Goal: Task Accomplishment & Management: Complete application form

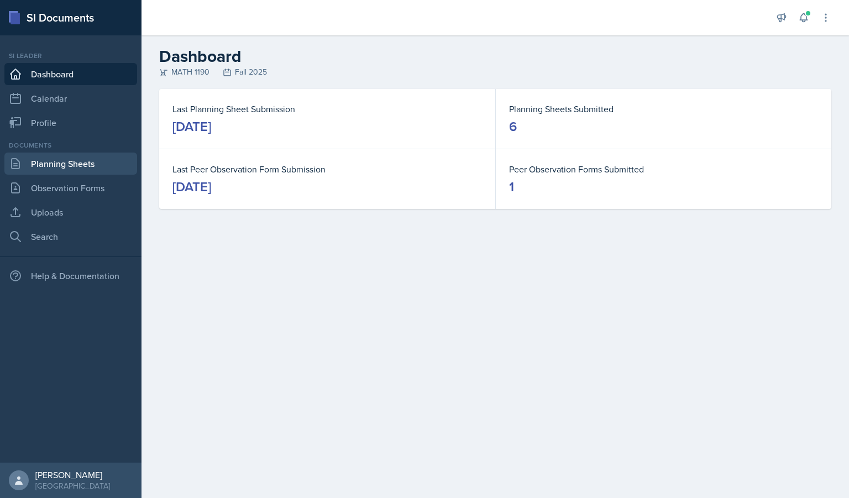
click at [71, 171] on link "Planning Sheets" at bounding box center [70, 164] width 133 height 22
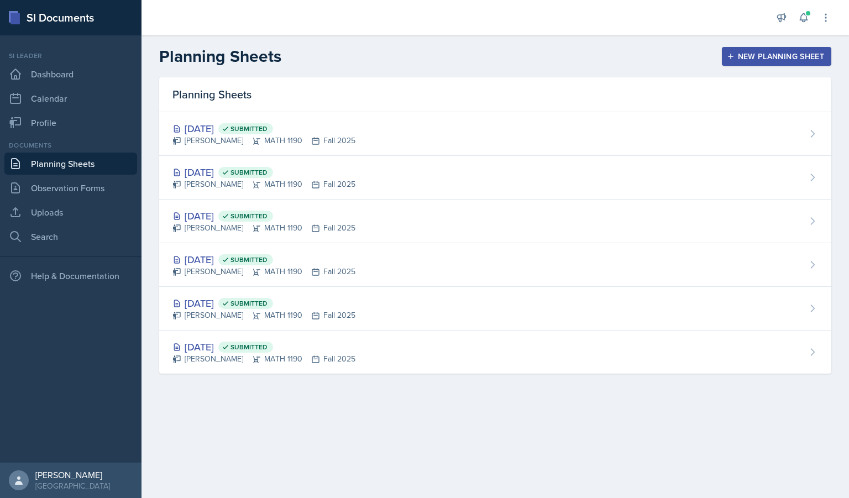
click at [743, 60] on div "New Planning Sheet" at bounding box center [776, 56] width 95 height 9
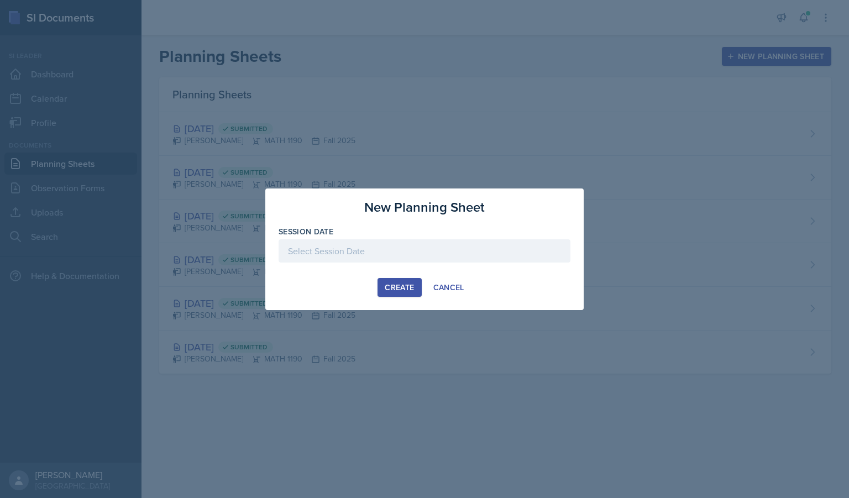
click at [347, 260] on div at bounding box center [425, 250] width 292 height 23
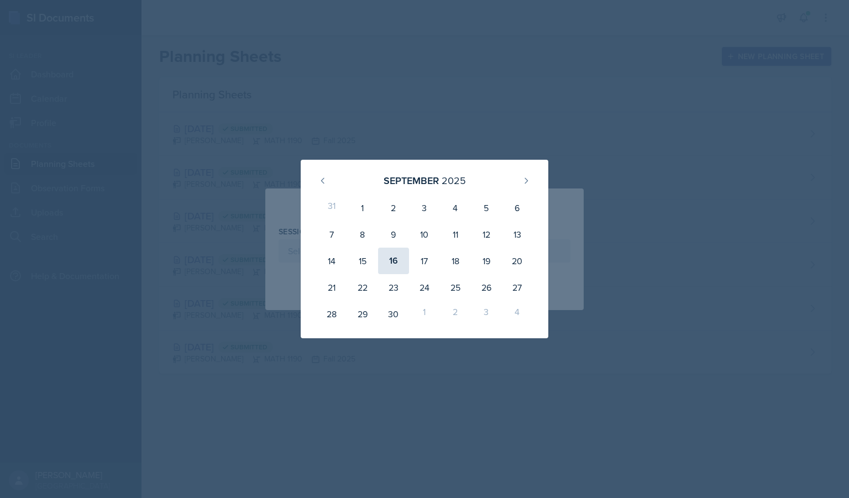
click at [393, 266] on div "16" at bounding box center [393, 261] width 31 height 27
type input "[DATE]"
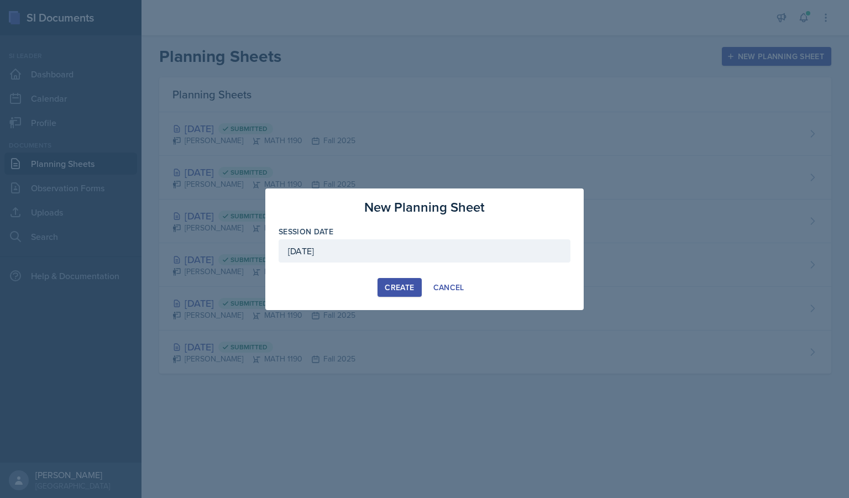
click at [405, 285] on div "Create" at bounding box center [399, 287] width 29 height 9
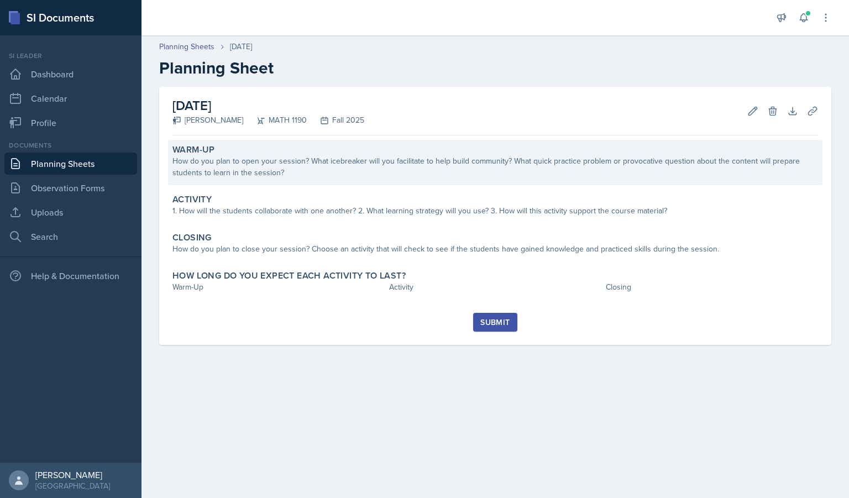
click at [365, 163] on div "How do you plan to open your session? What icebreaker will you facilitate to he…" at bounding box center [495, 166] width 646 height 23
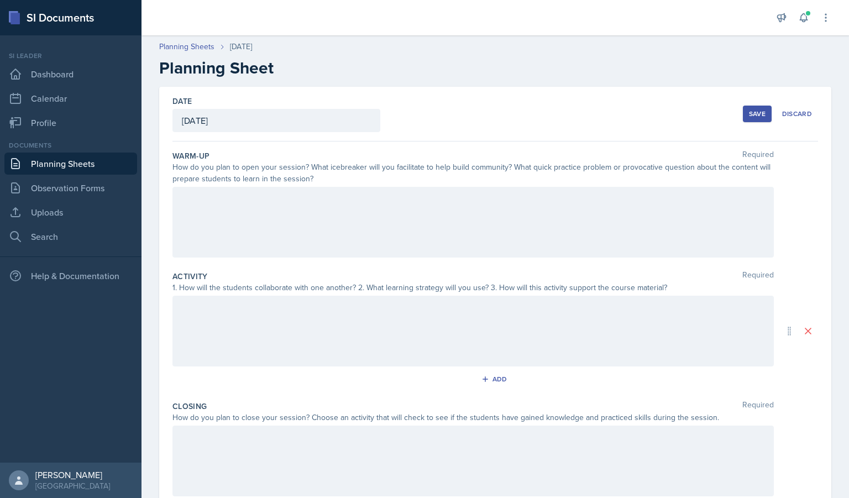
click at [339, 181] on div "How do you plan to open your session? What icebreaker will you facilitate to he…" at bounding box center [472, 172] width 601 height 23
click at [332, 195] on div at bounding box center [472, 222] width 601 height 71
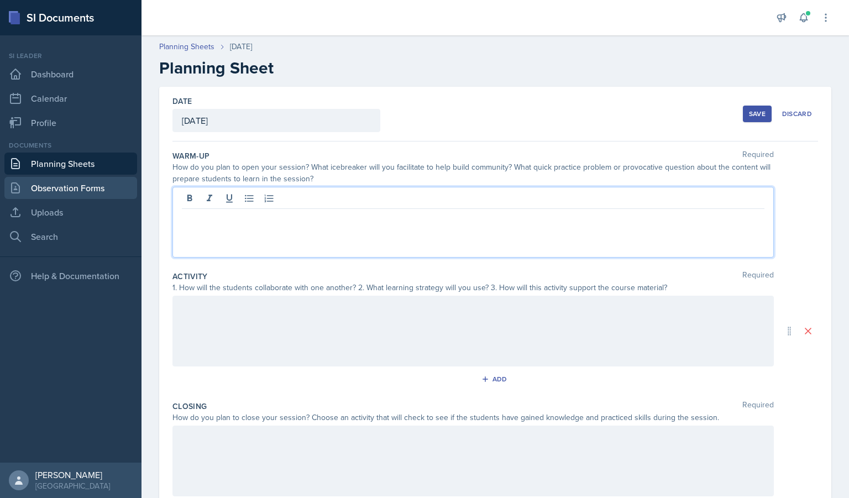
click at [71, 185] on link "Observation Forms" at bounding box center [70, 188] width 133 height 22
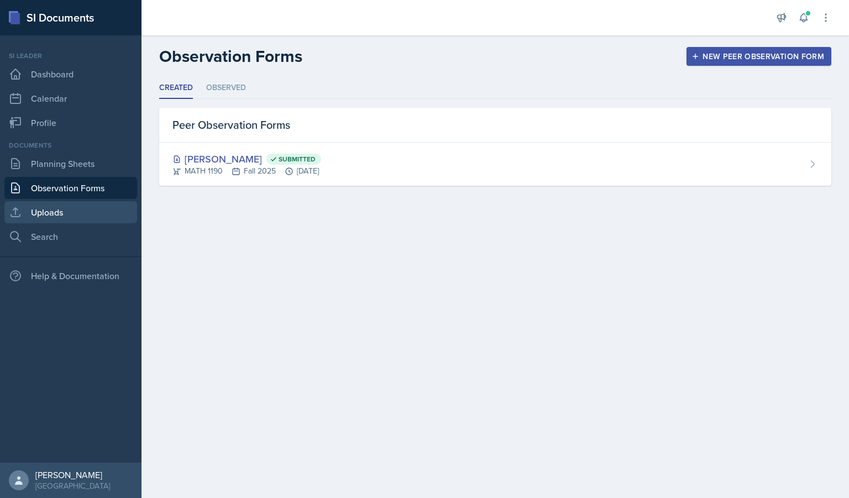
click at [101, 216] on link "Uploads" at bounding box center [70, 212] width 133 height 22
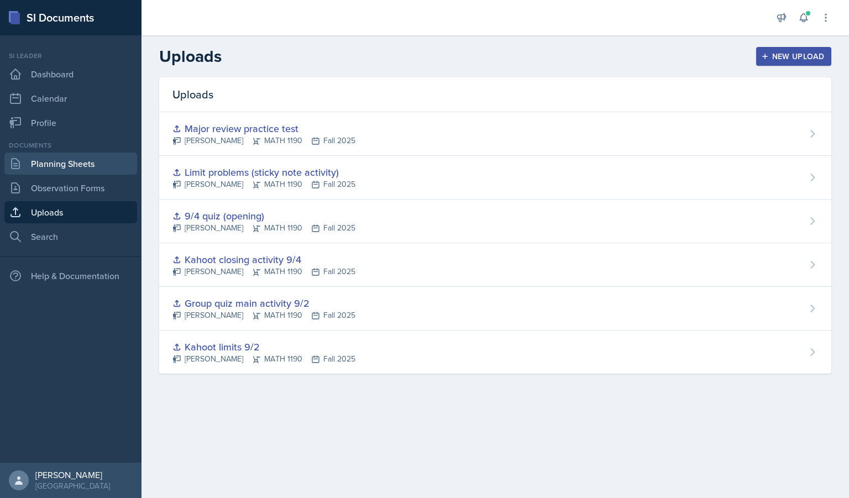
click at [88, 164] on link "Planning Sheets" at bounding box center [70, 164] width 133 height 22
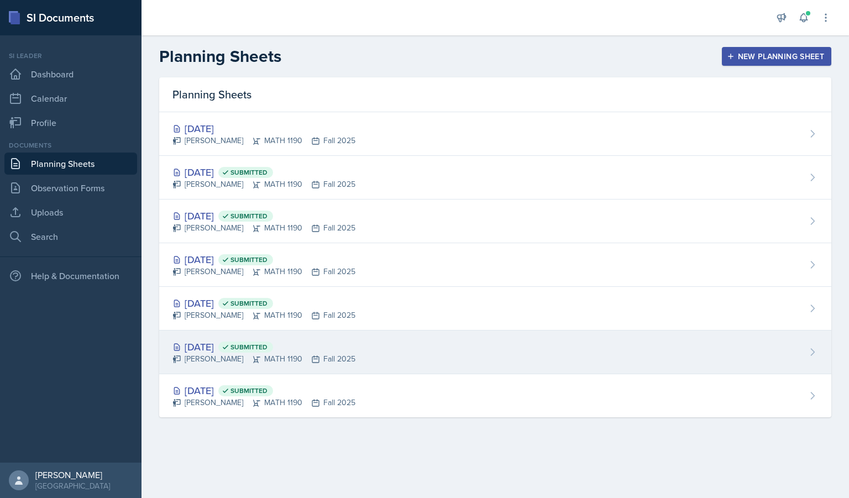
click at [249, 366] on div "[DATE] Submitted [PERSON_NAME] MATH 1190 Fall 2025" at bounding box center [495, 353] width 672 height 44
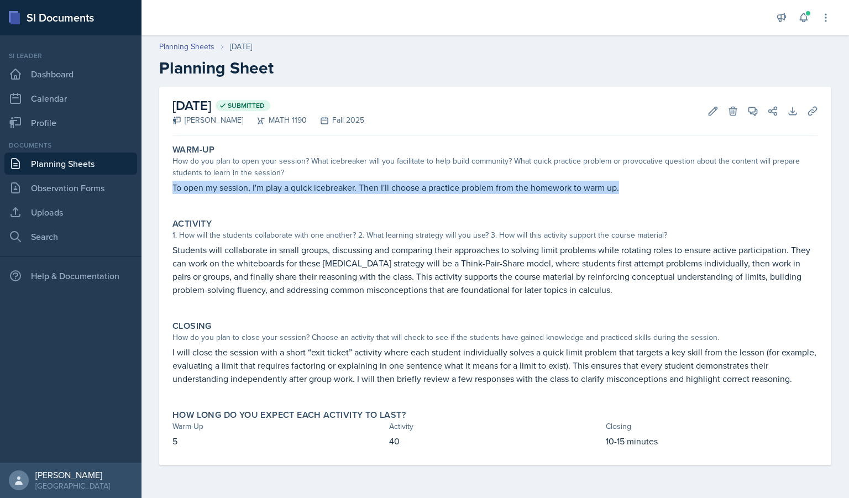
drag, startPoint x: 624, startPoint y: 186, endPoint x: 146, endPoint y: 190, distance: 478.1
click at [146, 190] on div "[DATE] Submitted [PERSON_NAME] MATH 1190 Fall 2025 Edit Delete View Comments Co…" at bounding box center [496, 289] width 708 height 405
copy p "To open my session, I'm play a quick icebreaker. Then I'll choose a practice pr…"
click at [72, 189] on link "Observation Forms" at bounding box center [70, 188] width 133 height 22
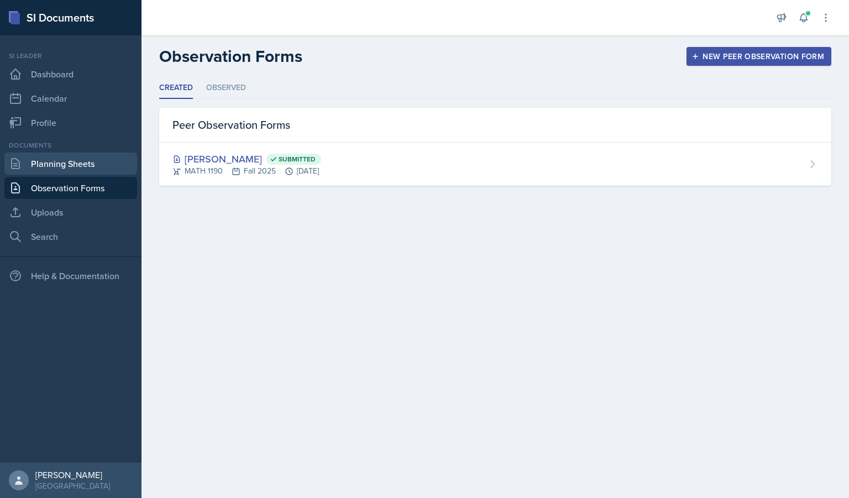
click at [80, 156] on link "Planning Sheets" at bounding box center [70, 164] width 133 height 22
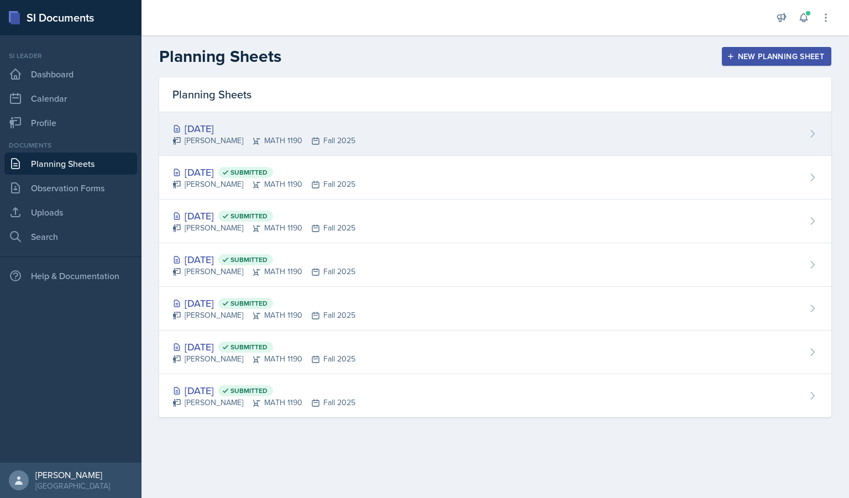
click at [280, 138] on div "[PERSON_NAME] MATH 1190 Fall 2025" at bounding box center [263, 141] width 183 height 12
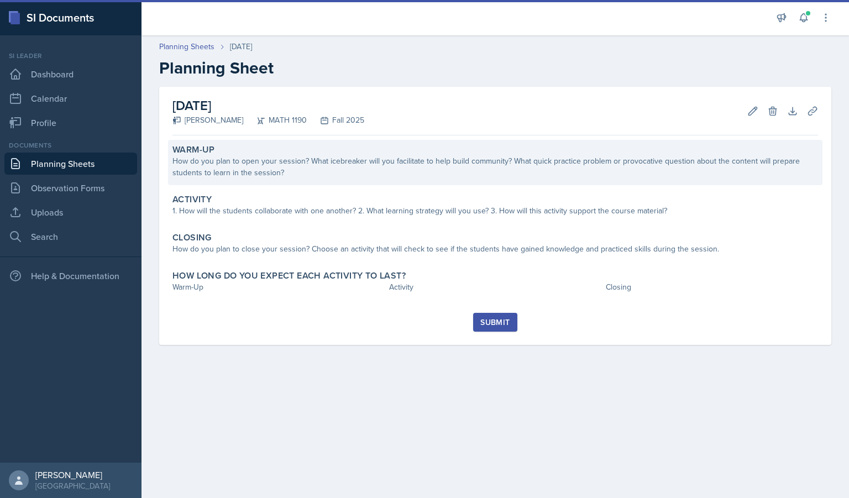
click at [303, 152] on div "Warm-Up" at bounding box center [495, 149] width 646 height 11
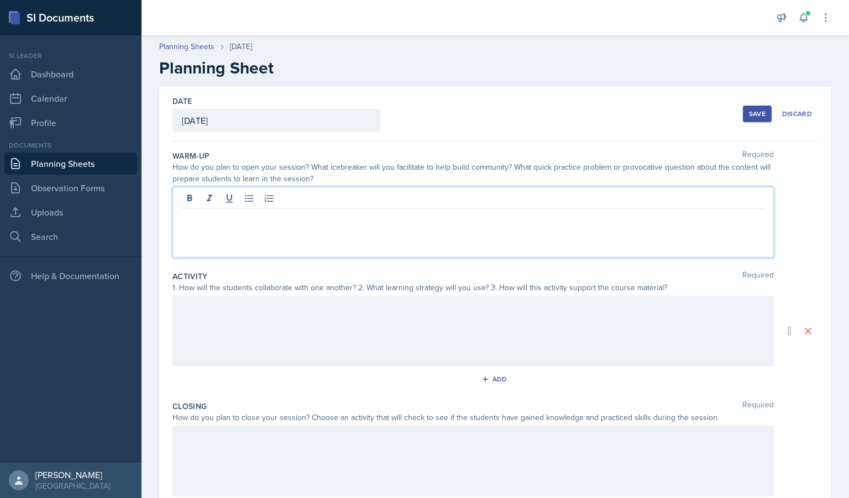
click at [310, 195] on div at bounding box center [472, 222] width 601 height 71
click at [339, 345] on div at bounding box center [472, 331] width 601 height 71
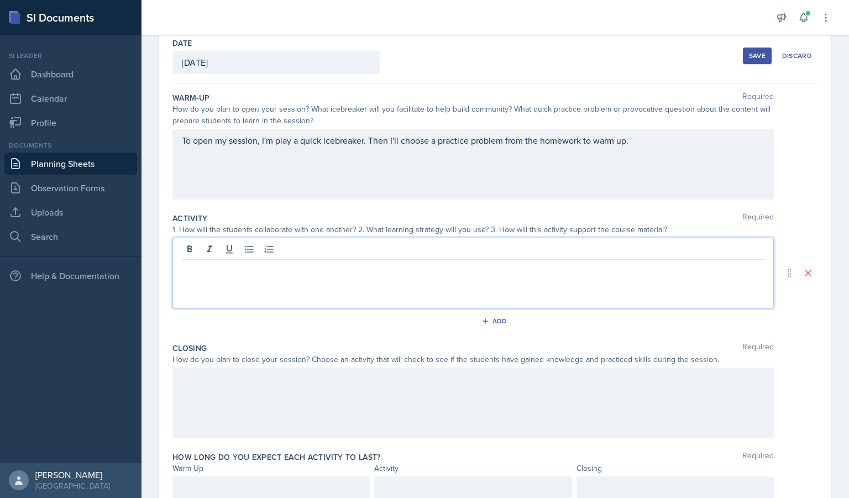
scroll to position [59, 0]
click at [81, 208] on link "Uploads" at bounding box center [70, 212] width 133 height 22
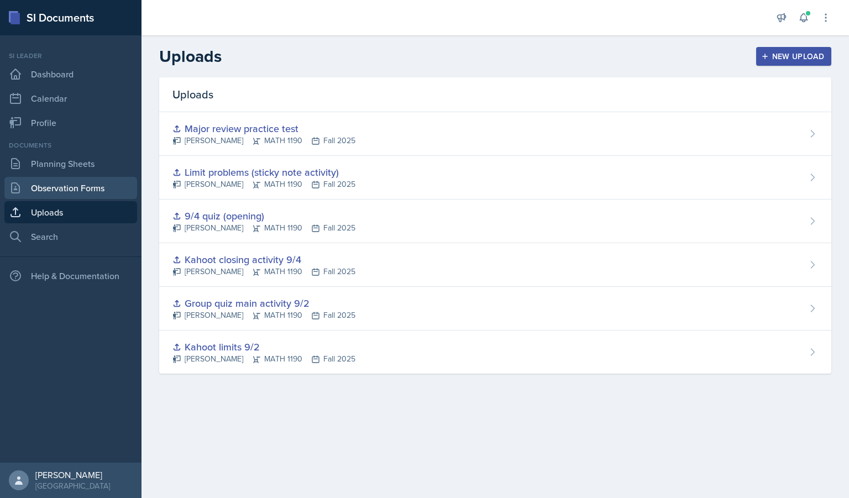
click at [60, 194] on link "Observation Forms" at bounding box center [70, 188] width 133 height 22
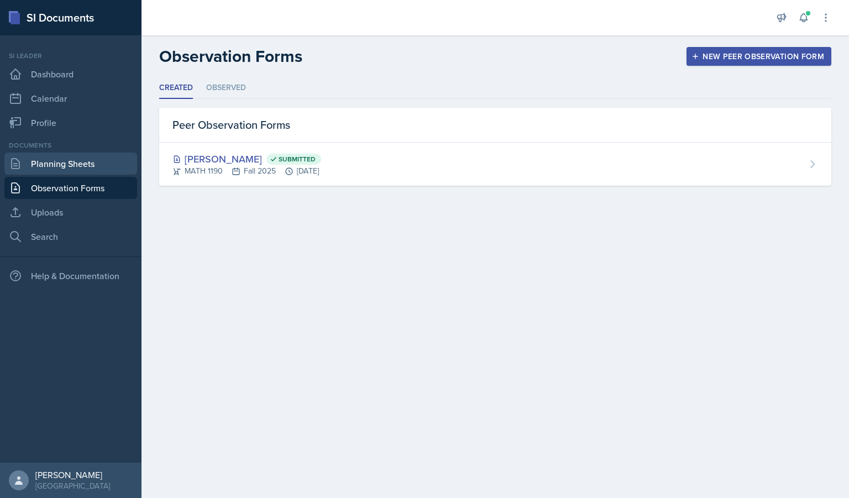
click at [48, 166] on link "Planning Sheets" at bounding box center [70, 164] width 133 height 22
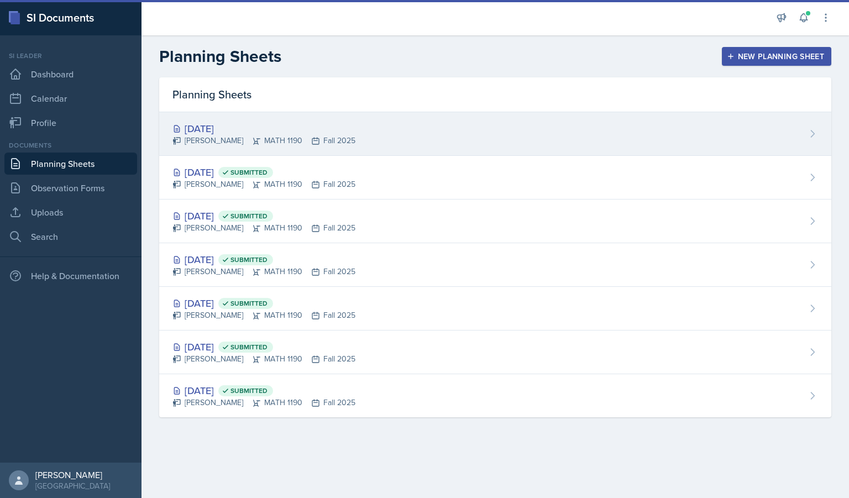
click at [233, 127] on div "[DATE]" at bounding box center [263, 128] width 183 height 15
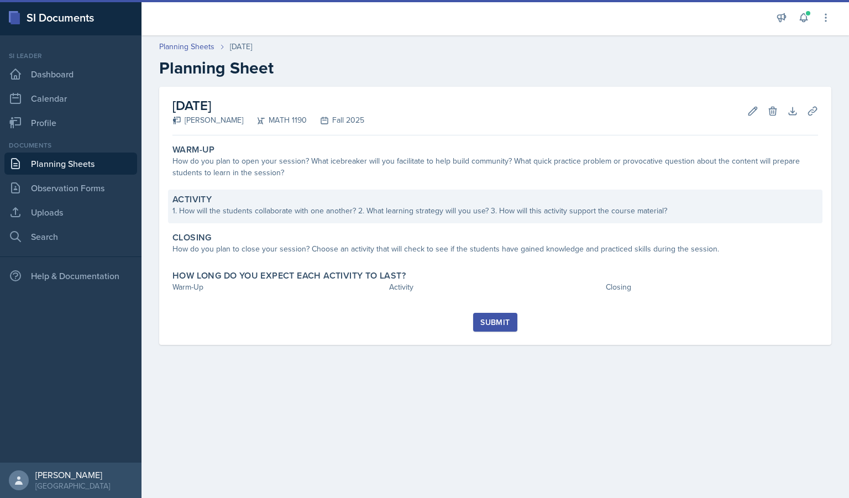
click at [274, 208] on div "1. How will the students collaborate with one another? 2. What learning strateg…" at bounding box center [495, 211] width 646 height 12
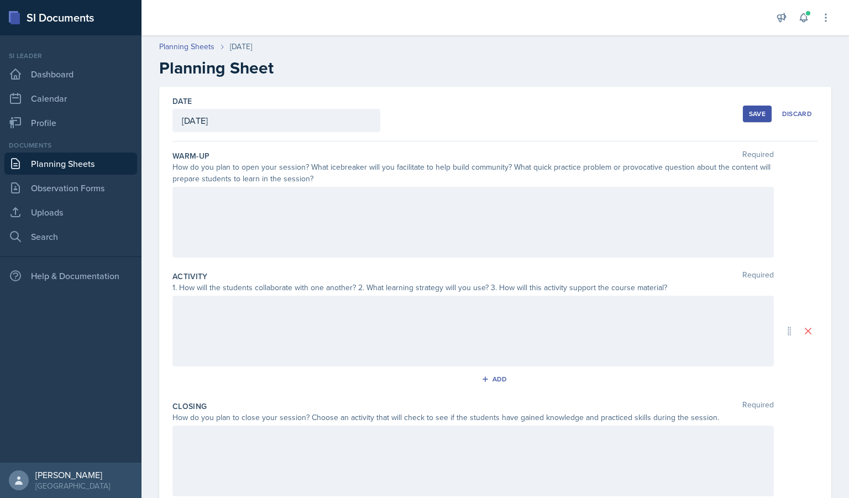
click at [292, 211] on div at bounding box center [472, 222] width 601 height 71
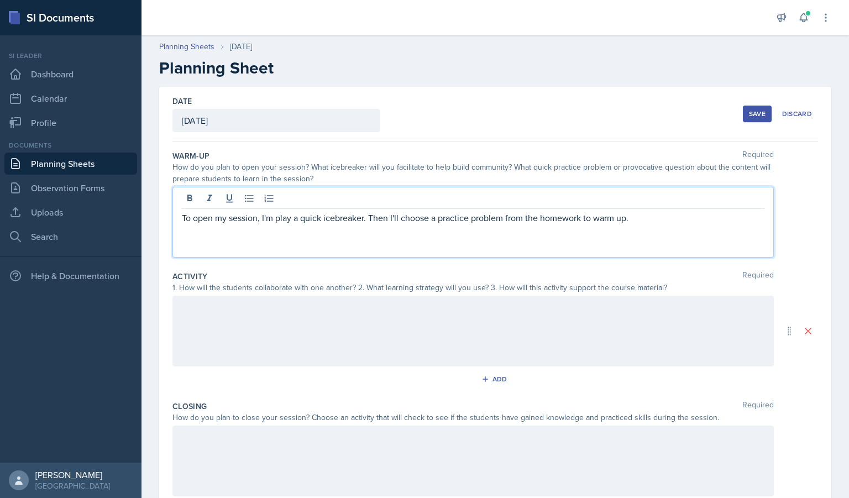
click at [306, 346] on div at bounding box center [472, 331] width 601 height 71
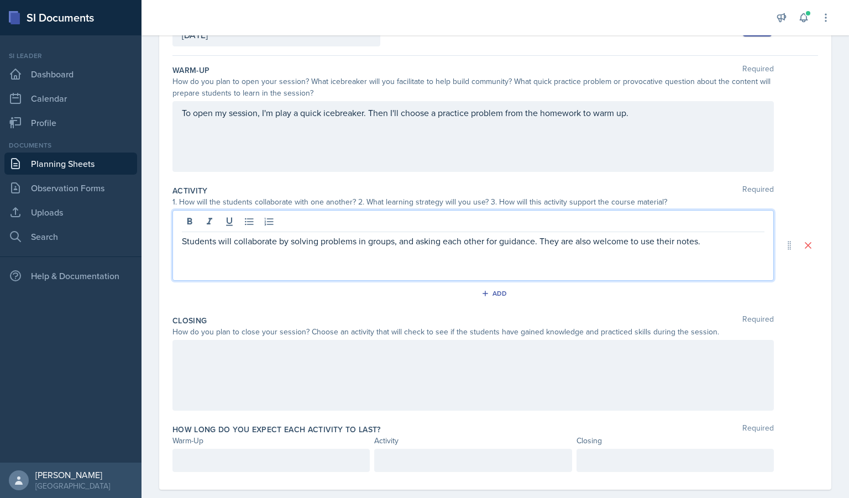
scroll to position [87, 0]
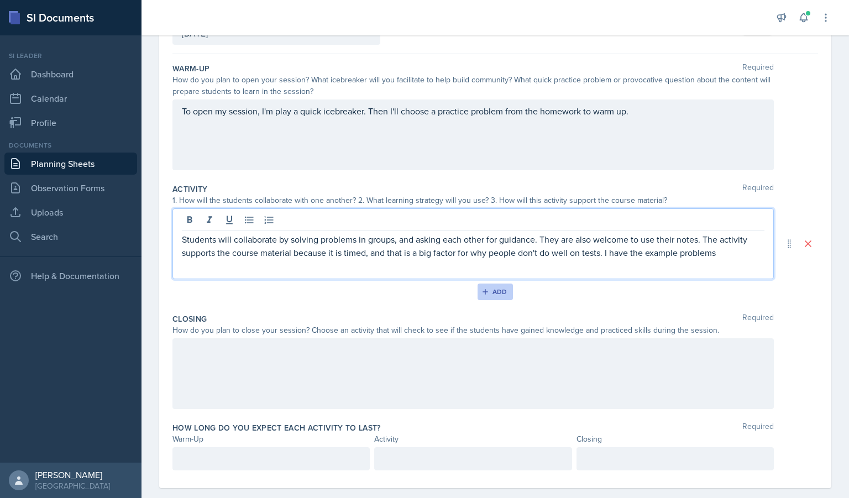
click at [492, 294] on div "Add" at bounding box center [496, 291] width 24 height 9
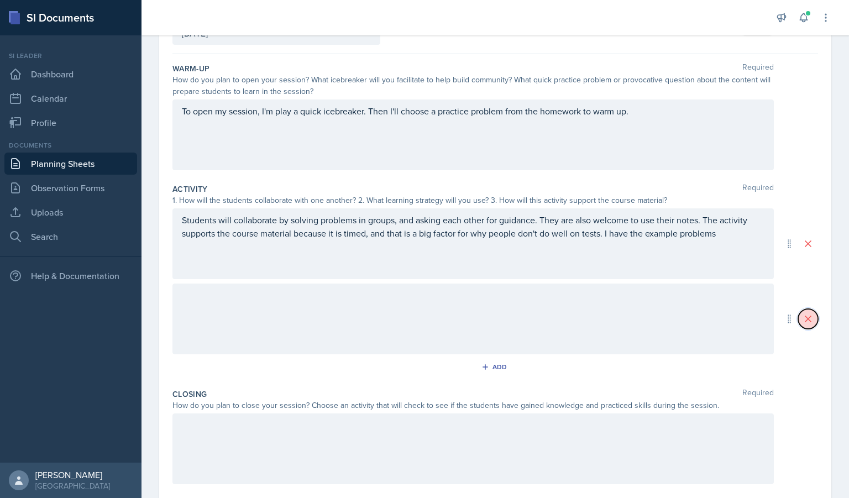
click at [804, 322] on icon at bounding box center [808, 318] width 11 height 11
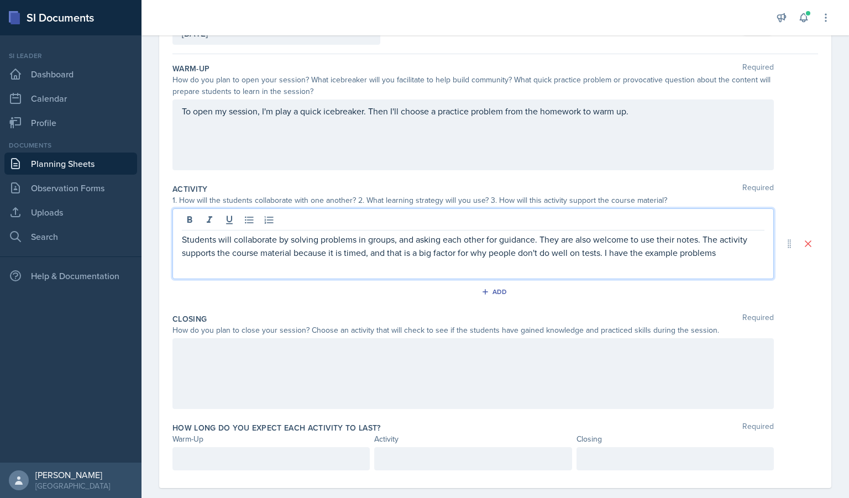
click at [727, 235] on p "Students will collaborate by solving problems in groups, and asking each other …" at bounding box center [473, 246] width 583 height 27
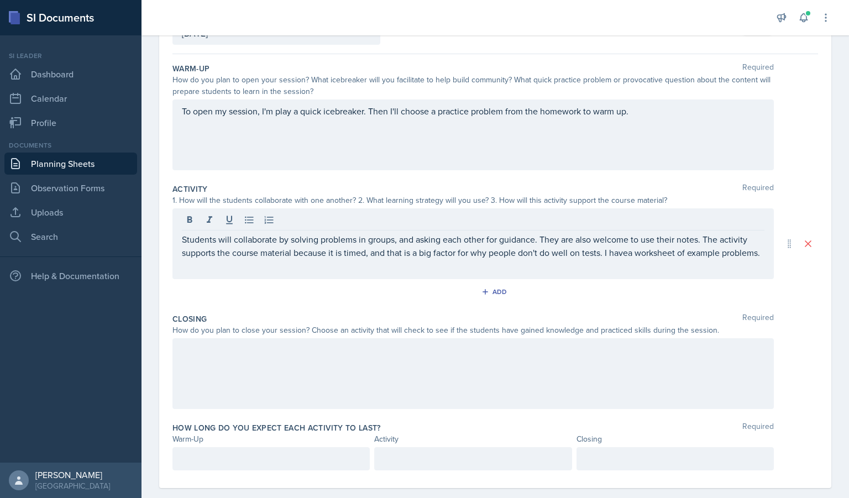
click at [568, 359] on div at bounding box center [472, 373] width 601 height 71
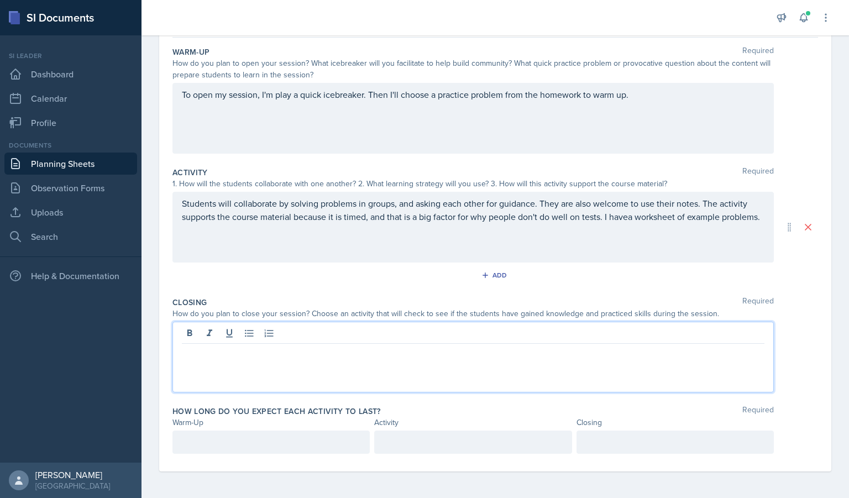
click at [631, 223] on p "Students will collaborate by solving problems in groups, and asking each other …" at bounding box center [473, 210] width 583 height 27
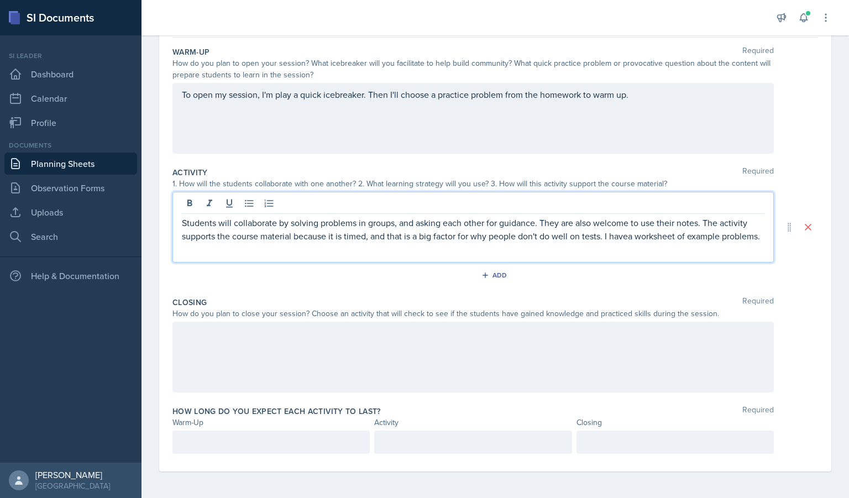
click at [633, 238] on p "Students will collaborate by solving problems in groups, and asking each other …" at bounding box center [473, 229] width 583 height 27
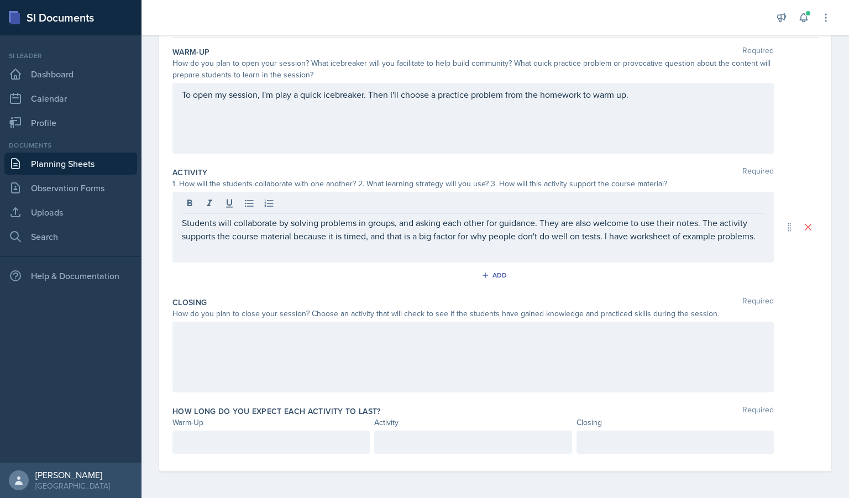
click at [578, 387] on div at bounding box center [472, 357] width 601 height 71
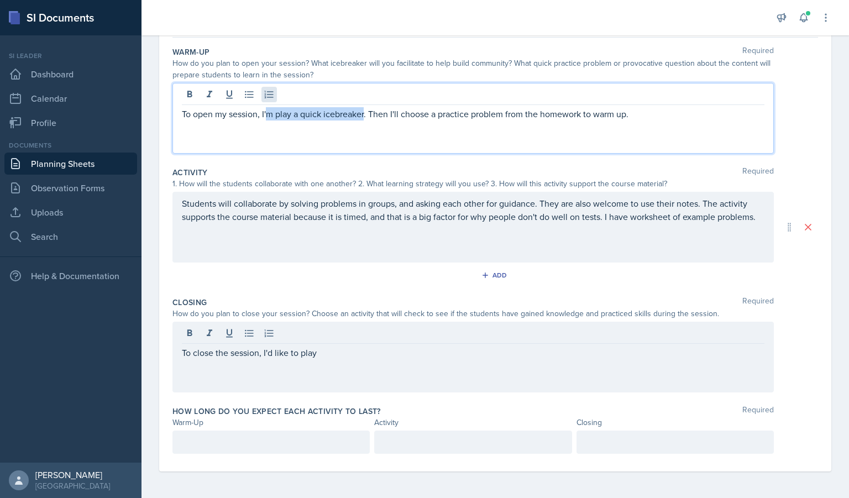
drag, startPoint x: 364, startPoint y: 93, endPoint x: 268, endPoint y: 101, distance: 96.5
click at [268, 101] on div "To open my session, I'm play a quick icebreaker. Then I'll choose a practice pr…" at bounding box center [472, 118] width 601 height 71
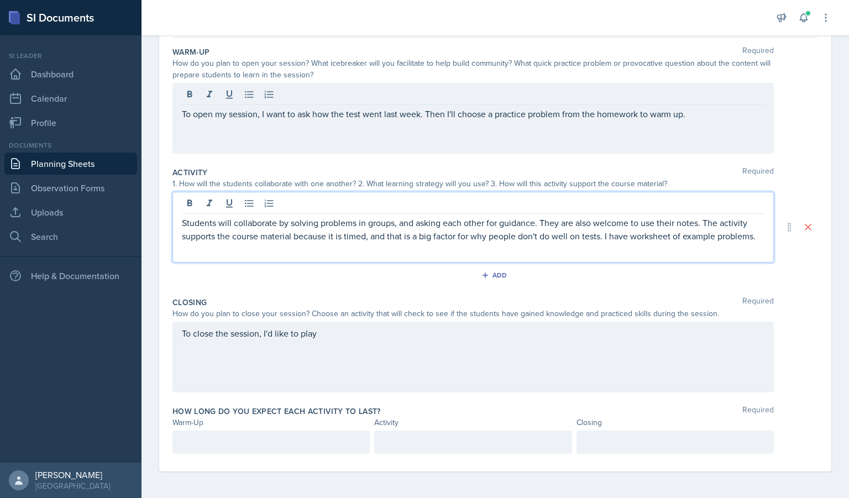
click at [380, 228] on p "Students will collaborate by solving problems in groups, and asking each other …" at bounding box center [473, 229] width 583 height 27
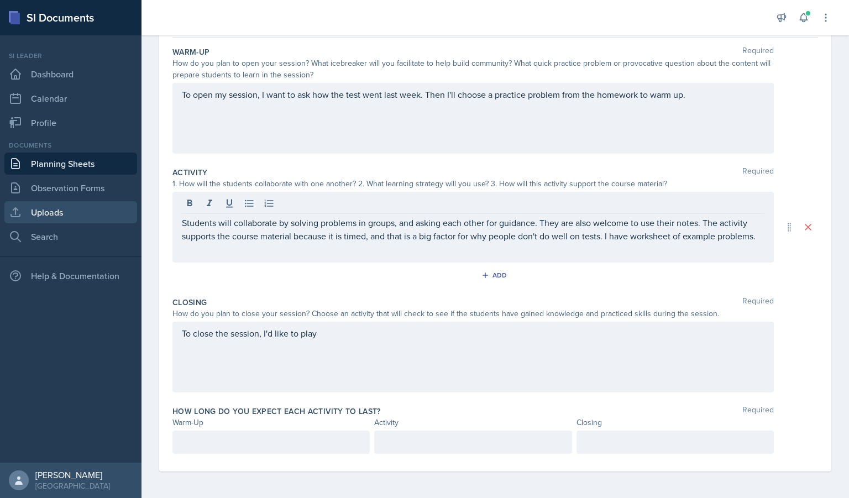
click at [99, 206] on link "Uploads" at bounding box center [70, 212] width 133 height 22
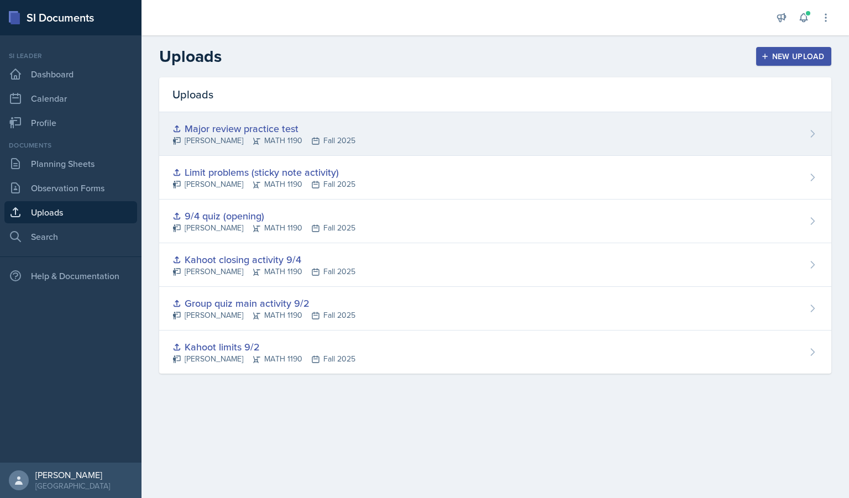
click at [260, 134] on div "Major review practice test" at bounding box center [263, 128] width 183 height 15
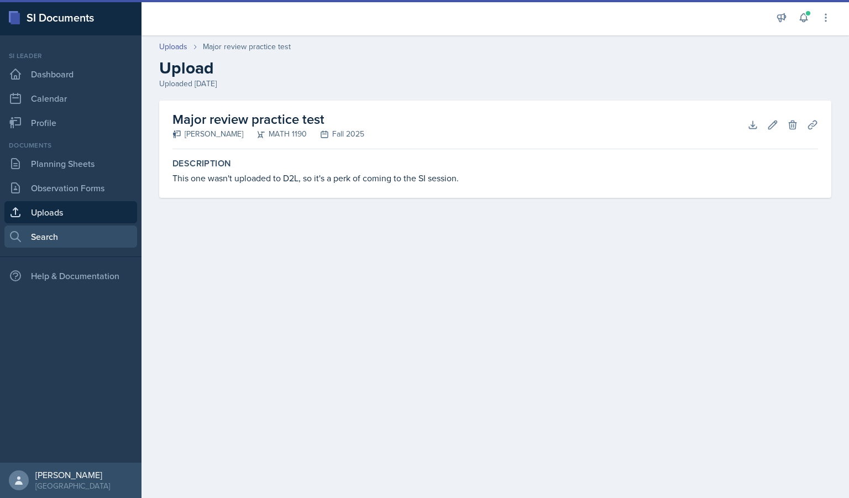
click at [92, 234] on link "Search" at bounding box center [70, 237] width 133 height 22
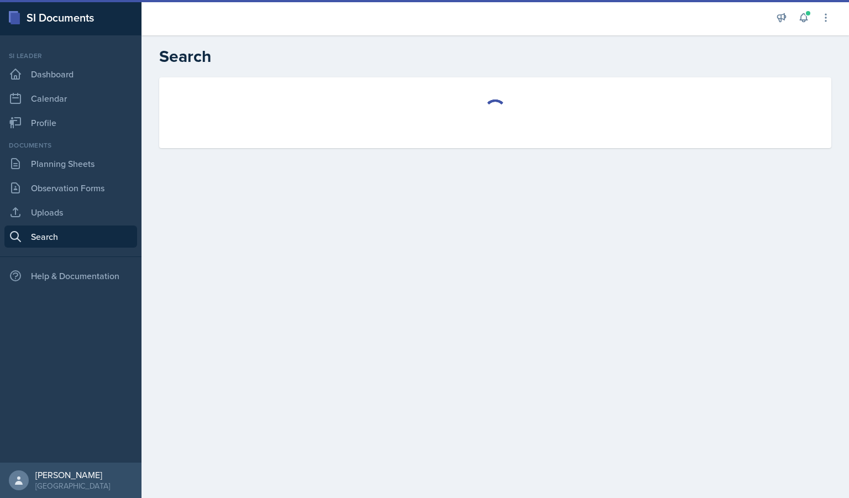
select select "all"
select select "1"
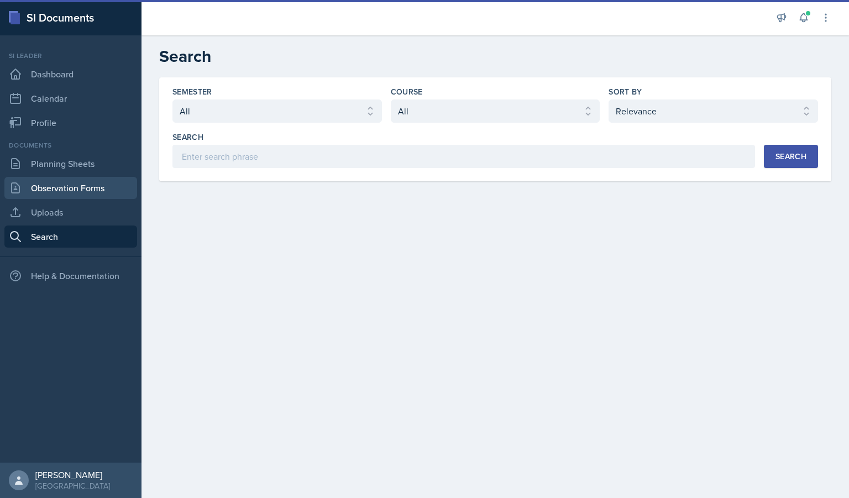
click at [85, 188] on link "Observation Forms" at bounding box center [70, 188] width 133 height 22
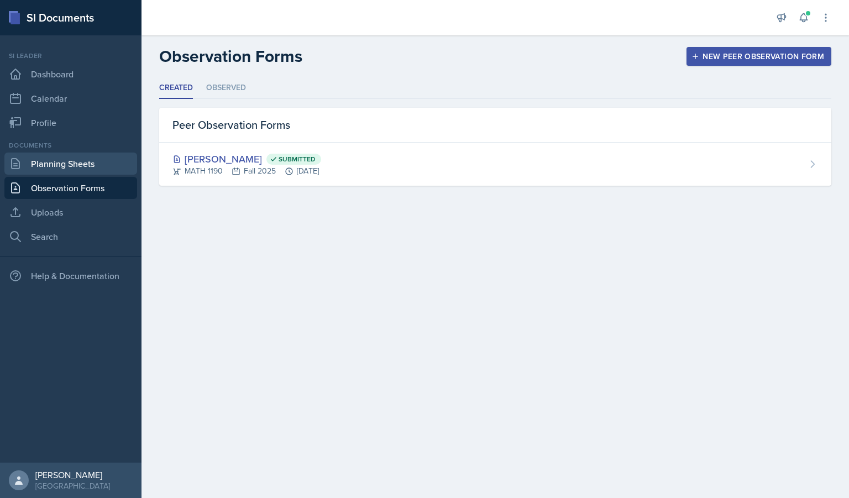
click at [74, 155] on link "Planning Sheets" at bounding box center [70, 164] width 133 height 22
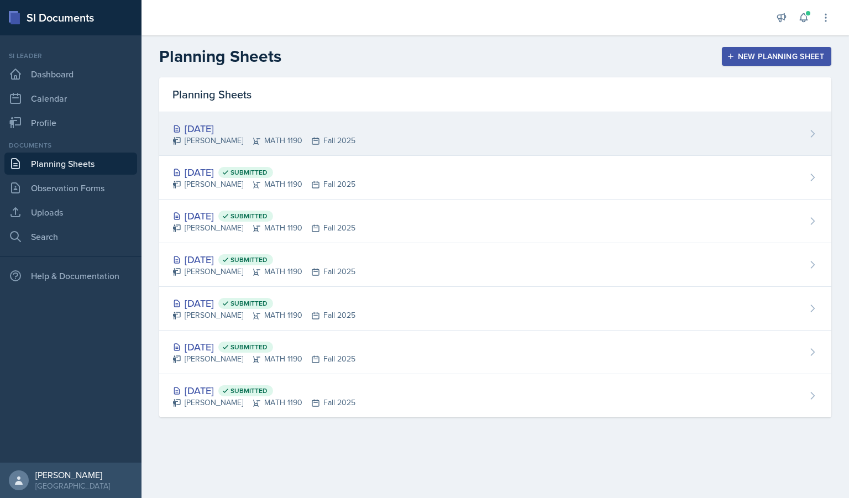
click at [259, 122] on div "[DATE]" at bounding box center [263, 128] width 183 height 15
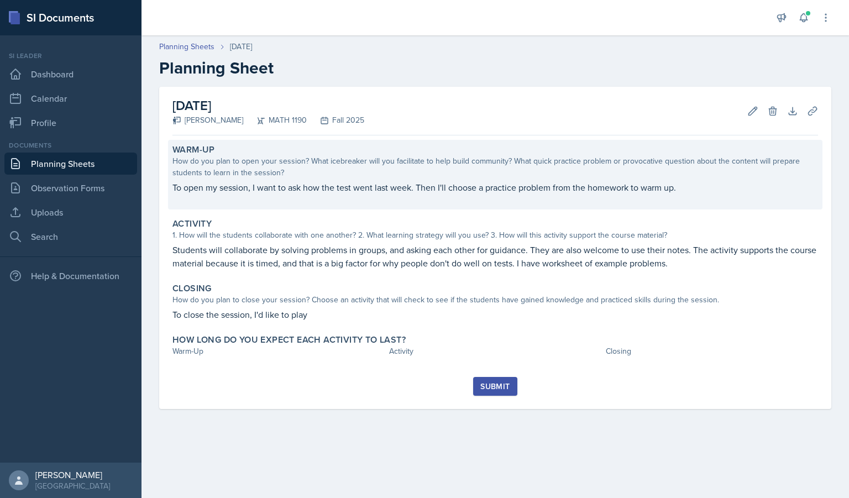
click at [350, 202] on p at bounding box center [495, 199] width 646 height 11
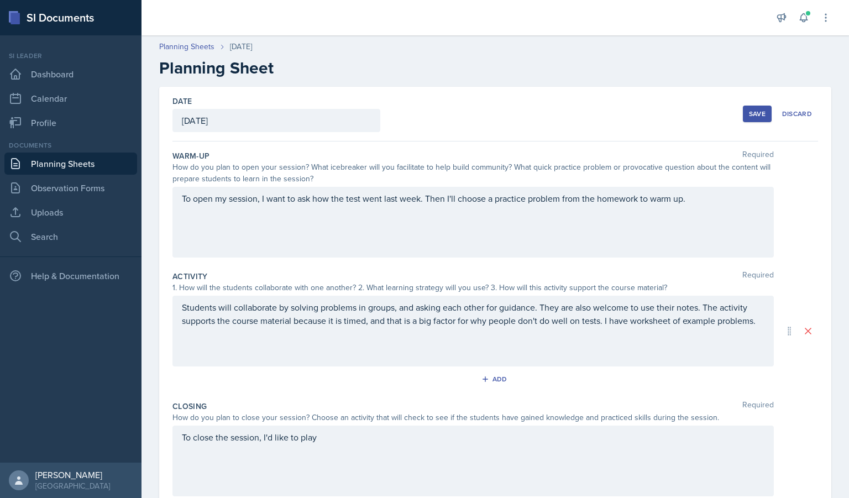
scroll to position [104, 0]
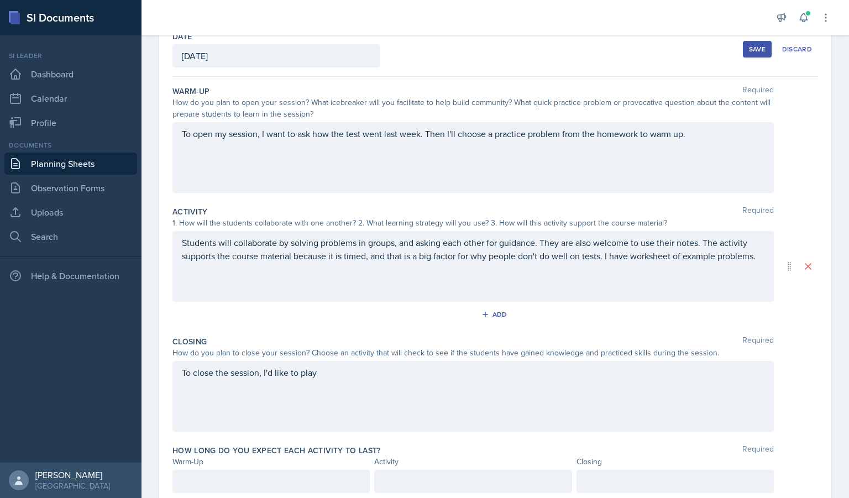
click at [354, 381] on div "To close the session, I'd like to play" at bounding box center [472, 396] width 601 height 71
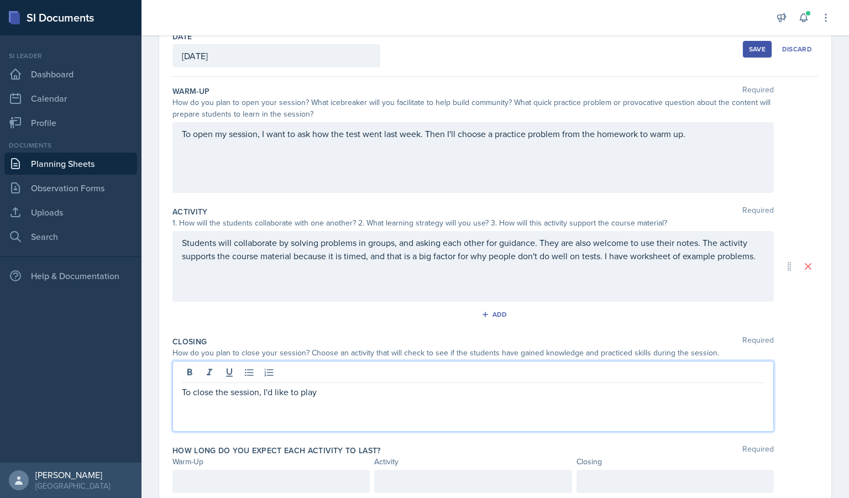
scroll to position [84, 0]
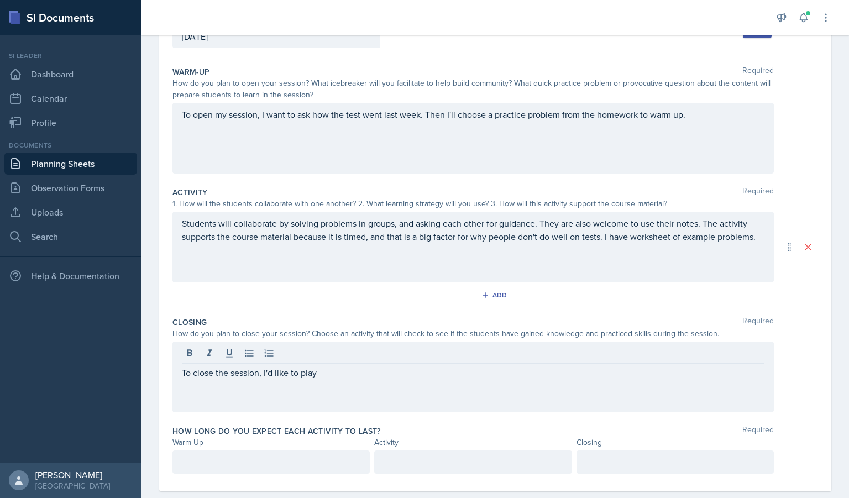
click at [345, 381] on div "To close the session, I'd like to play" at bounding box center [472, 377] width 601 height 71
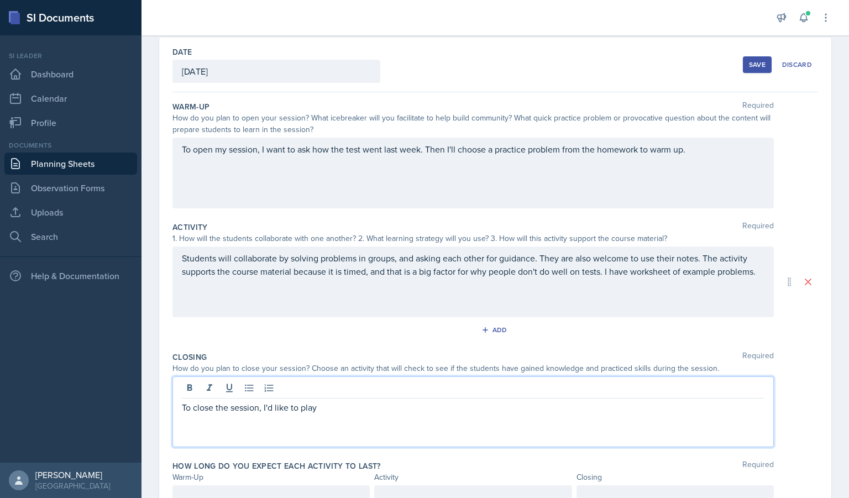
click at [679, 175] on div "To open my session, I want to ask how the test went last week. Then I'll choose…" at bounding box center [472, 173] width 601 height 71
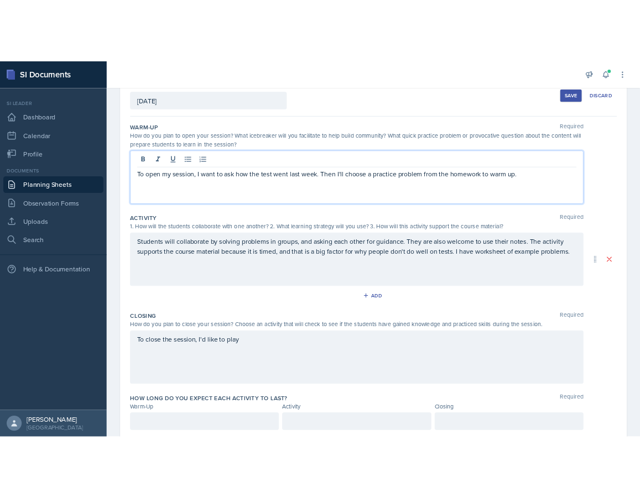
scroll to position [104, 0]
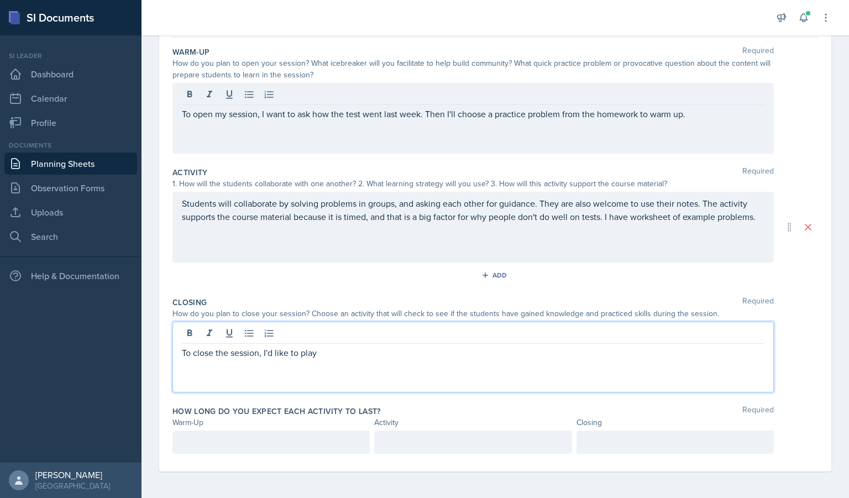
click at [349, 338] on div "To close the session, I'd like to play" at bounding box center [472, 357] width 601 height 71
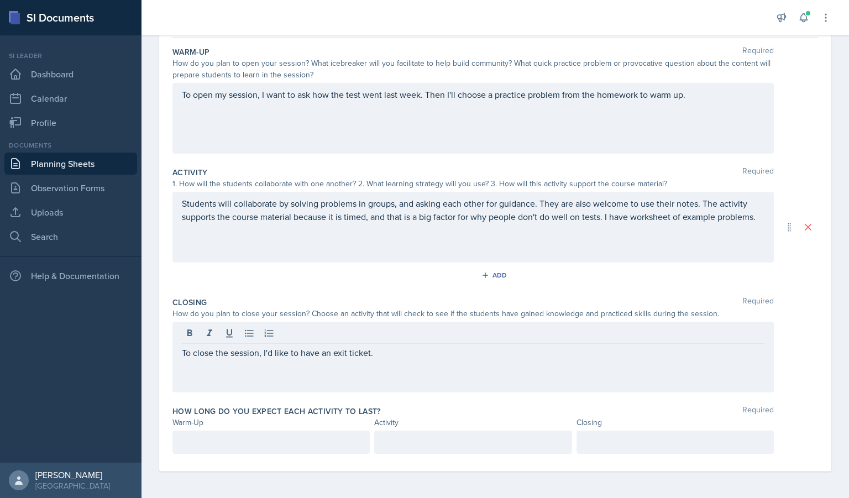
drag, startPoint x: 395, startPoint y: 366, endPoint x: 290, endPoint y: 356, distance: 105.0
click at [290, 356] on div "To close the session, I'd like to have an exit ticket." at bounding box center [472, 357] width 601 height 71
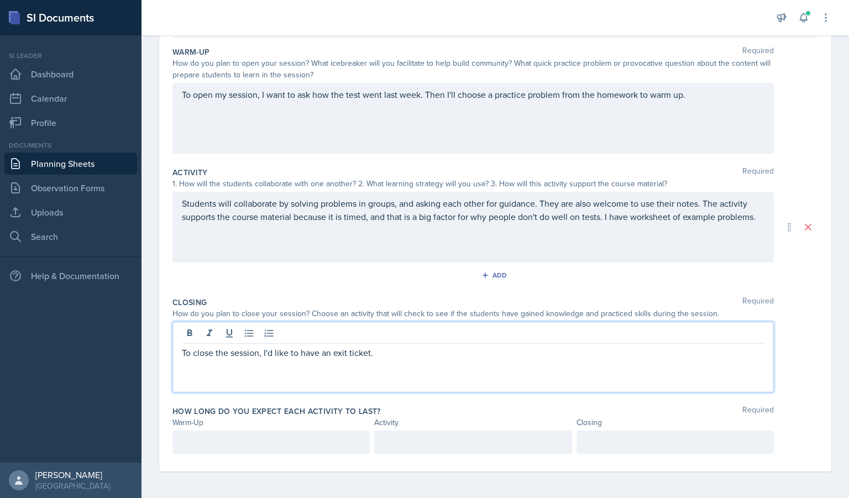
drag, startPoint x: 393, startPoint y: 352, endPoint x: 299, endPoint y: 352, distance: 94.0
click at [299, 352] on p "To close the session, I'd like to have an exit ticket." at bounding box center [473, 352] width 583 height 13
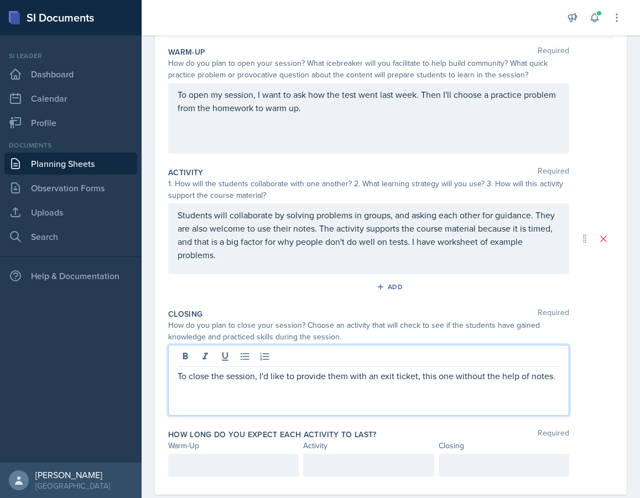
scroll to position [0, 0]
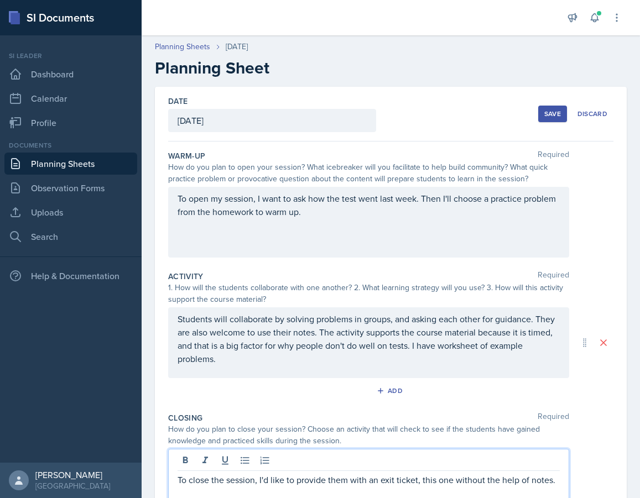
click at [402, 243] on div "To open my session, I want to ask how the test went last week. Then I'll choose…" at bounding box center [368, 222] width 401 height 71
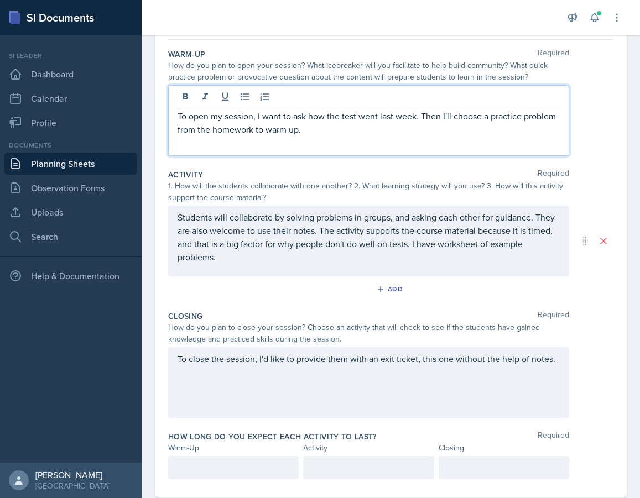
scroll to position [121, 0]
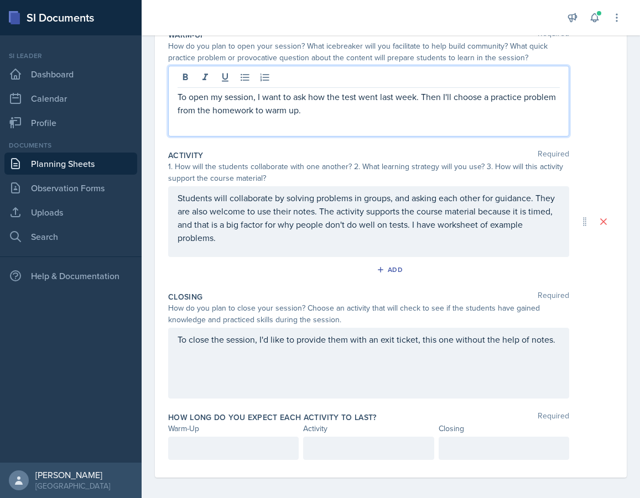
click at [323, 244] on p "Students will collaborate by solving problems in groups, and asking each other …" at bounding box center [368, 217] width 382 height 53
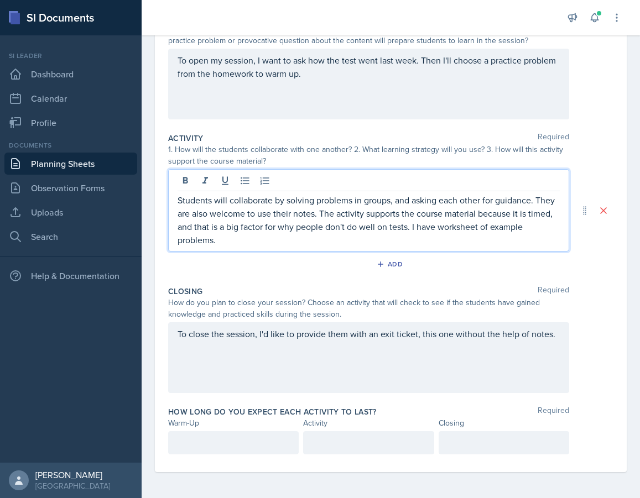
scroll to position [139, 0]
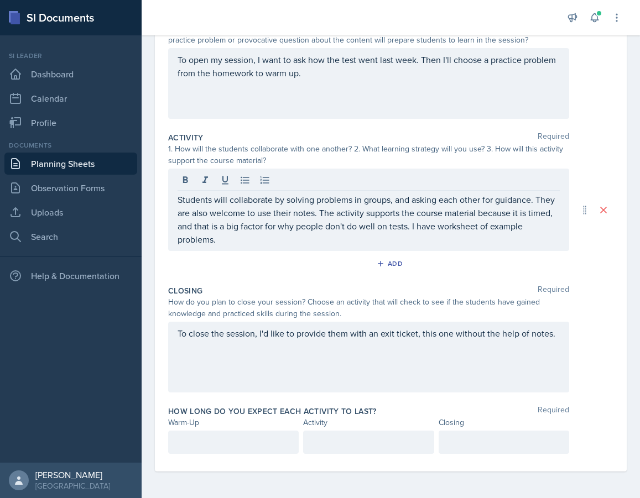
click at [376, 364] on div "To close the session, I'd like to provide them with an exit ticket, this one wi…" at bounding box center [368, 357] width 401 height 71
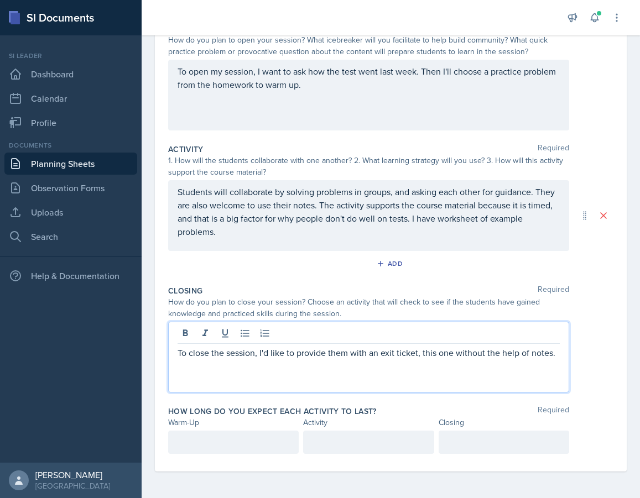
click at [308, 240] on div "Students will collaborate by solving problems in groups, and asking each other …" at bounding box center [368, 215] width 401 height 71
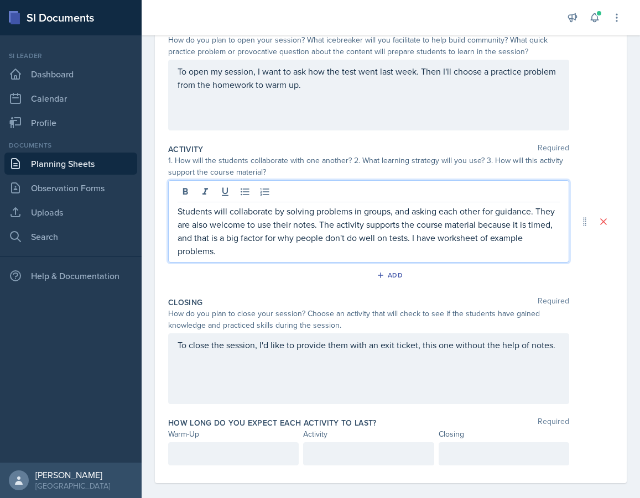
scroll to position [139, 0]
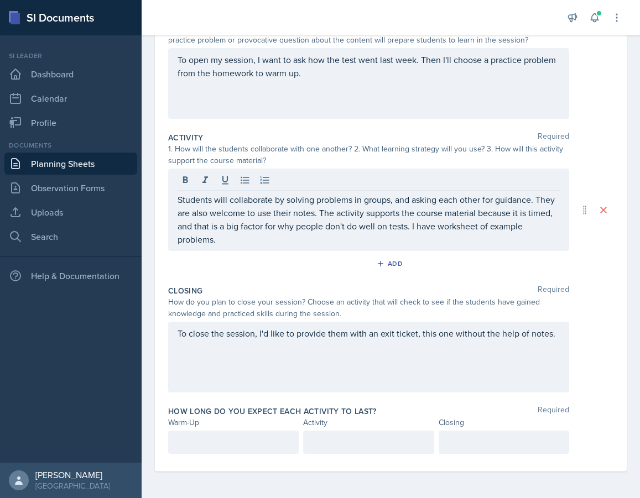
click at [321, 285] on div "Closing Required" at bounding box center [390, 290] width 445 height 11
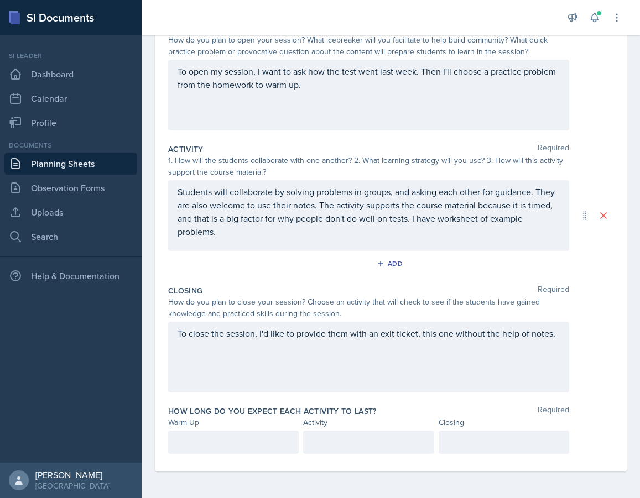
click at [276, 240] on div "Students will collaborate by solving problems in groups, and asking each other …" at bounding box center [368, 215] width 401 height 71
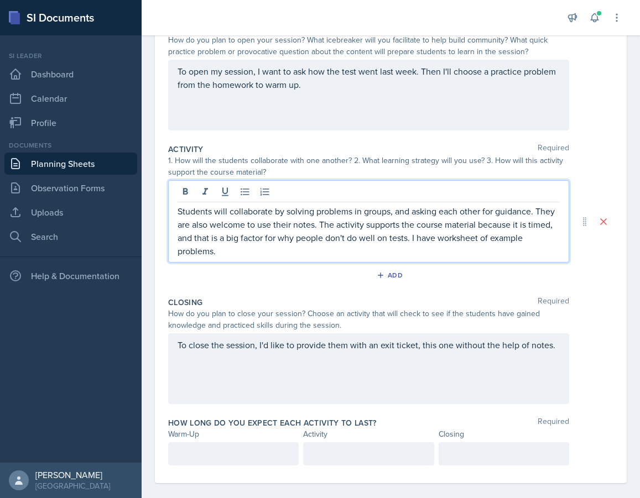
scroll to position [139, 0]
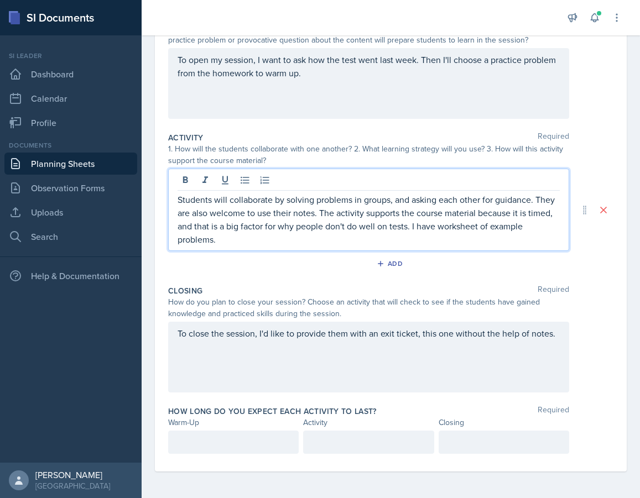
click at [268, 363] on div "To close the session, I'd like to provide them with an exit ticket, this one wi…" at bounding box center [368, 357] width 401 height 71
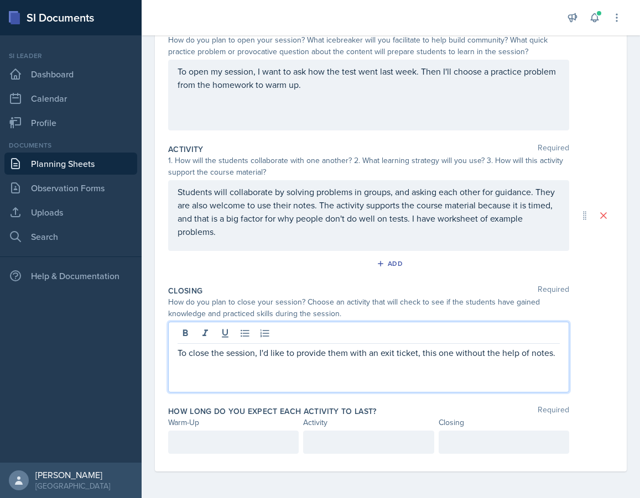
scroll to position [146, 0]
click at [238, 442] on p at bounding box center [233, 442] width 112 height 13
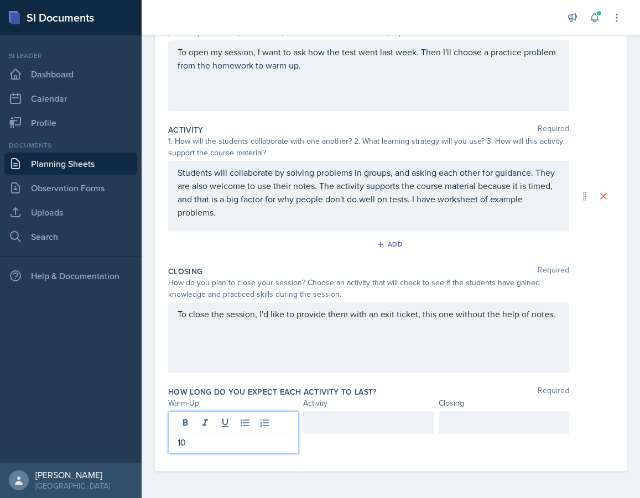
click at [347, 425] on div at bounding box center [368, 422] width 130 height 23
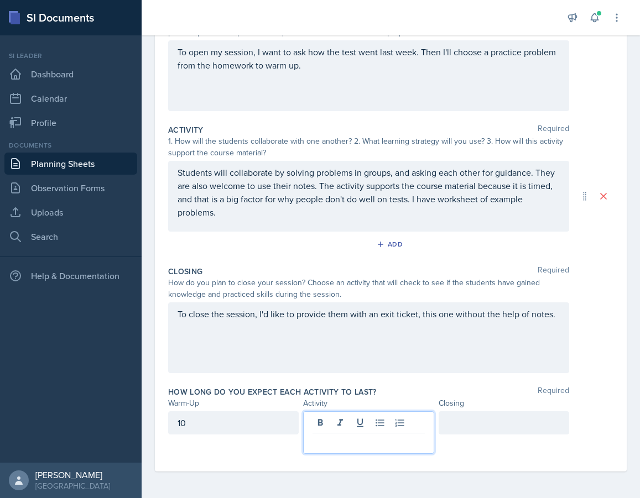
click at [438, 421] on div at bounding box center [503, 422] width 130 height 23
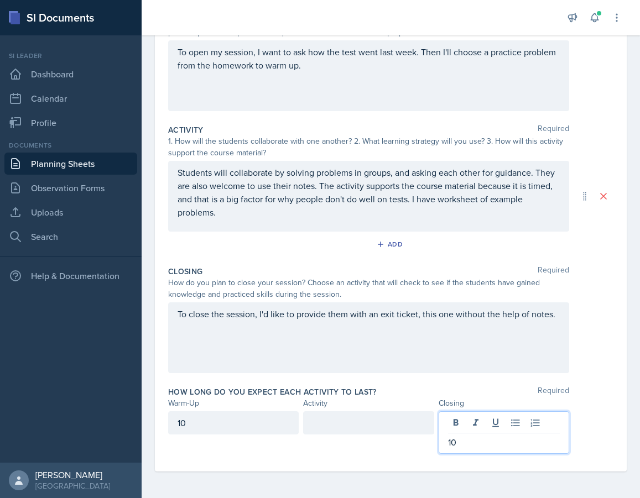
click at [382, 421] on div at bounding box center [368, 422] width 130 height 23
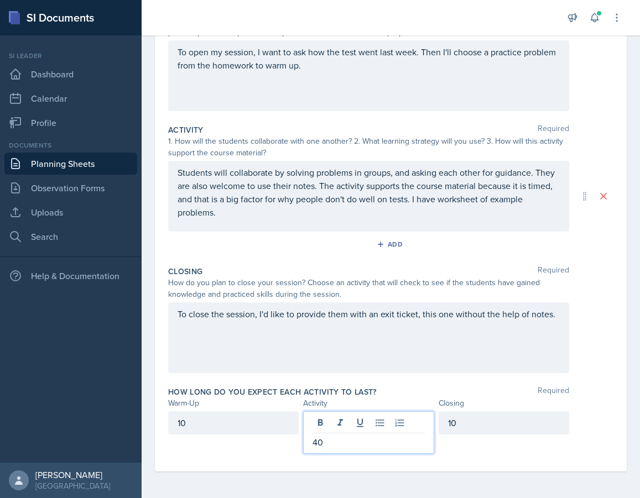
click at [449, 460] on div "How long do you expect each activity to last? Required Warm-Up Activity Closing…" at bounding box center [390, 422] width 445 height 81
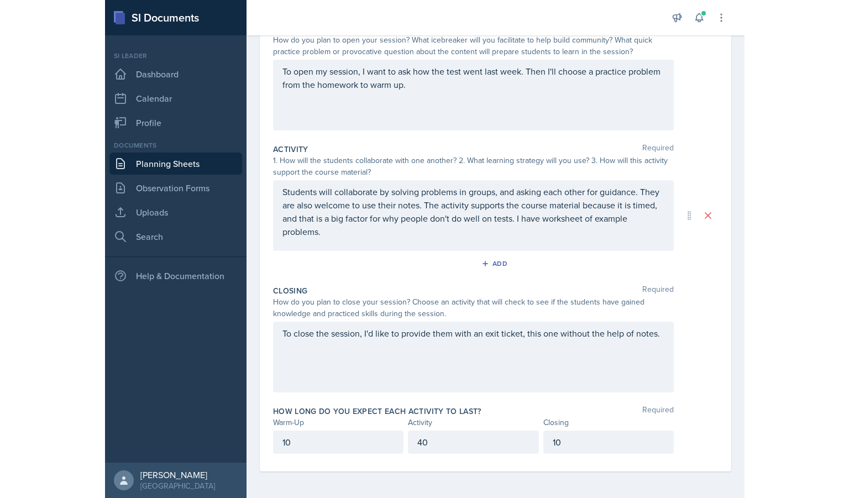
scroll to position [0, 0]
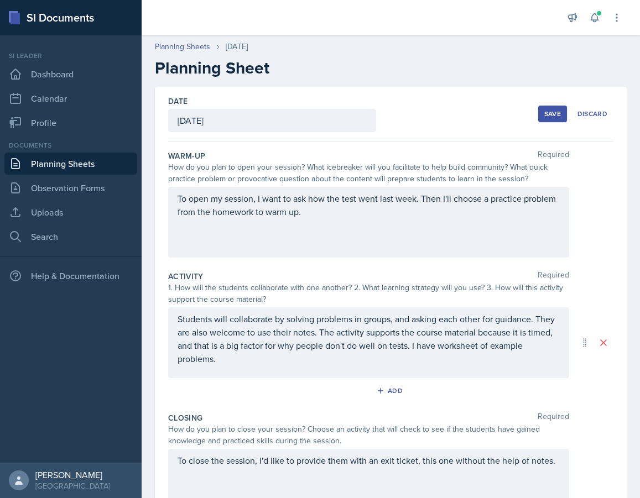
click at [553, 114] on button "Save" at bounding box center [552, 114] width 29 height 17
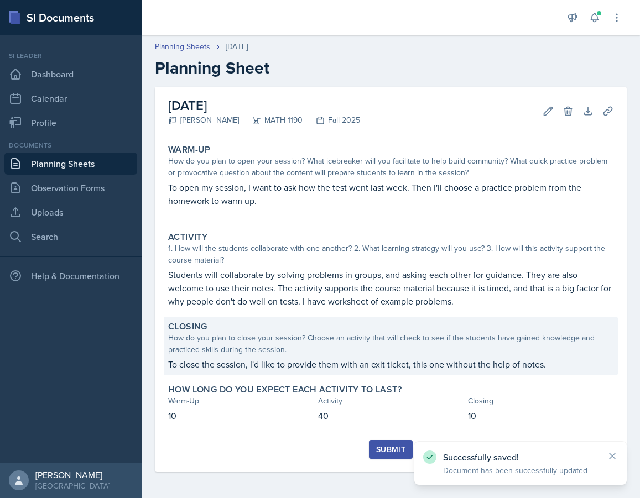
drag, startPoint x: 380, startPoint y: 449, endPoint x: 559, endPoint y: 350, distance: 204.1
click at [559, 350] on div "[DATE] [PERSON_NAME] MATH 1190 Fall 2025 Edit Delete Download Uploads Autosavin…" at bounding box center [390, 279] width 471 height 385
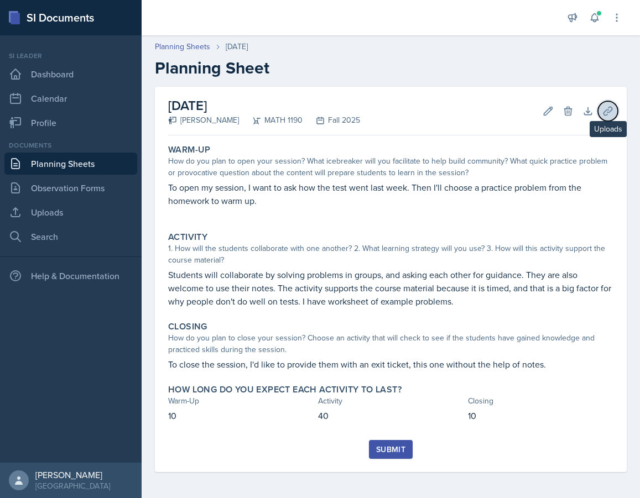
click at [602, 116] on icon at bounding box center [607, 111] width 11 height 11
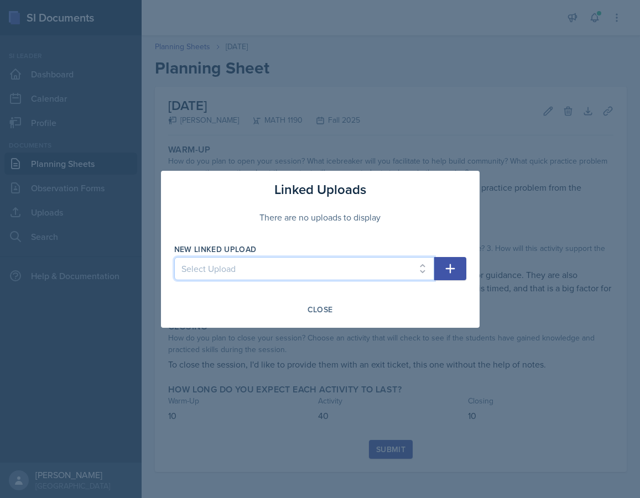
click at [271, 269] on select "Select Upload Group quiz main activity 9/2 Kahoot limits 9/2 Kahoot closing act…" at bounding box center [304, 268] width 260 height 23
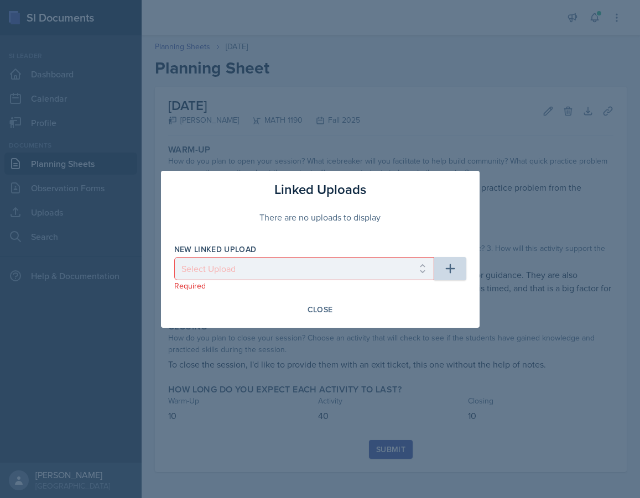
click at [392, 225] on div "There are no uploads to display" at bounding box center [320, 217] width 292 height 35
click at [451, 268] on icon "button" at bounding box center [449, 268] width 13 height 13
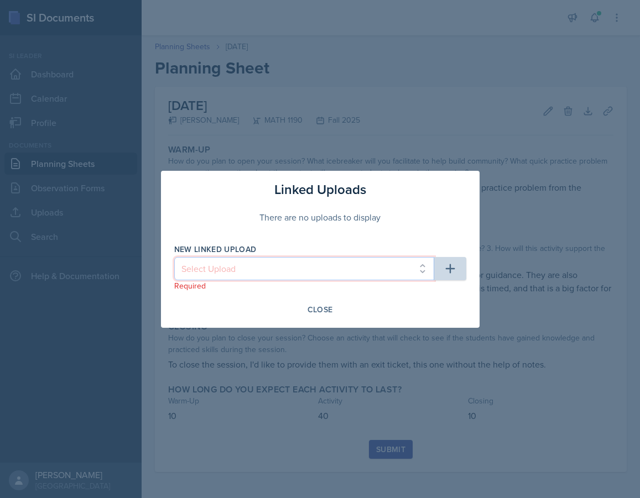
click at [395, 267] on select "Select Upload Group quiz main activity 9/2 Kahoot limits 9/2 Kahoot closing act…" at bounding box center [304, 268] width 260 height 23
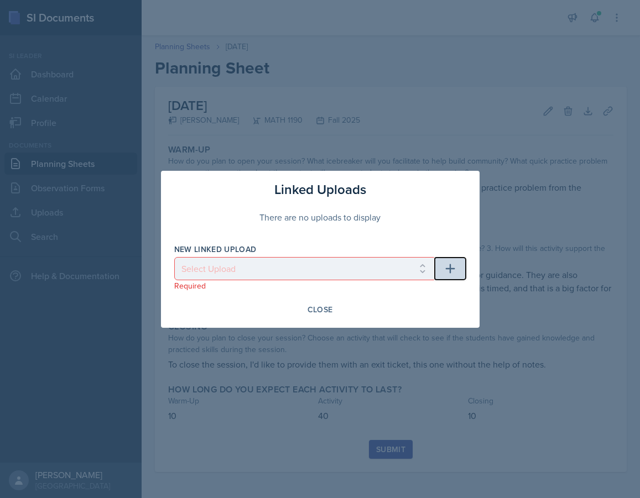
click at [445, 273] on icon "button" at bounding box center [449, 268] width 13 height 13
click at [321, 312] on div "Close" at bounding box center [319, 309] width 25 height 9
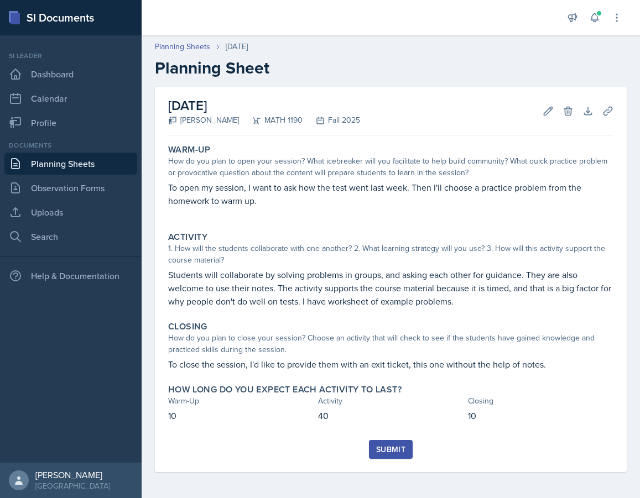
click at [376, 443] on button "Submit" at bounding box center [391, 449] width 44 height 19
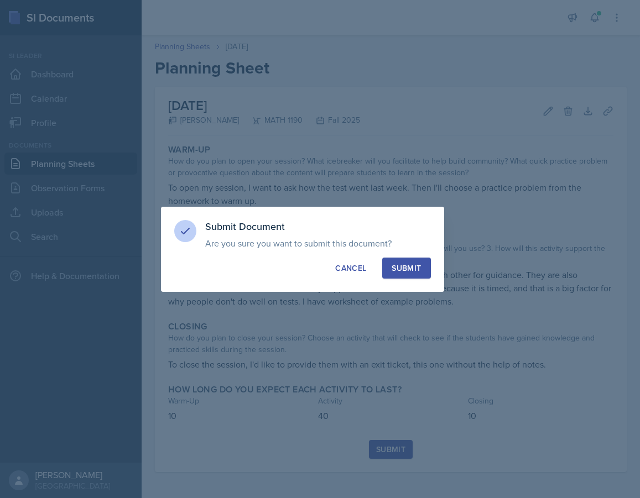
click at [407, 266] on div "Submit" at bounding box center [405, 268] width 29 height 11
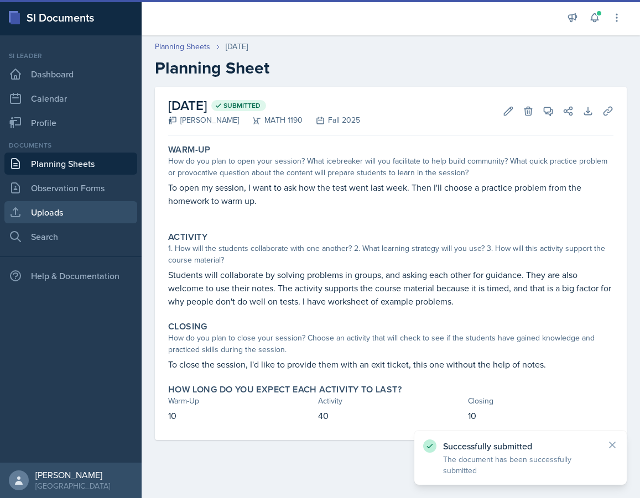
click at [57, 209] on link "Uploads" at bounding box center [70, 212] width 133 height 22
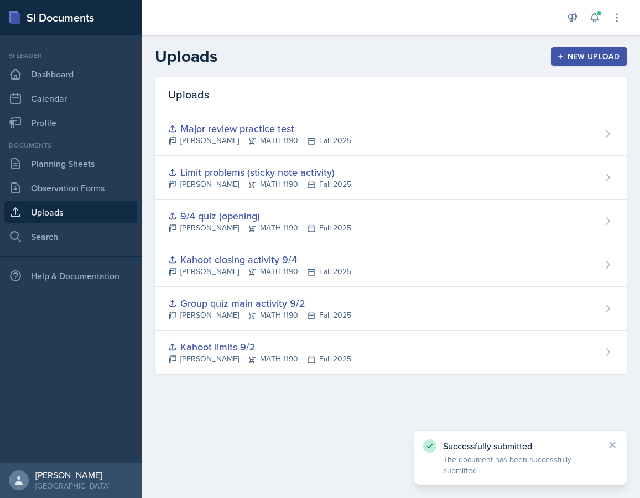
click at [577, 61] on div "New Upload" at bounding box center [588, 56] width 61 height 9
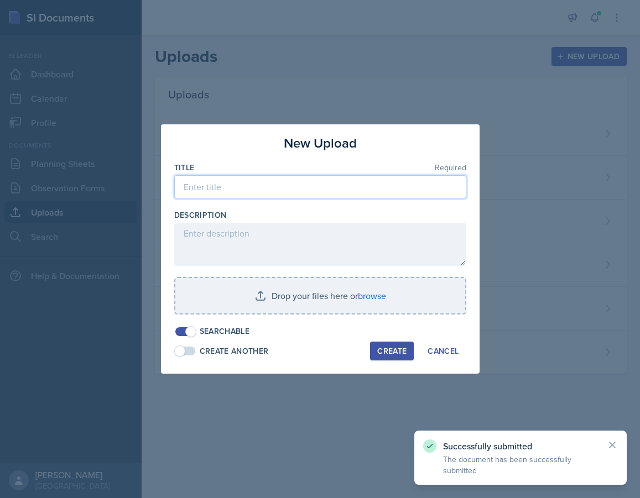
click at [298, 192] on input at bounding box center [320, 186] width 292 height 23
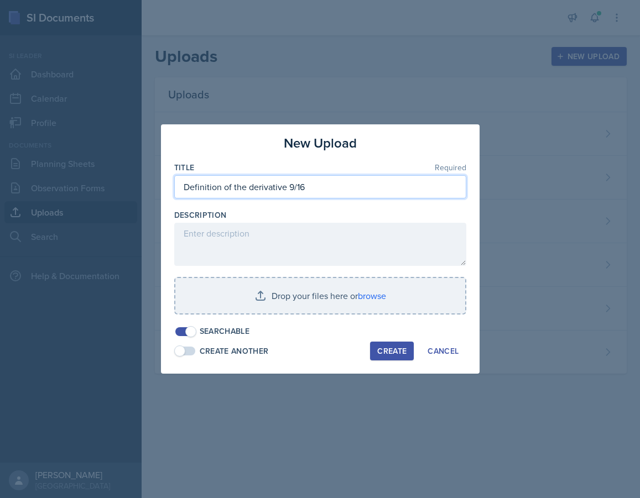
type input "Definition of the derivative 9/16"
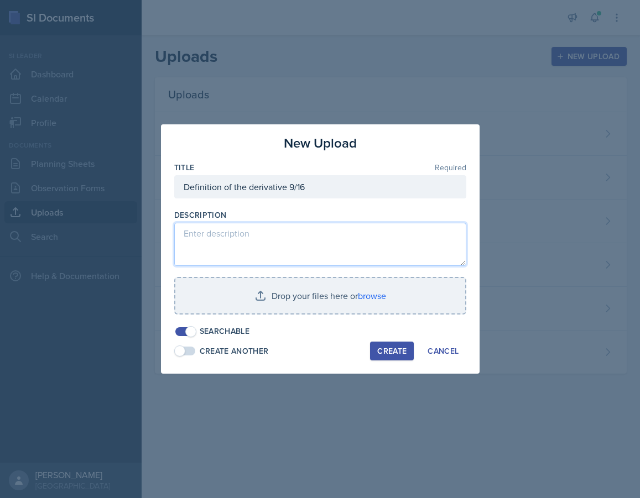
click at [249, 261] on textarea at bounding box center [320, 244] width 292 height 43
type textarea "t"
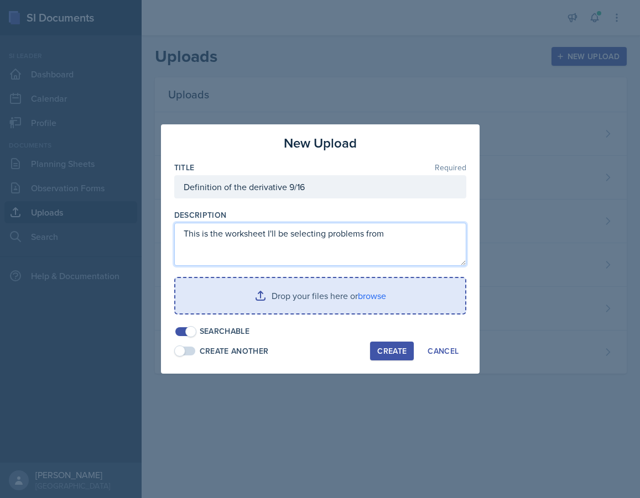
type textarea "This is the worksheet I'll be selecting problems from"
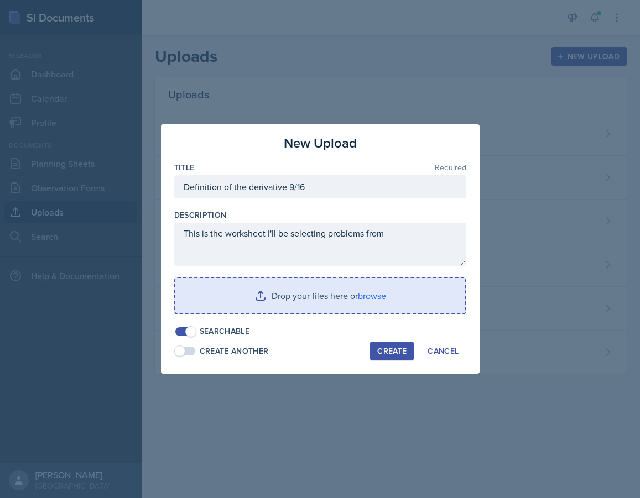
click at [281, 310] on input "file" at bounding box center [320, 295] width 290 height 35
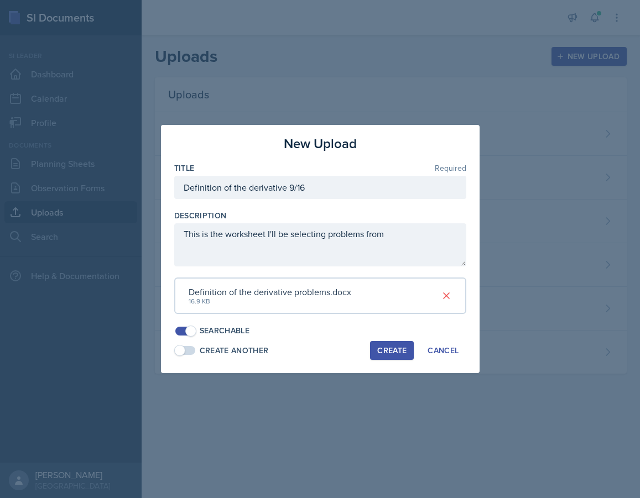
click at [395, 358] on button "Create" at bounding box center [392, 350] width 44 height 19
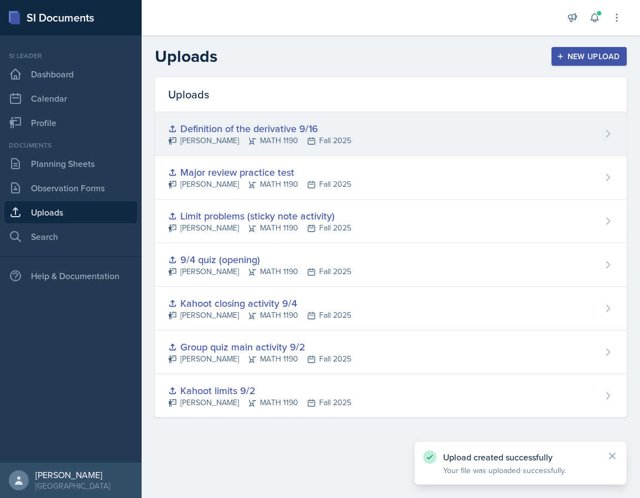
click at [594, 139] on div "Definition of the derivative 9/16 [PERSON_NAME] MATH 1190 Fall 2025" at bounding box center [390, 134] width 471 height 44
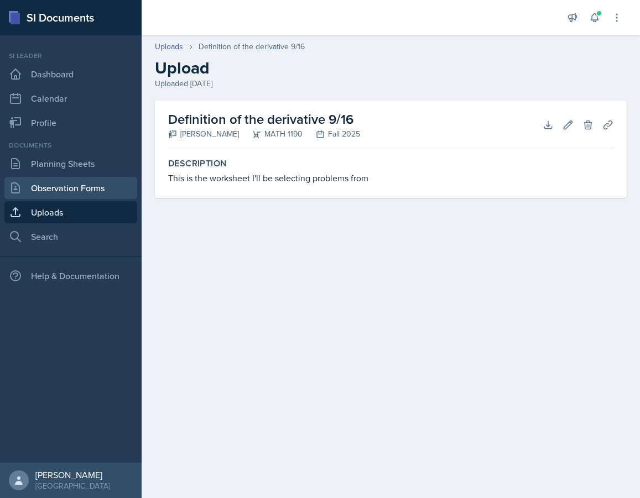
click at [62, 188] on link "Observation Forms" at bounding box center [70, 188] width 133 height 22
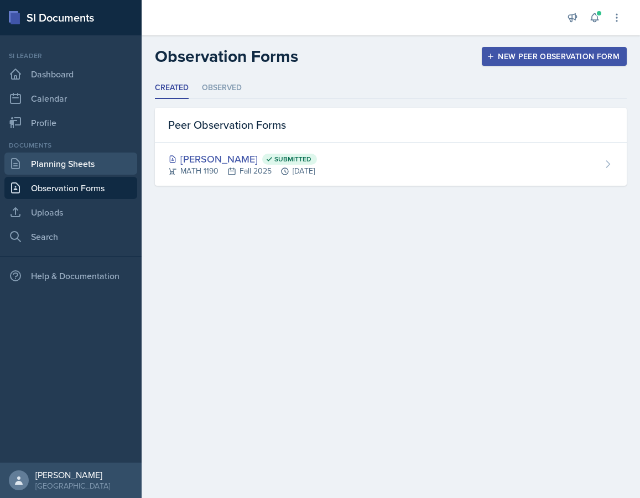
click at [74, 166] on link "Planning Sheets" at bounding box center [70, 164] width 133 height 22
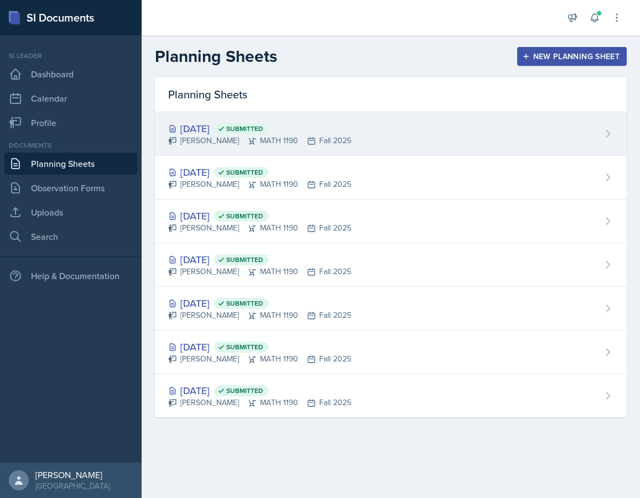
click at [436, 140] on div "[DATE] Submitted [PERSON_NAME] MATH 1190 Fall 2025" at bounding box center [390, 134] width 471 height 44
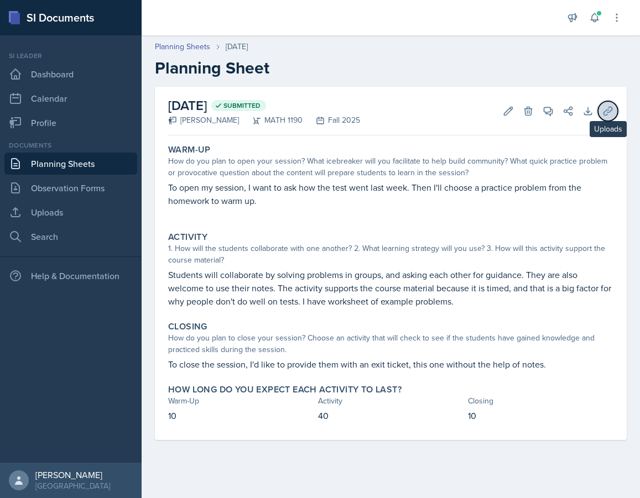
click at [613, 113] on button "Uploads" at bounding box center [608, 111] width 20 height 20
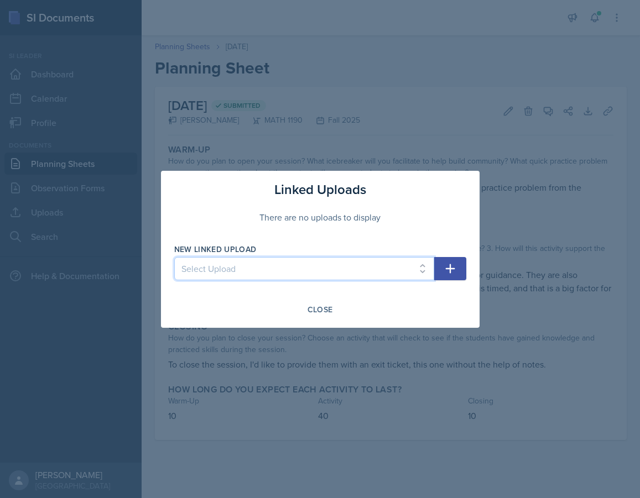
click at [291, 271] on select "Select Upload Group quiz main activity 9/2 Kahoot limits 9/2 Kahoot closing act…" at bounding box center [304, 268] width 260 height 23
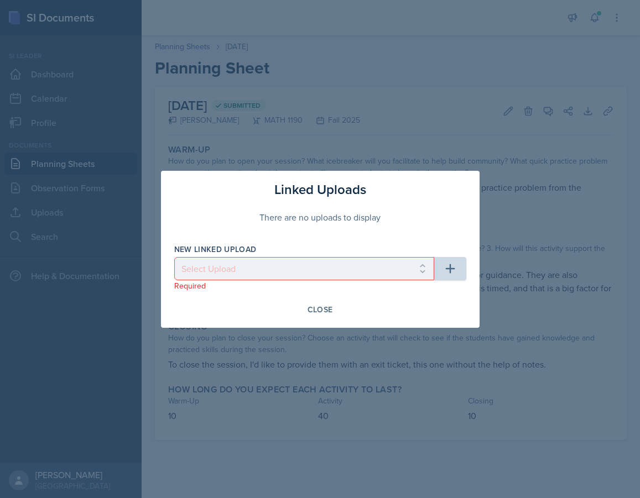
click at [254, 417] on div at bounding box center [320, 249] width 640 height 498
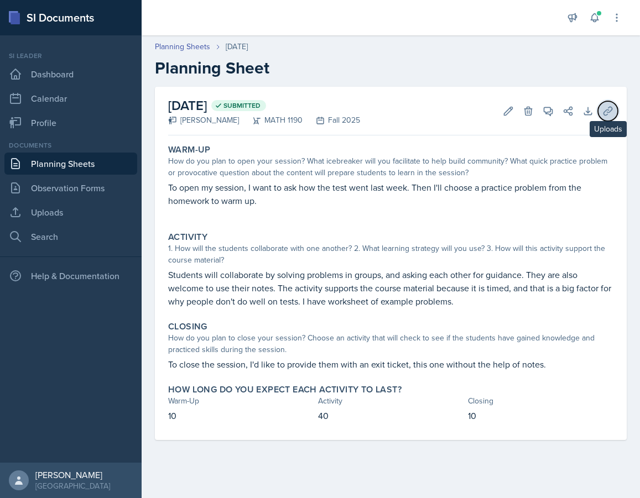
click at [611, 108] on icon at bounding box center [607, 111] width 8 height 8
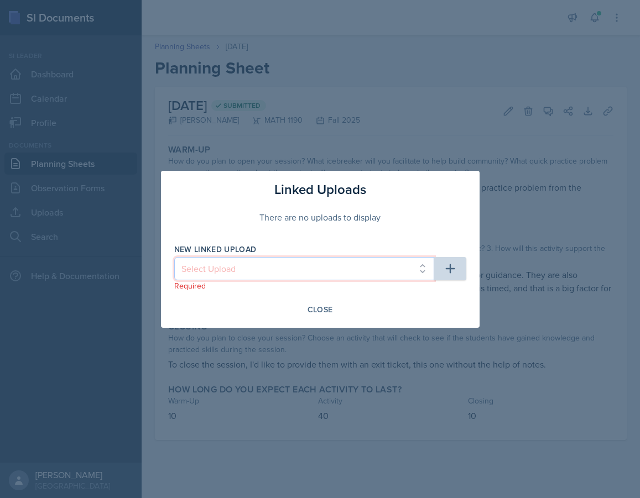
click at [354, 275] on select "Select Upload Group quiz main activity 9/2 Kahoot limits 9/2 Kahoot closing act…" at bounding box center [304, 268] width 260 height 23
select select "c7ebf411-b8ad-40f3-8309-6df09f0b2ff1"
click at [174, 257] on select "Select Upload Group quiz main activity 9/2 Kahoot limits 9/2 Kahoot closing act…" at bounding box center [304, 268] width 260 height 23
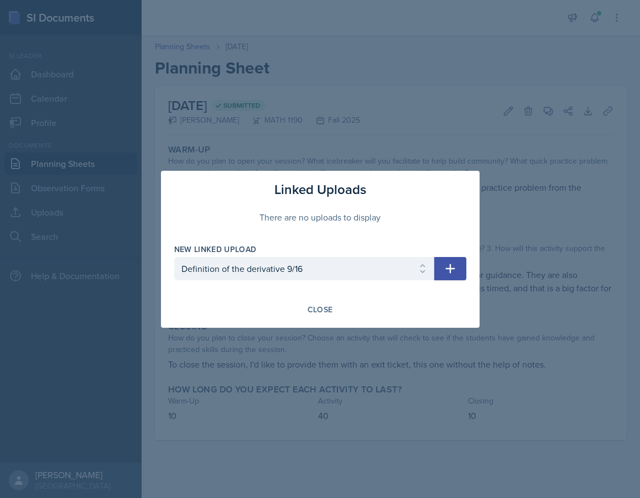
click at [453, 267] on icon "button" at bounding box center [449, 268] width 13 height 13
select select
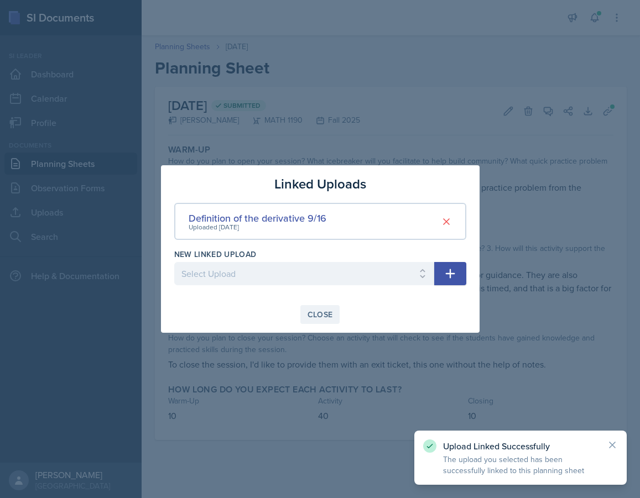
click at [321, 311] on div "Close" at bounding box center [319, 314] width 25 height 9
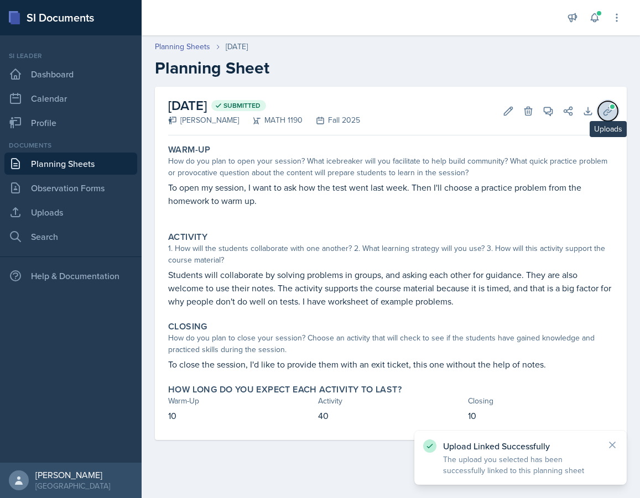
click at [605, 108] on icon at bounding box center [607, 111] width 11 height 11
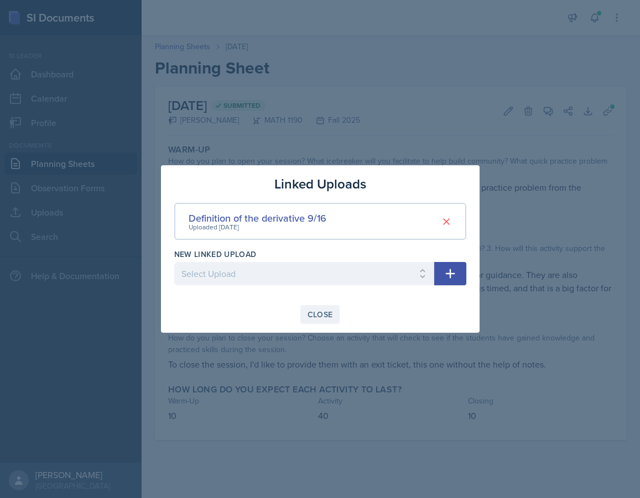
click at [334, 312] on button "Close" at bounding box center [320, 314] width 40 height 19
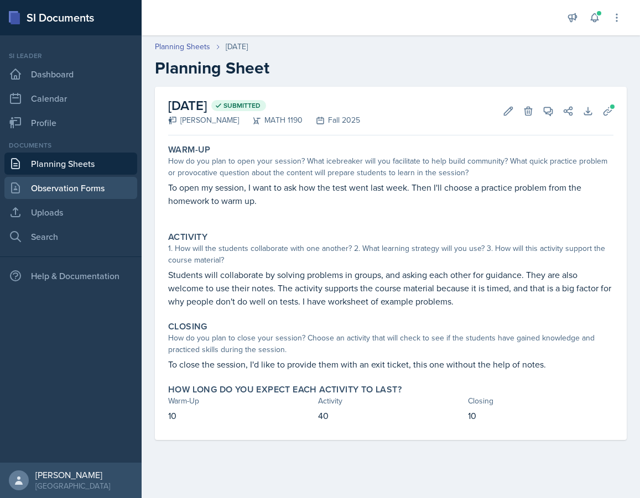
click at [80, 187] on link "Observation Forms" at bounding box center [70, 188] width 133 height 22
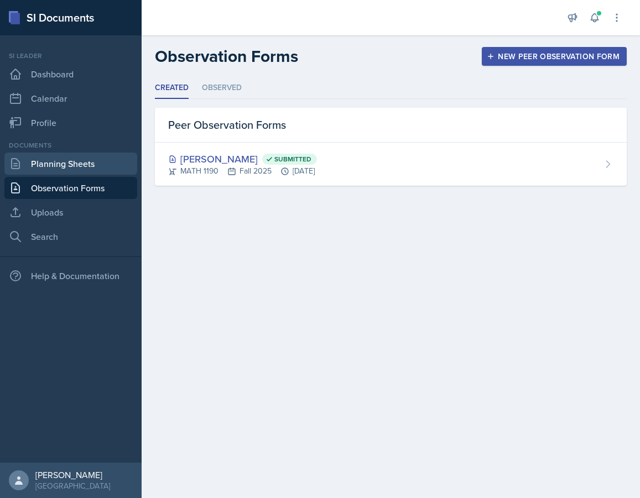
click at [79, 163] on link "Planning Sheets" at bounding box center [70, 164] width 133 height 22
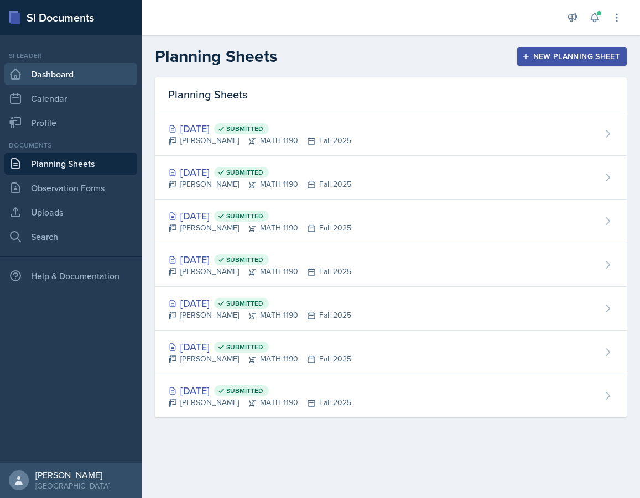
click at [69, 74] on link "Dashboard" at bounding box center [70, 74] width 133 height 22
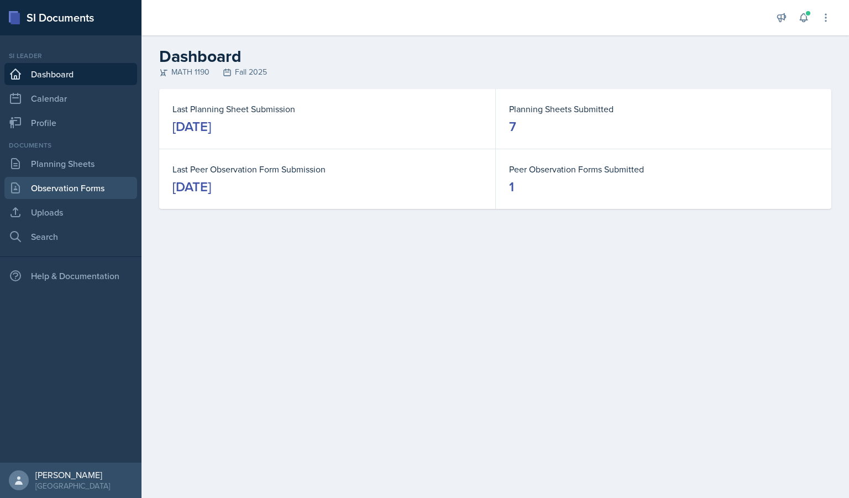
click at [68, 180] on link "Observation Forms" at bounding box center [70, 188] width 133 height 22
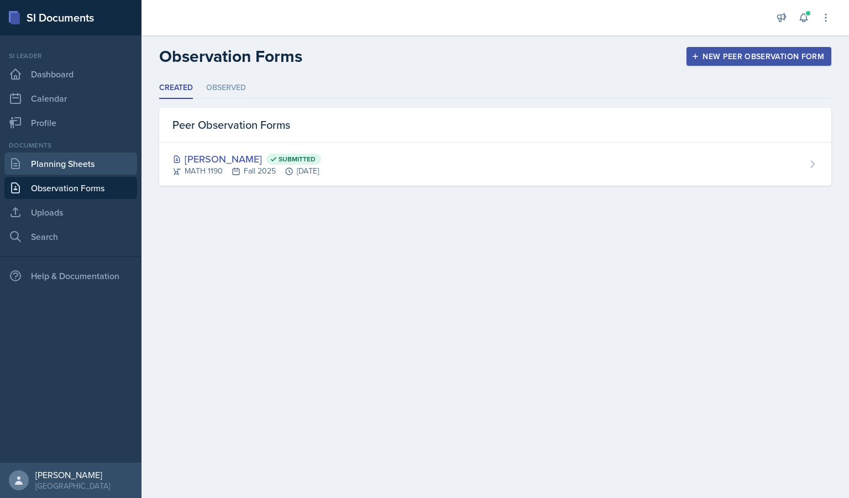
click at [66, 165] on link "Planning Sheets" at bounding box center [70, 164] width 133 height 22
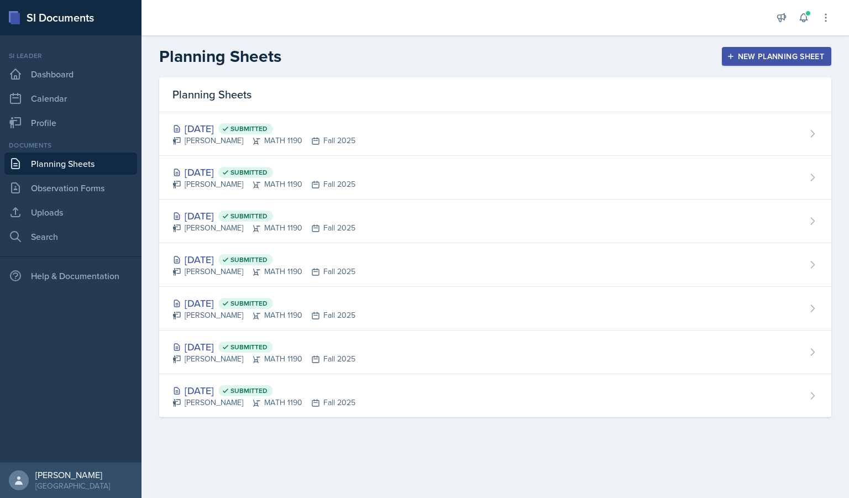
click at [746, 54] on div "New Planning Sheet" at bounding box center [776, 56] width 95 height 9
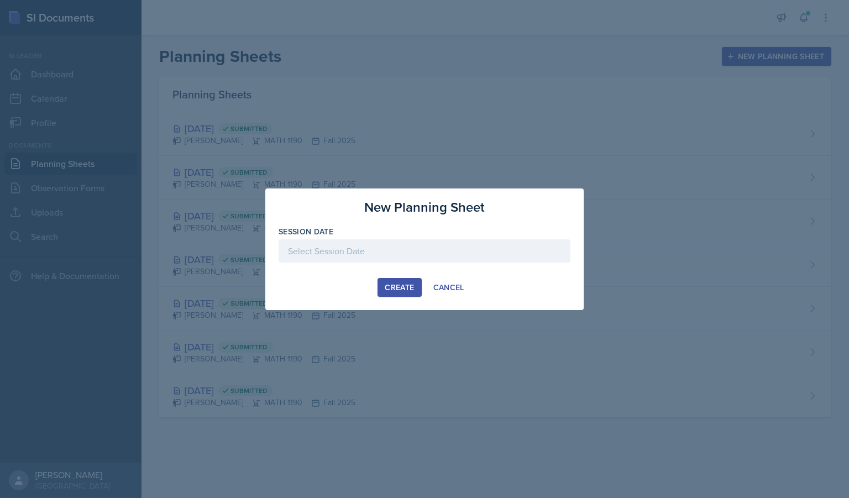
click at [439, 252] on div at bounding box center [425, 250] width 292 height 23
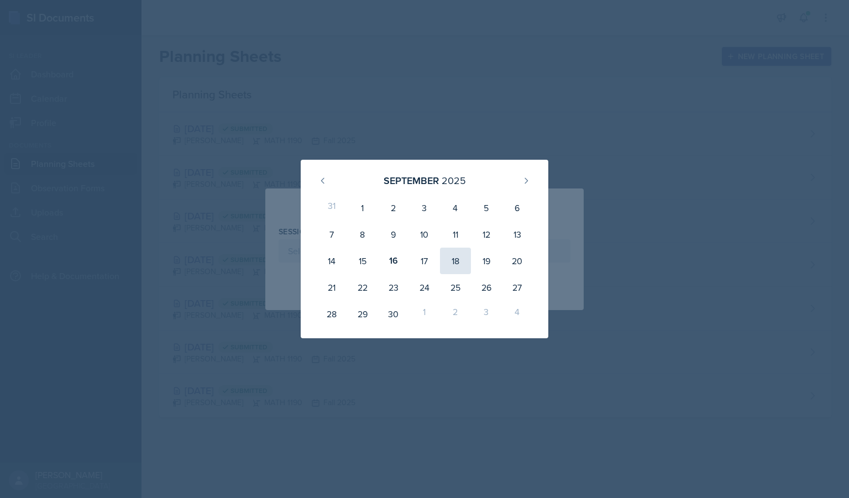
click at [459, 264] on div "18" at bounding box center [455, 261] width 31 height 27
type input "[DATE]"
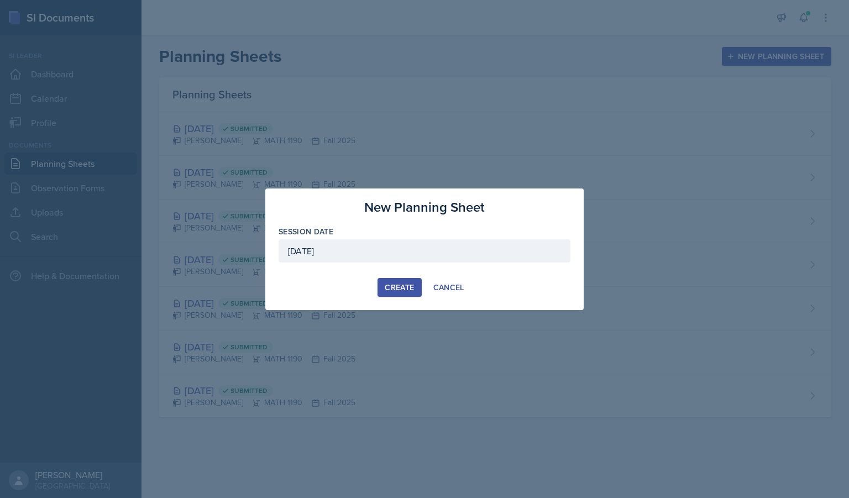
click at [394, 285] on div "Create" at bounding box center [399, 287] width 29 height 9
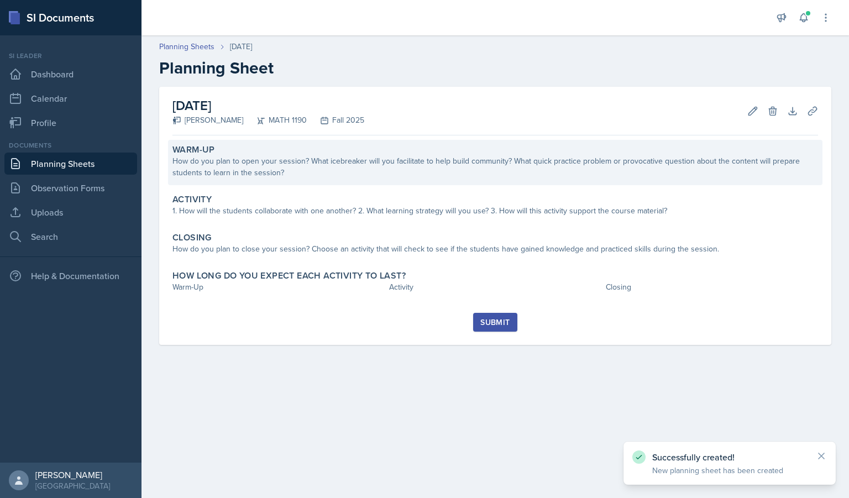
click at [339, 169] on div "How do you plan to open your session? What icebreaker will you facilitate to he…" at bounding box center [495, 166] width 646 height 23
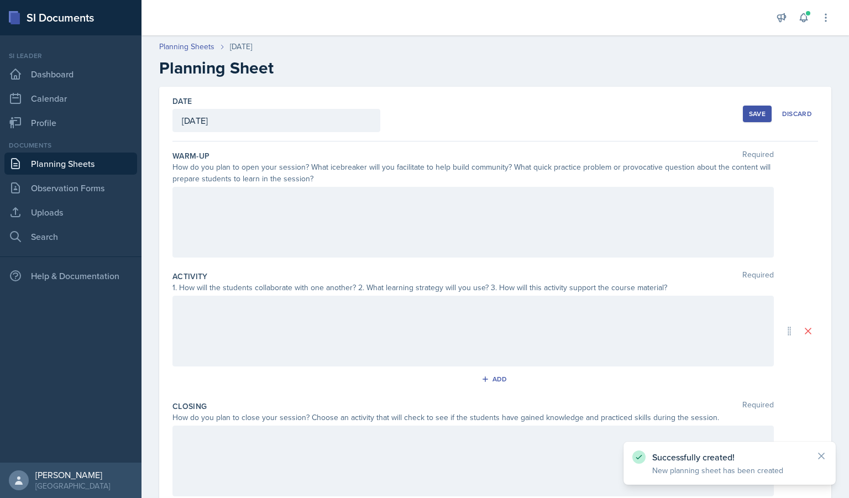
click at [326, 212] on div at bounding box center [472, 222] width 601 height 71
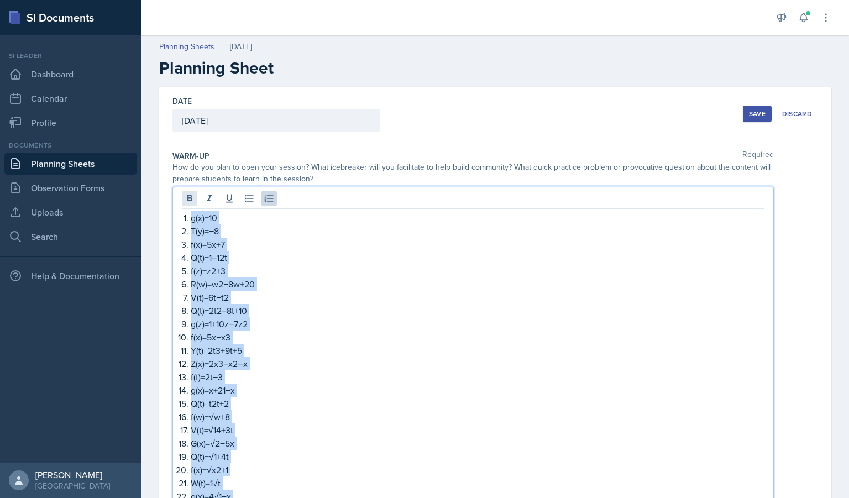
drag, startPoint x: 265, startPoint y: 366, endPoint x: 188, endPoint y: 196, distance: 186.8
click at [188, 196] on div "g(x)=10 T(y)=−8 f(x)=5x+7 Q(t)=1−12t f(z)=z2+3 R(w)=w2−8w+20 V(t)=6t−t2 Q(t)=2t…" at bounding box center [472, 367] width 601 height 361
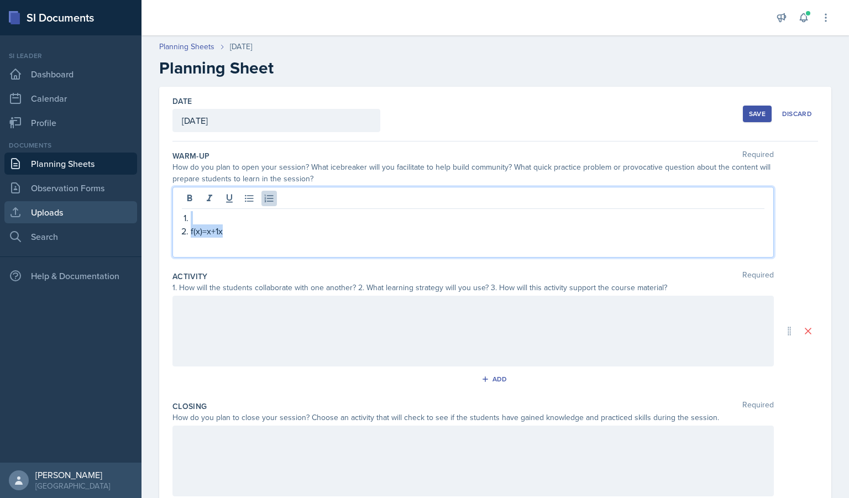
drag, startPoint x: 251, startPoint y: 232, endPoint x: 118, endPoint y: 219, distance: 133.3
click at [118, 219] on div "SI Documents Si leader Dashboard Calendar Profile Documents Planning Sheets Obs…" at bounding box center [424, 249] width 849 height 498
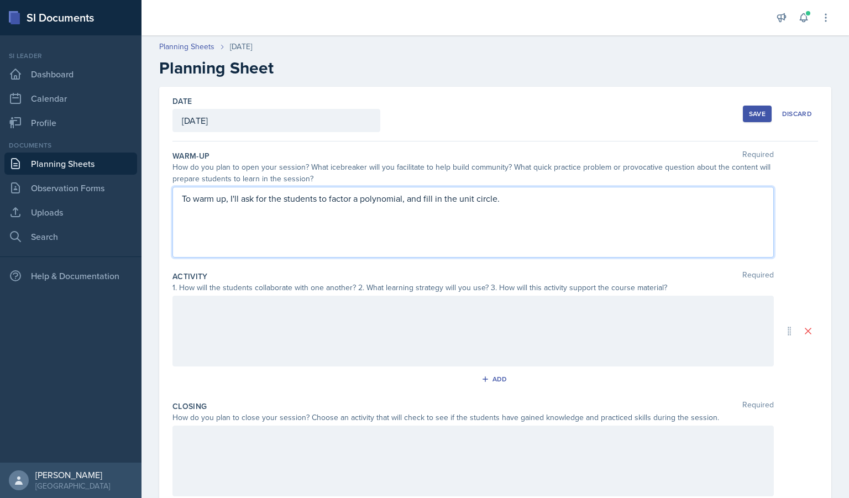
click at [328, 347] on div at bounding box center [472, 331] width 601 height 71
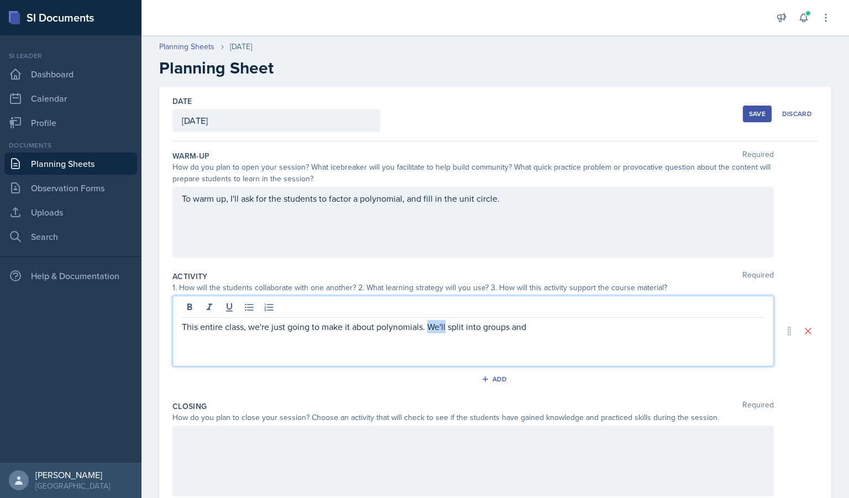
drag, startPoint x: 446, startPoint y: 328, endPoint x: 428, endPoint y: 329, distance: 18.3
click at [428, 329] on p "This entire class, we're just going to make it about polynomials. We'll split i…" at bounding box center [473, 326] width 583 height 13
click at [615, 341] on div "This entire class, we're just going to make it about polynomials. They'll be sp…" at bounding box center [472, 331] width 601 height 71
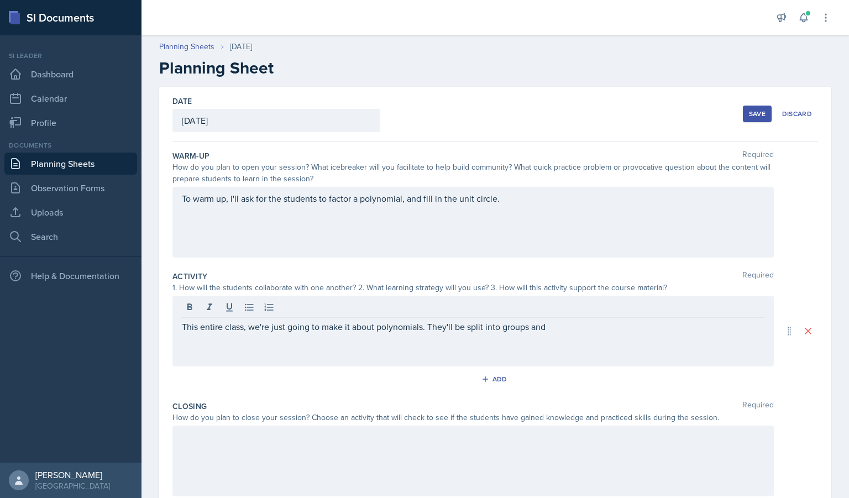
click at [585, 336] on div "This entire class, we're just going to make it about polynomials. They'll be sp…" at bounding box center [472, 331] width 601 height 71
click at [573, 333] on div "This entire class, we're just going to make it about polynomials. They'll be sp…" at bounding box center [472, 331] width 601 height 71
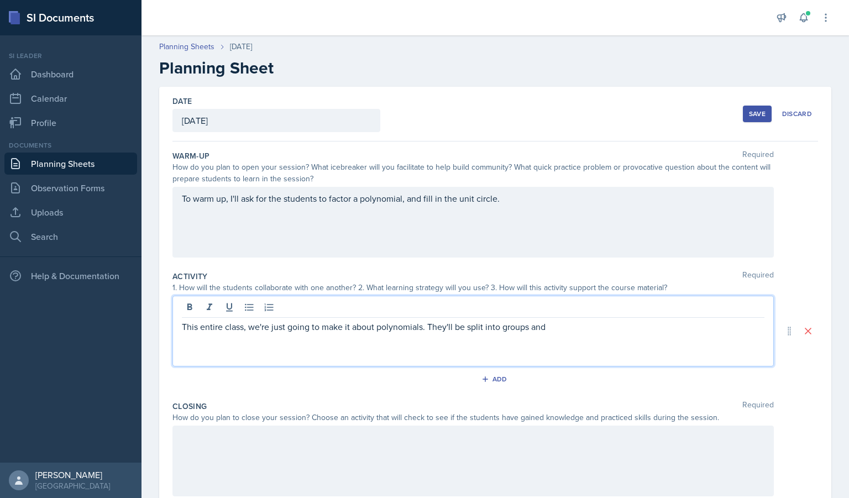
click at [567, 330] on p "This entire class, we're just going to make it about polynomials. They'll be sp…" at bounding box center [473, 326] width 583 height 13
drag, startPoint x: 422, startPoint y: 326, endPoint x: 378, endPoint y: 341, distance: 47.4
click at [378, 341] on div "This entire class, we're just going to make it about polynomials. They'll be sp…" at bounding box center [472, 331] width 601 height 71
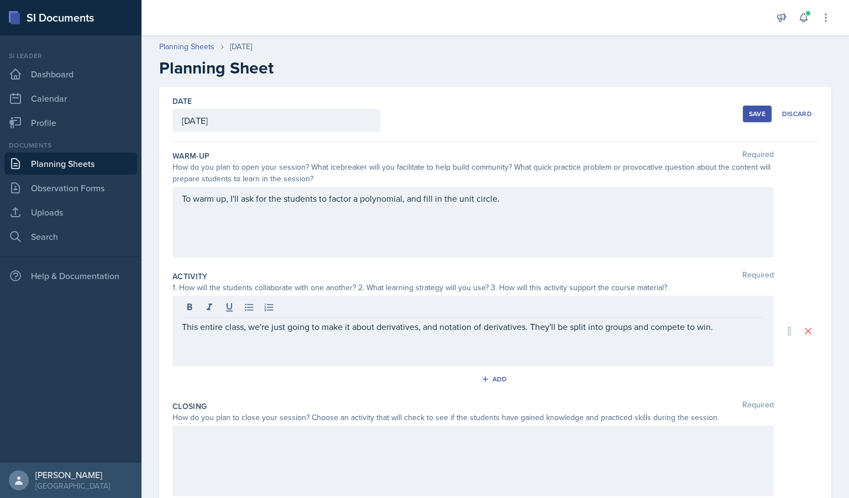
click at [726, 338] on div "This entire class, we're just going to make it about derivatives, and notation …" at bounding box center [472, 331] width 601 height 71
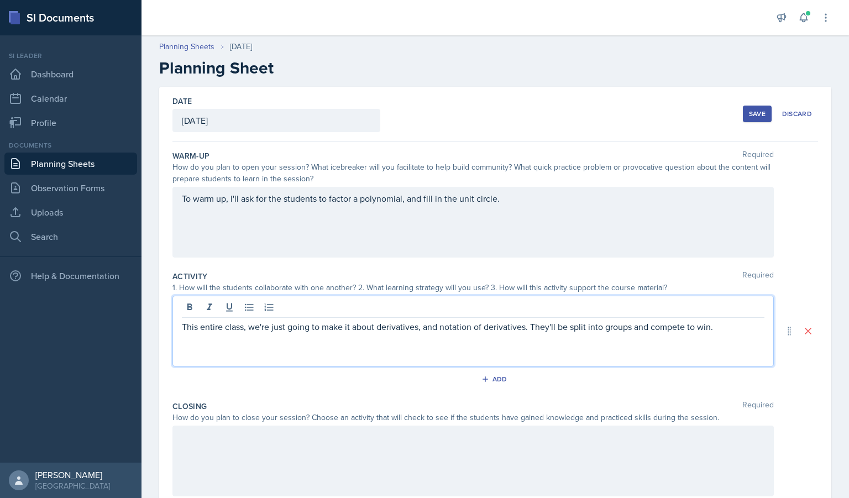
click at [726, 325] on p "This entire class, we're just going to make it about derivatives, and notation …" at bounding box center [473, 326] width 583 height 13
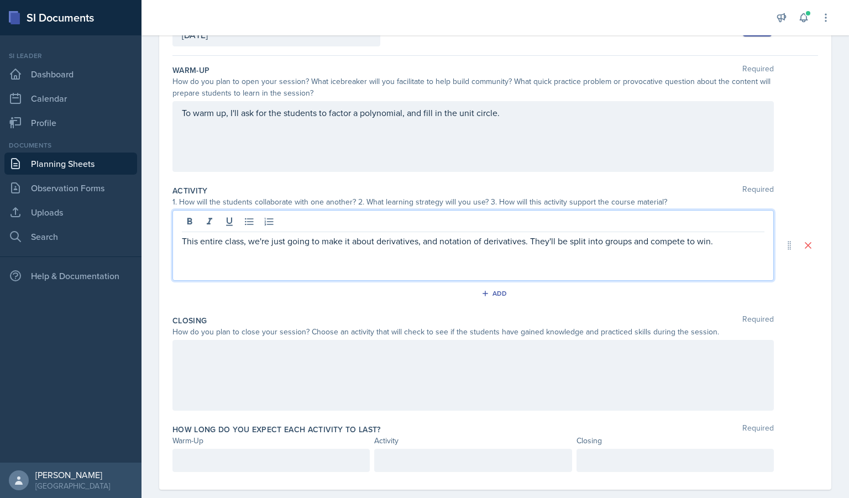
scroll to position [88, 0]
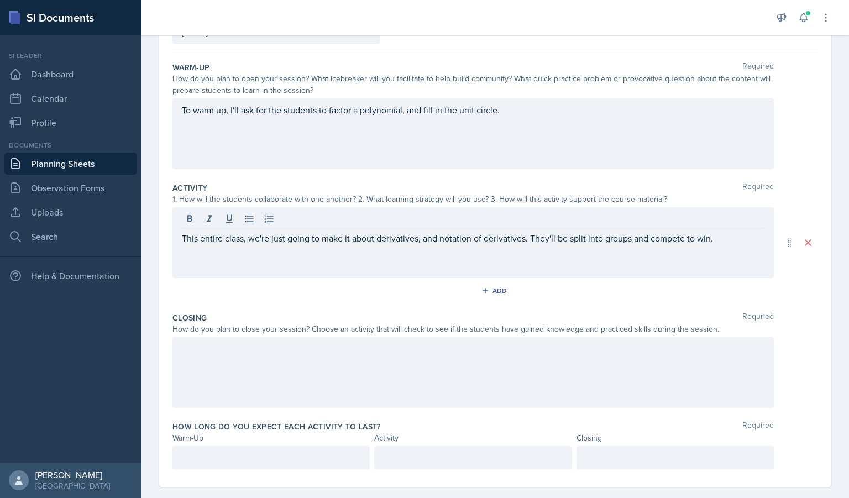
click at [510, 393] on div at bounding box center [472, 372] width 601 height 71
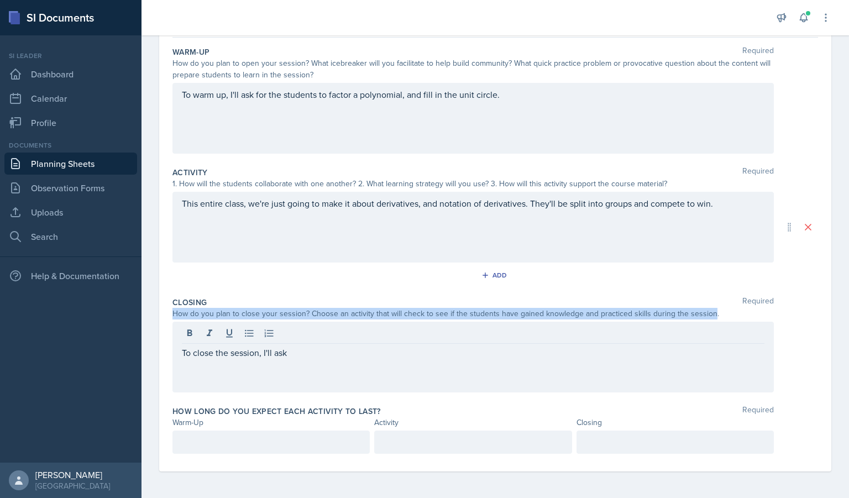
drag, startPoint x: 708, startPoint y: 315, endPoint x: 150, endPoint y: 319, distance: 558.3
click at [150, 319] on div "Date [DATE] [DATE] 31 1 2 3 4 5 6 7 8 9 10 11 12 13 14 15 16 17 18 19 20 21 22 …" at bounding box center [496, 240] width 708 height 515
copy div "How do you plan to close your session? Choose an activity that will check to se…"
drag, startPoint x: 348, startPoint y: 348, endPoint x: 185, endPoint y: 318, distance: 165.9
click at [185, 318] on div "Closing Required How do you plan to close your session? Choose an activity that…" at bounding box center [495, 346] width 646 height 109
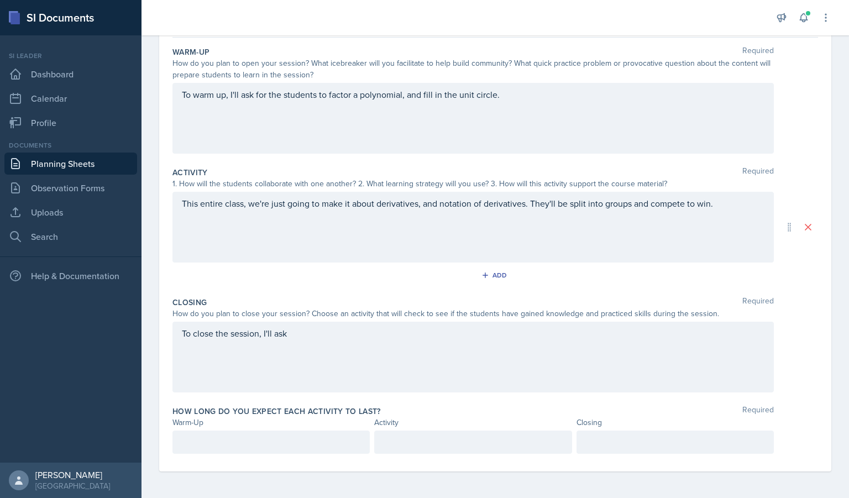
click at [316, 350] on div "To close the session, I'll ask" at bounding box center [472, 357] width 601 height 71
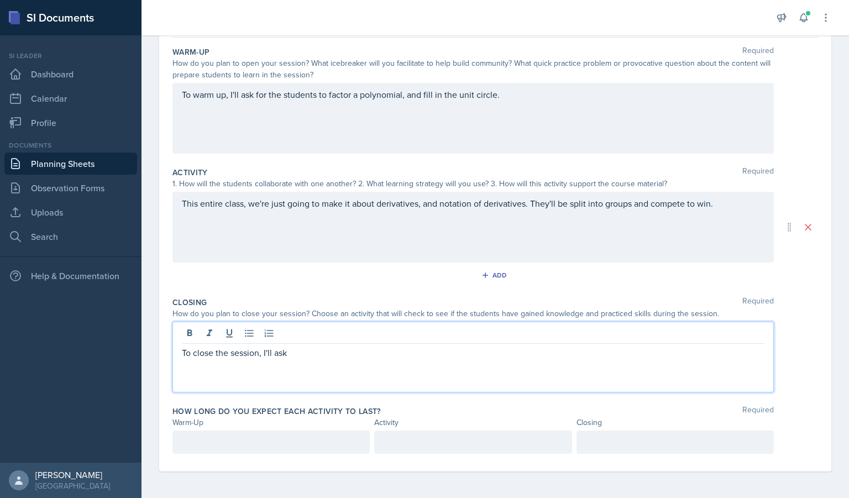
drag, startPoint x: 310, startPoint y: 357, endPoint x: 152, endPoint y: 350, distance: 157.7
click at [152, 350] on div "Date [DATE] [DATE] 31 1 2 3 4 5 6 7 8 9 10 11 12 13 14 15 16 17 18 19 20 21 22 …" at bounding box center [496, 240] width 708 height 515
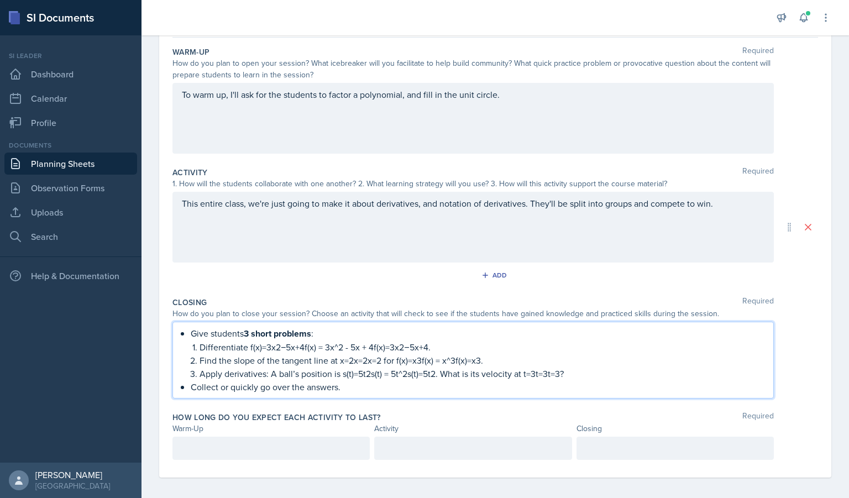
click at [318, 334] on p "Give students 3 short problems :" at bounding box center [478, 334] width 574 height 14
drag, startPoint x: 323, startPoint y: 335, endPoint x: 191, endPoint y: 327, distance: 132.4
click at [191, 327] on p "Give students 3 short problems :" at bounding box center [478, 334] width 574 height 14
click at [298, 365] on p "Find the slope of the tangent line at x=2x=2x=2 for f(x)=x3f(x) = x^3f(x)=x3." at bounding box center [482, 359] width 565 height 13
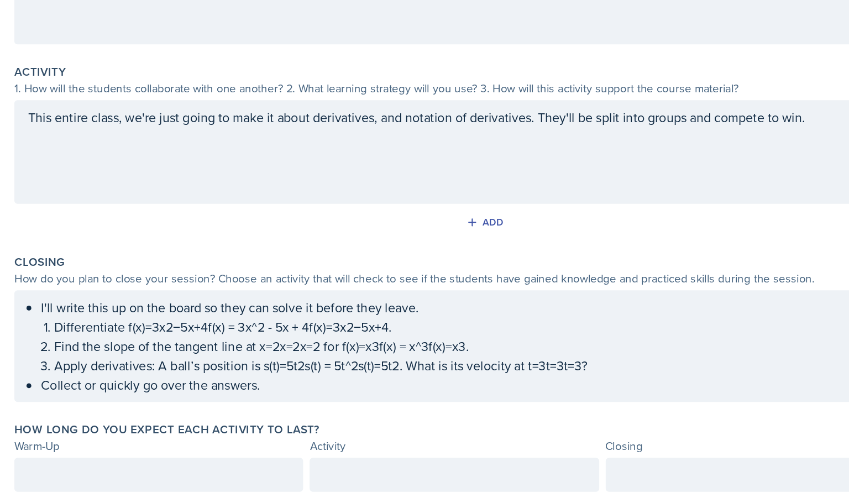
scroll to position [123, 0]
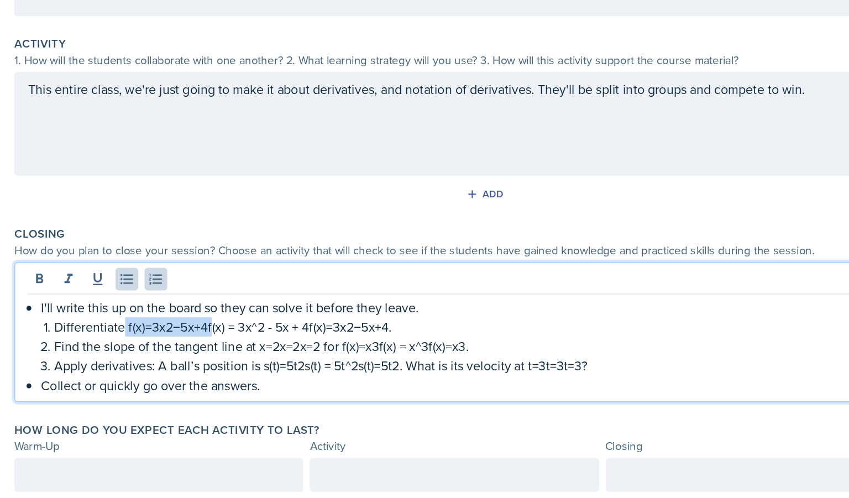
drag, startPoint x: 306, startPoint y: 347, endPoint x: 248, endPoint y: 344, distance: 57.6
click at [248, 344] on p "Differentiate f(x)=3x2−5x+4f(x) = 3x^2 - 5x + 4f(x)=3x2−5x+4." at bounding box center [482, 346] width 565 height 13
drag, startPoint x: 385, startPoint y: 348, endPoint x: 320, endPoint y: 352, distance: 65.3
click at [320, 352] on p "Differentiate f(x) = 3x^2 - 5x + 4f(x)=3x2−5x+4." at bounding box center [482, 346] width 565 height 13
click at [379, 391] on p "Collect or quickly go over the answers." at bounding box center [478, 386] width 574 height 13
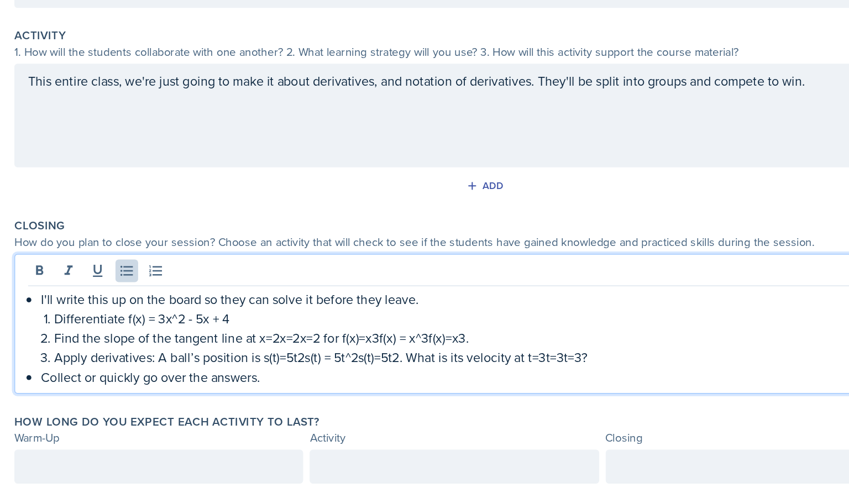
scroll to position [128, 0]
drag, startPoint x: 485, startPoint y: 355, endPoint x: 455, endPoint y: 357, distance: 29.9
click at [455, 357] on p "Find the slope of the tangent line at x=2x=2x=2 for f(x)=x3f(x) = x^3f(x)=x3." at bounding box center [482, 354] width 565 height 13
drag, startPoint x: 421, startPoint y: 356, endPoint x: 396, endPoint y: 354, distance: 24.9
click at [396, 354] on p "Find the slope of the tangent line at x=2x=2x=2 for f(x)=x3f(x) = x^3" at bounding box center [482, 354] width 565 height 13
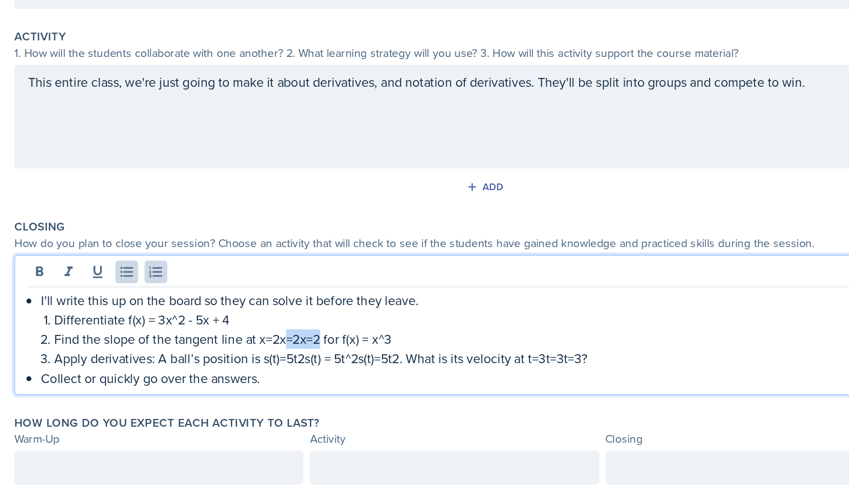
drag, startPoint x: 381, startPoint y: 355, endPoint x: 355, endPoint y: 355, distance: 26.5
click at [355, 355] on p "Find the slope of the tangent line at x=2x=2x=2 for f(x) = x^3" at bounding box center [482, 354] width 565 height 13
click at [414, 385] on p "Collect or quickly go over the answers." at bounding box center [478, 381] width 574 height 13
click at [390, 369] on p "Apply derivatives: A ball’s position is s(t)=5t2s(t) = 5t^2s(t)=5t2. What is it…" at bounding box center [482, 367] width 565 height 13
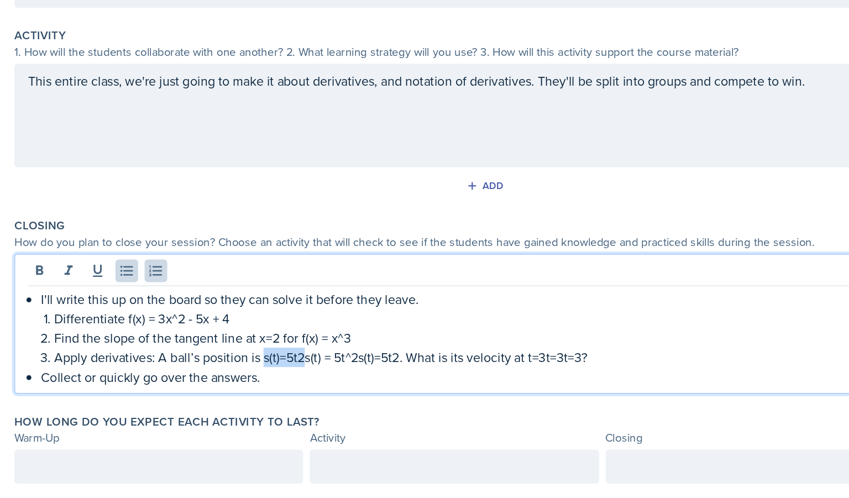
drag, startPoint x: 371, startPoint y: 369, endPoint x: 341, endPoint y: 368, distance: 29.9
click at [341, 368] on p "Apply derivatives: A ball’s position is s(t)=5t2s(t) = 5t^2s(t)=5t2. What is it…" at bounding box center [482, 367] width 565 height 13
click at [408, 373] on p "Apply derivatives: A ball’s position is s(t) = 5t^2s(t)=5t2. What is its veloci…" at bounding box center [482, 367] width 565 height 13
click at [408, 369] on p "Apply derivatives: A ball’s position is s(t) = 5t^2s(t)=5t2. What is its veloci…" at bounding box center [482, 367] width 565 height 13
drag, startPoint x: 407, startPoint y: 368, endPoint x: 379, endPoint y: 369, distance: 28.2
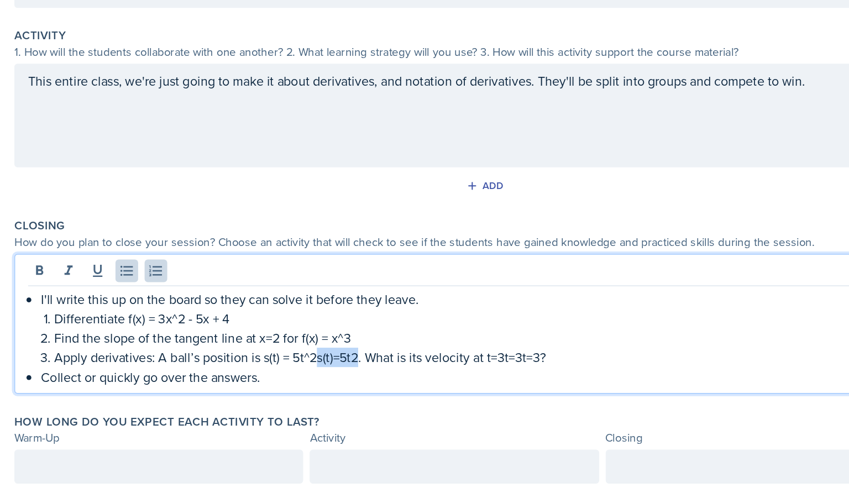
click at [379, 369] on p "Apply derivatives: A ball’s position is s(t) = 5t^2s(t)=5t2. What is its veloci…" at bounding box center [482, 367] width 565 height 13
click at [414, 383] on p "Collect or quickly go over the answers." at bounding box center [478, 380] width 574 height 13
drag, startPoint x: 514, startPoint y: 368, endPoint x: 479, endPoint y: 369, distance: 34.9
click at [479, 369] on p "Apply derivatives: A ball’s position is s(t) = 5t^2. What is its velocity at t=…" at bounding box center [482, 367] width 565 height 13
click at [440, 387] on p "Collect or quickly go over the answers." at bounding box center [478, 380] width 574 height 13
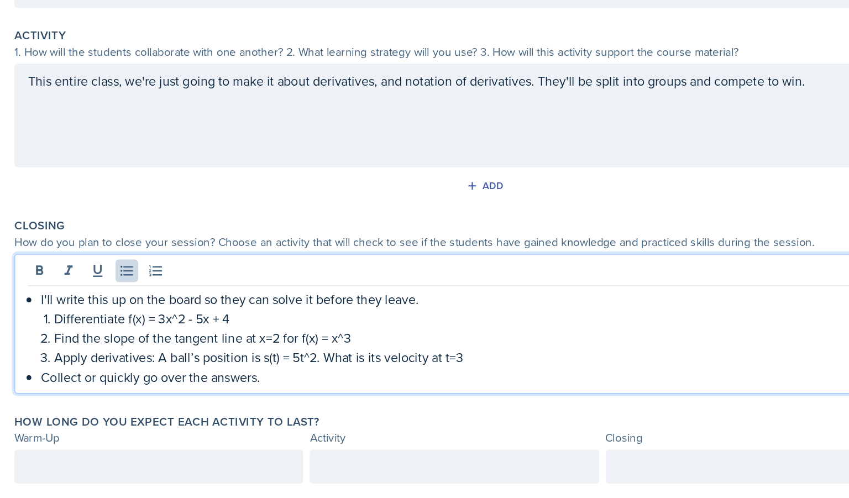
click at [375, 383] on p "Collect or quickly go over the answers." at bounding box center [478, 380] width 574 height 13
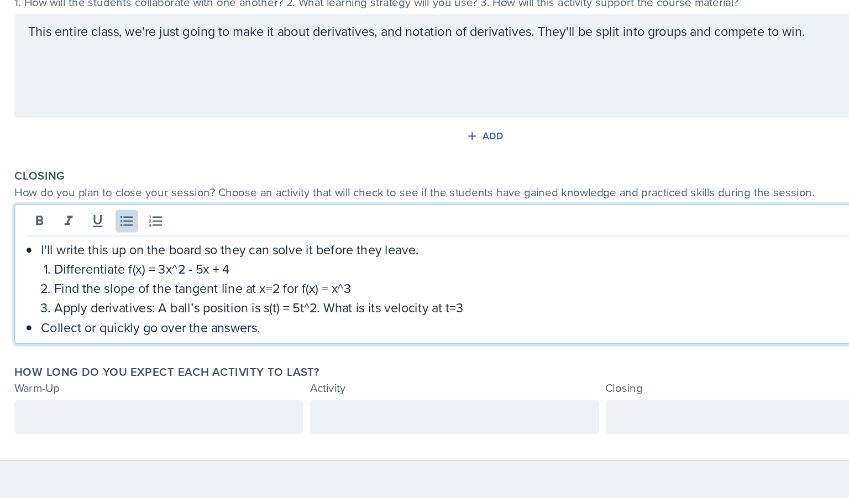
scroll to position [0, 0]
drag, startPoint x: 363, startPoint y: 384, endPoint x: 170, endPoint y: 378, distance: 193.0
click at [170, 378] on div "Date [DATE] [DATE] 31 1 2 3 4 5 6 7 8 9 10 11 12 13 14 15 16 17 18 19 20 21 22 …" at bounding box center [495, 215] width 672 height 514
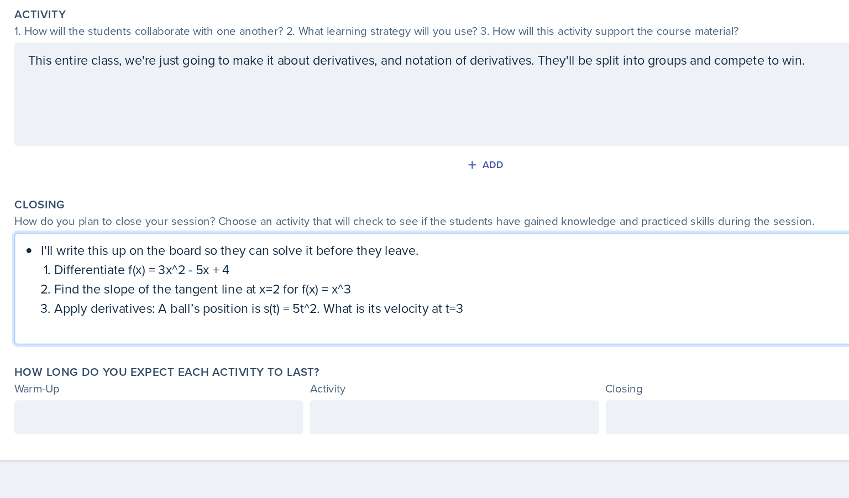
click at [187, 327] on div "I'll write this up on the board so they can solve it before they leave. Differe…" at bounding box center [473, 354] width 583 height 66
drag, startPoint x: 182, startPoint y: 327, endPoint x: 163, endPoint y: 326, distance: 19.9
click at [163, 326] on div "Date [DATE] [DATE] 31 1 2 3 4 5 6 7 8 9 10 11 12 13 14 15 16 17 18 19 20 21 22 …" at bounding box center [495, 224] width 672 height 494
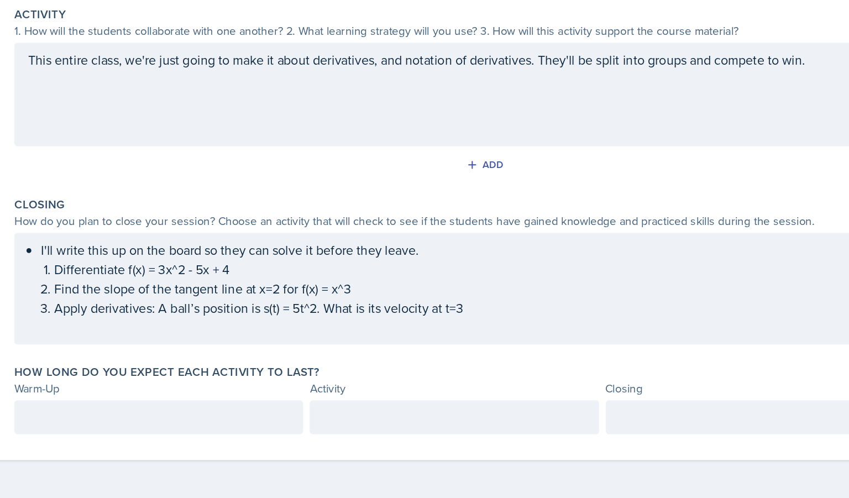
drag, startPoint x: 174, startPoint y: 322, endPoint x: 188, endPoint y: 332, distance: 18.2
click at [188, 332] on div "I'll write this up on the board so they can solve it before they leave. Differe…" at bounding box center [472, 354] width 601 height 76
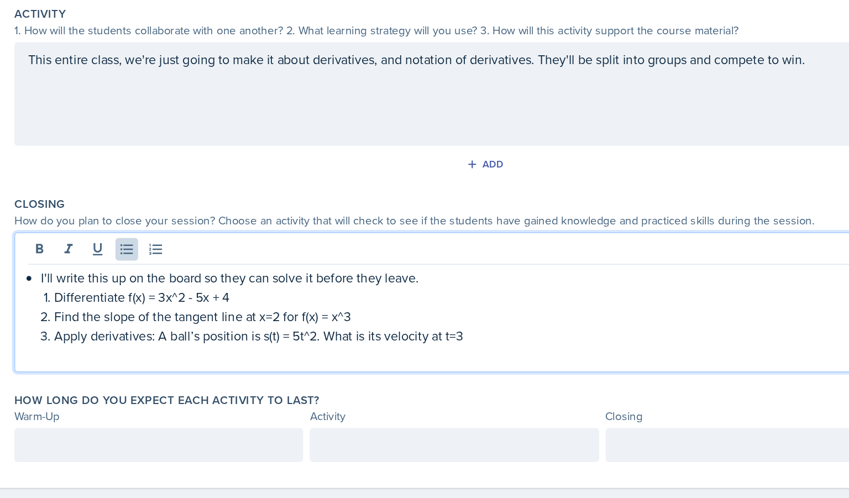
scroll to position [129, 0]
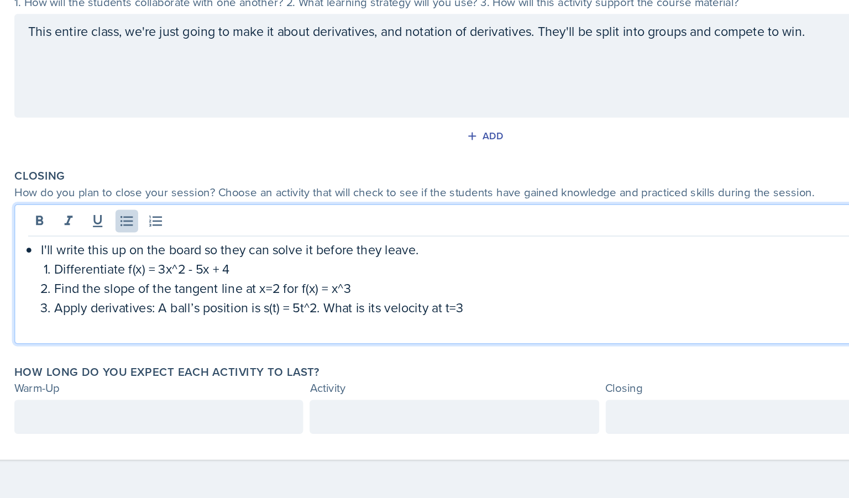
click at [188, 332] on div "I'll write this up on the board so they can solve it before they leave. Differe…" at bounding box center [473, 354] width 583 height 66
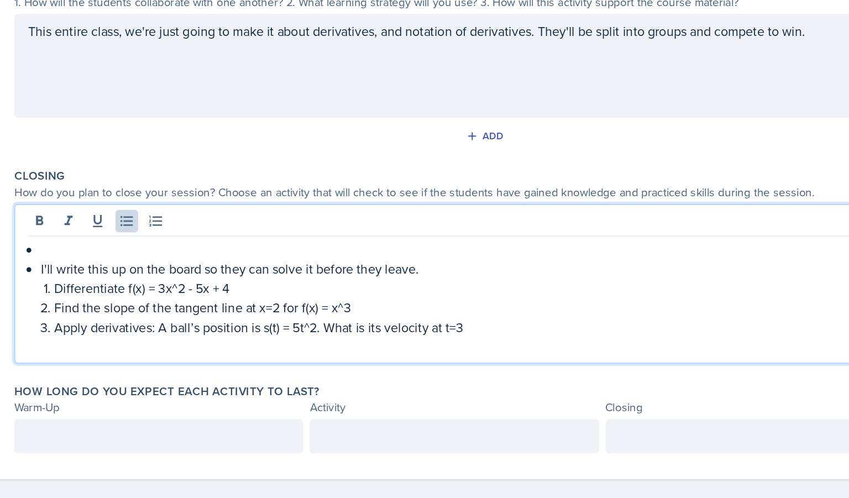
scroll to position [0, 0]
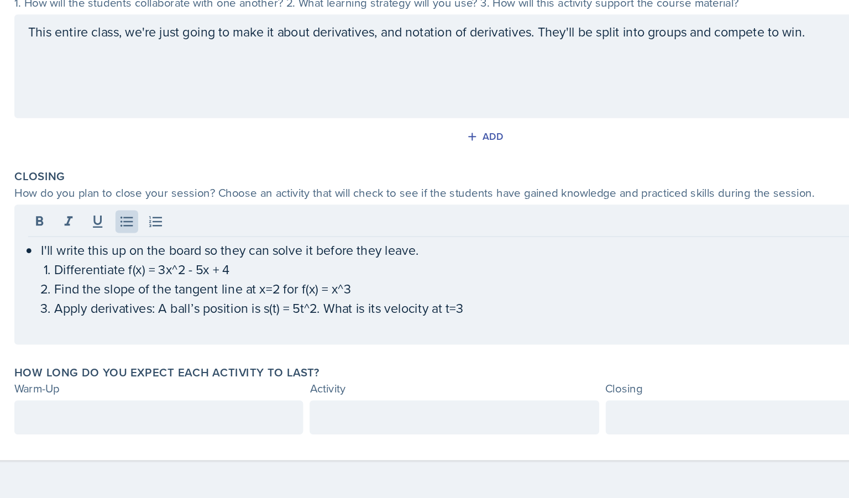
click at [257, 308] on div at bounding box center [473, 310] width 583 height 18
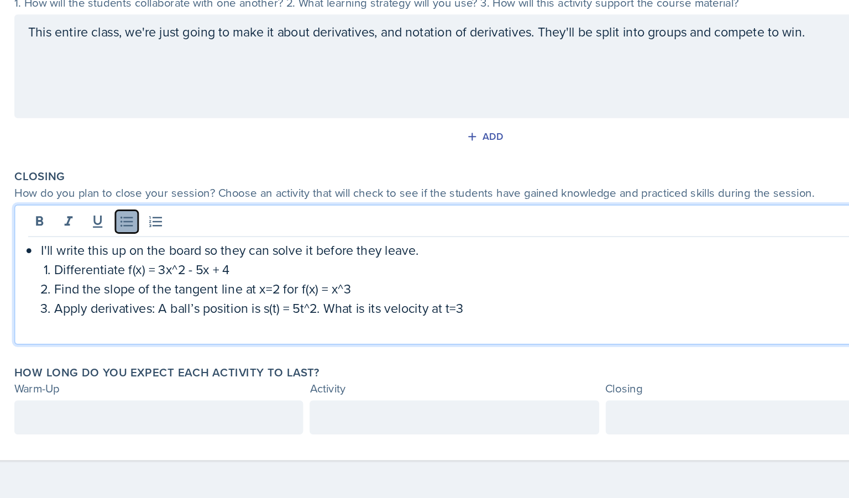
click at [249, 306] on icon at bounding box center [249, 308] width 11 height 11
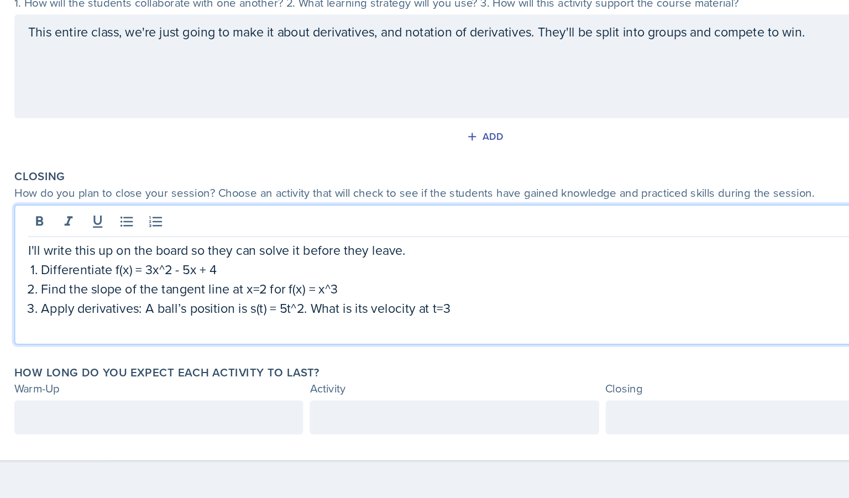
click at [435, 368] on p "Apply derivatives: A ball’s position is s(t) = 5t^2. What is its velocity at t=3" at bounding box center [478, 367] width 574 height 13
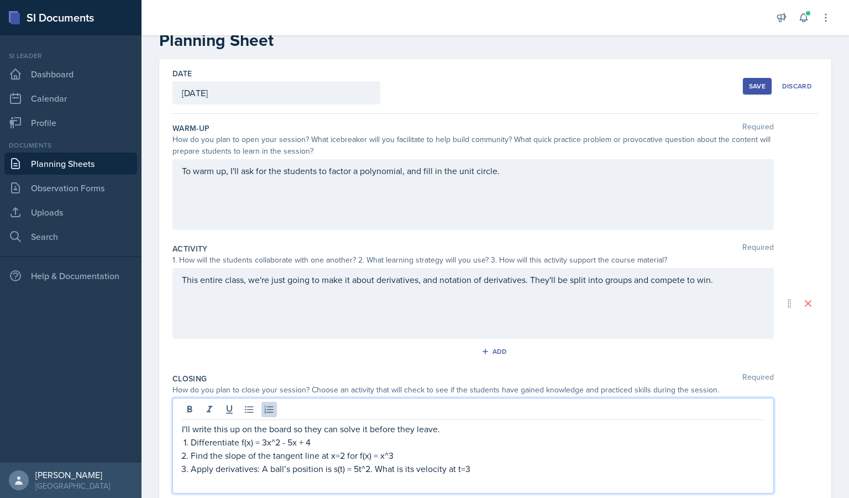
click at [378, 327] on div "This entire class, we're just going to make it about derivatives, and notation …" at bounding box center [472, 303] width 601 height 71
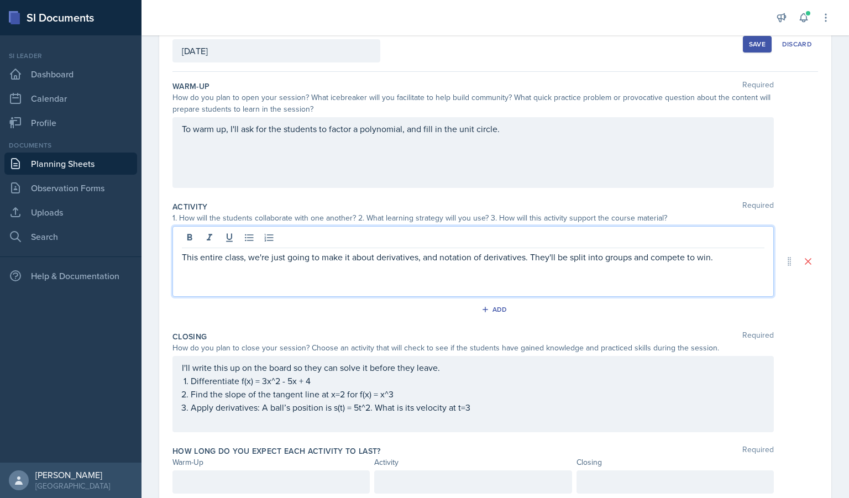
scroll to position [71, 0]
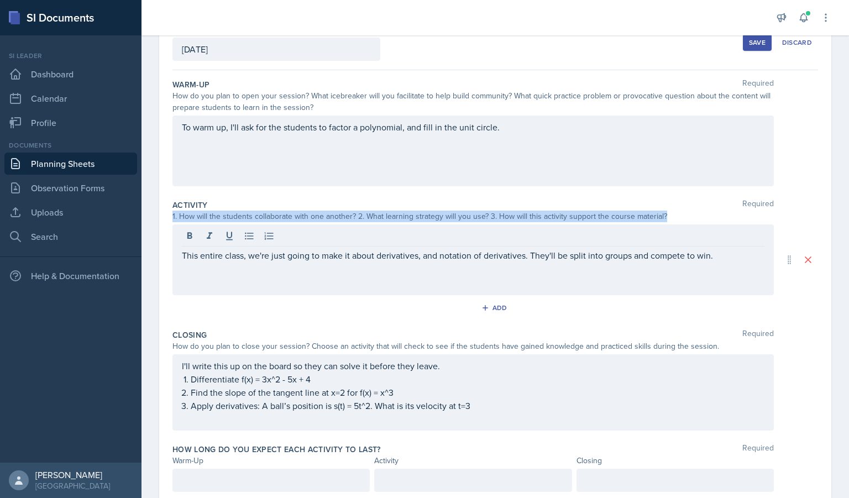
drag, startPoint x: 668, startPoint y: 214, endPoint x: 159, endPoint y: 213, distance: 508.5
click at [159, 213] on div "Date [DATE] [DATE] 31 1 2 3 4 5 6 7 8 9 10 11 12 13 14 15 16 17 18 19 20 21 22 …" at bounding box center [495, 262] width 672 height 494
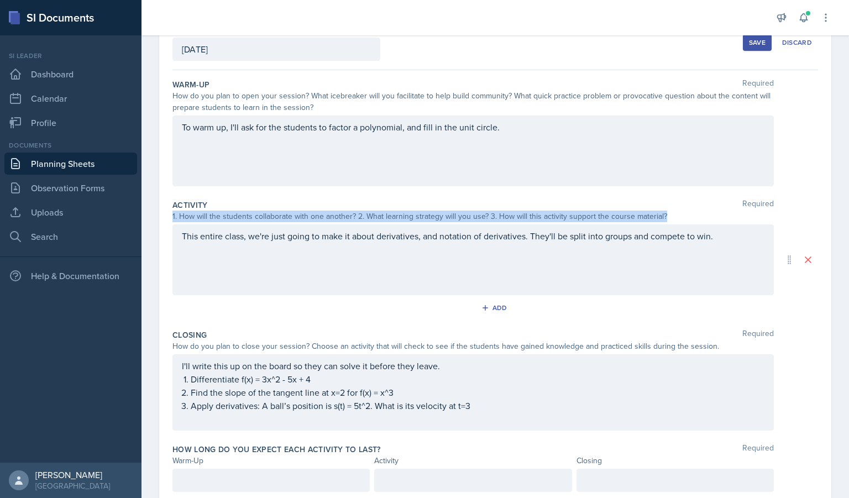
copy div "1. How will the students collaborate with one another? 2. What learning strateg…"
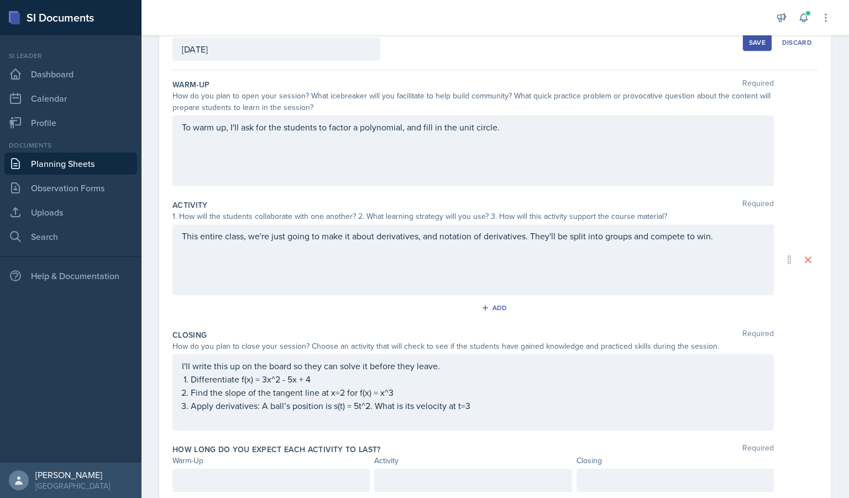
click at [446, 231] on div "This entire class, we're just going to make it about derivatives, and notation …" at bounding box center [472, 259] width 601 height 71
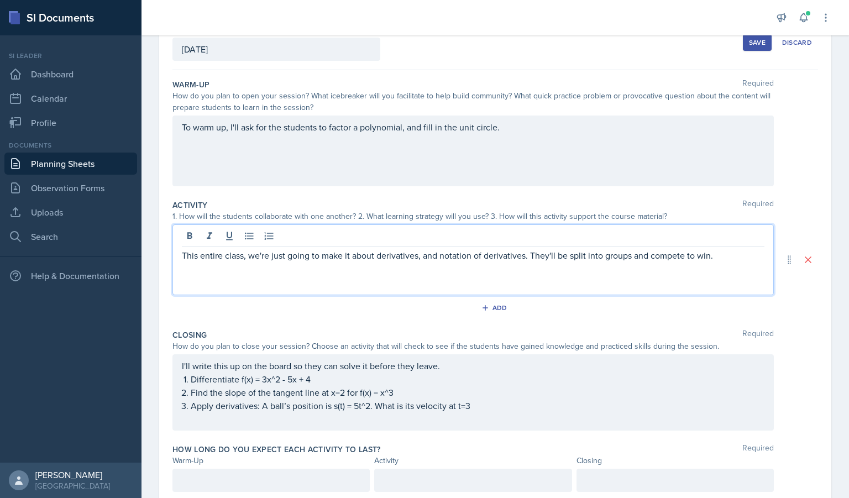
click at [563, 270] on div "This entire class, we're just going to make it about derivatives, and notation …" at bounding box center [472, 259] width 601 height 71
click at [737, 268] on div "This entire class, we're just going to make it about derivatives, and notation …" at bounding box center [472, 259] width 601 height 71
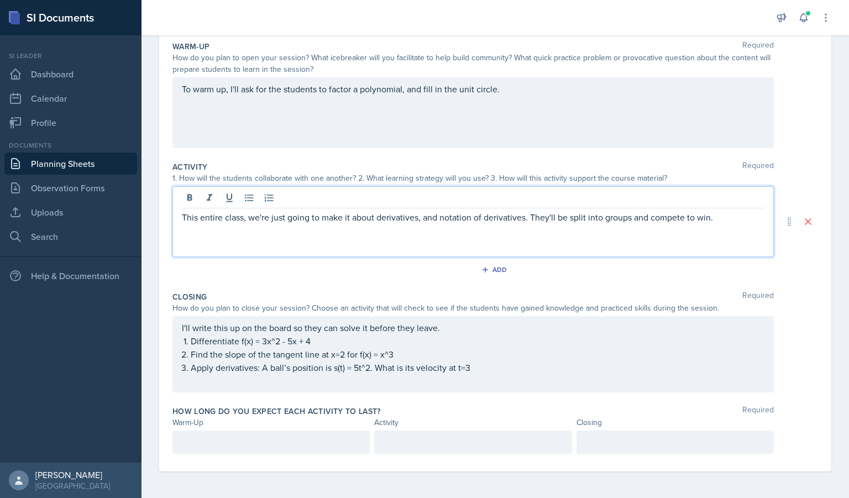
click at [478, 393] on div "Closing Required How do you plan to close your session? Choose an activity that…" at bounding box center [495, 344] width 646 height 114
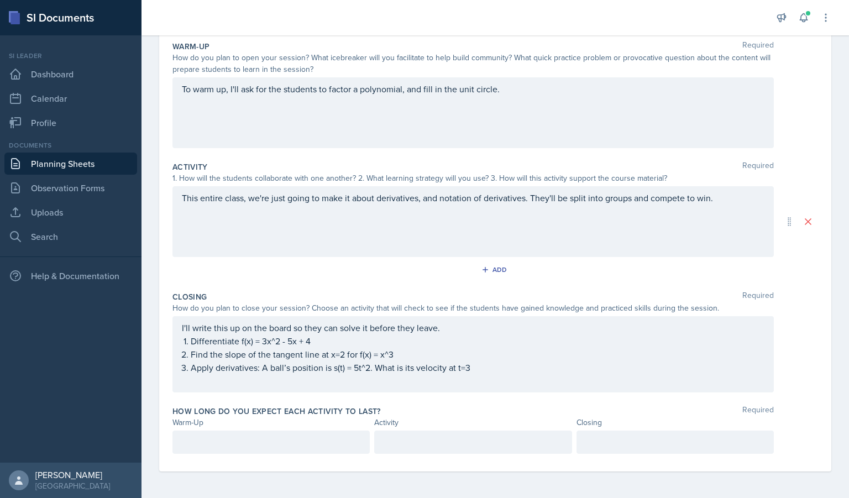
click at [303, 446] on div at bounding box center [270, 442] width 197 height 23
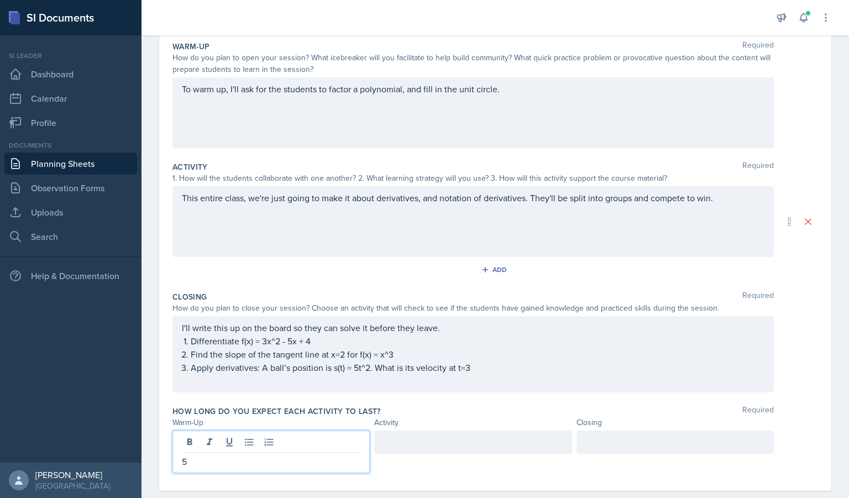
click at [425, 443] on div at bounding box center [472, 442] width 197 height 23
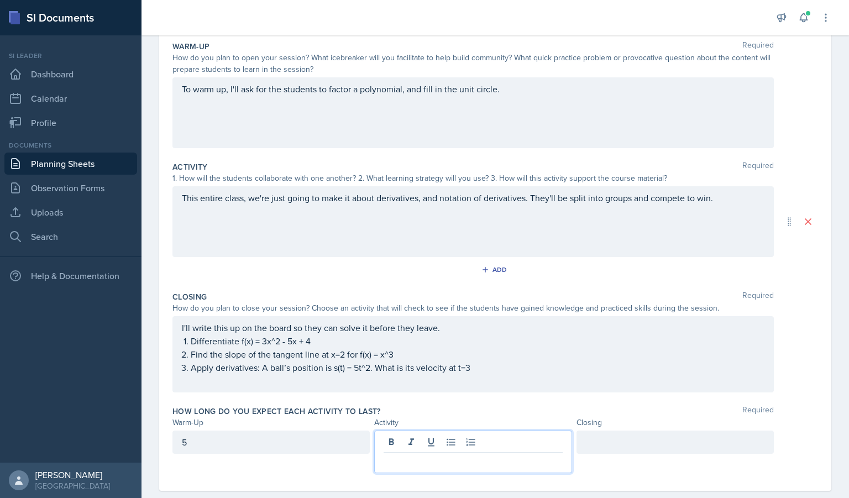
click at [269, 441] on div "5" at bounding box center [270, 442] width 197 height 23
click at [404, 443] on div at bounding box center [472, 452] width 197 height 43
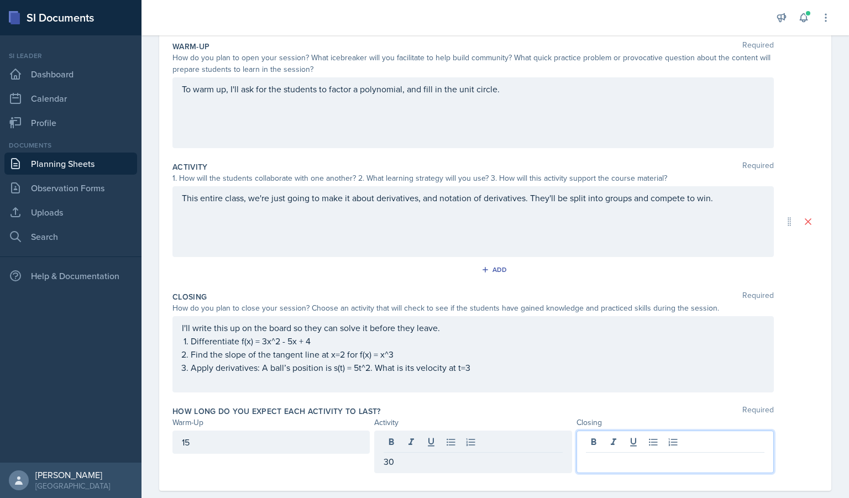
click at [589, 436] on div at bounding box center [675, 452] width 197 height 43
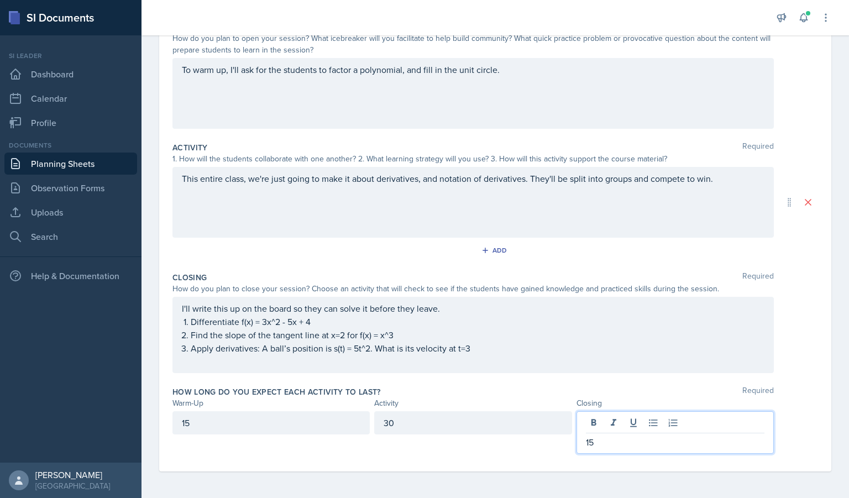
scroll to position [0, 0]
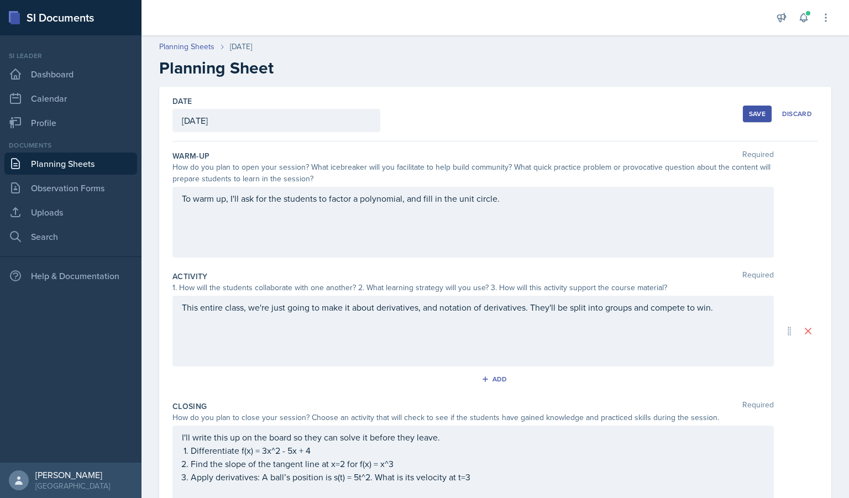
click at [752, 118] on button "Save" at bounding box center [757, 114] width 29 height 17
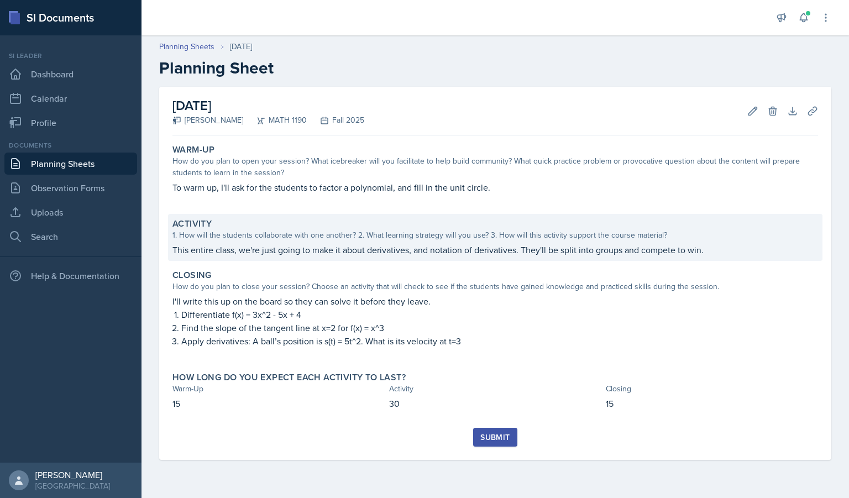
click at [481, 259] on div "Activity 1. How will the students collaborate with one another? 2. What learnin…" at bounding box center [495, 237] width 654 height 47
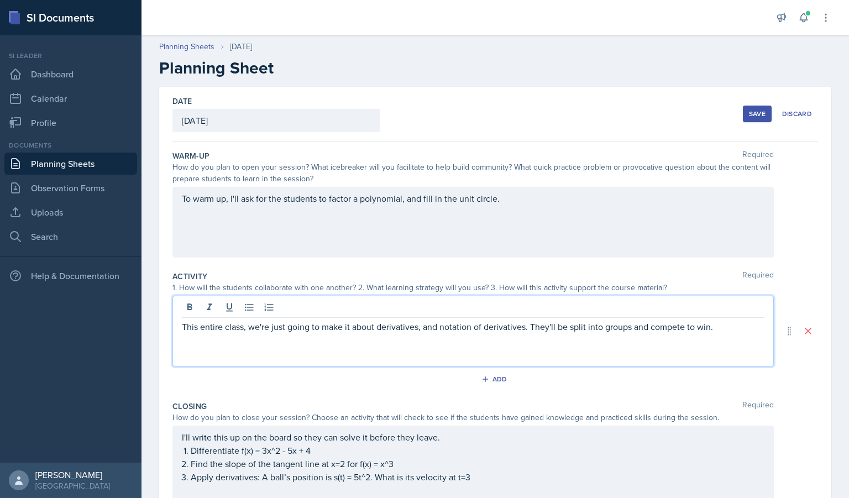
click at [718, 307] on div "This entire class, we're just going to make it about derivatives, and notation …" at bounding box center [472, 331] width 601 height 71
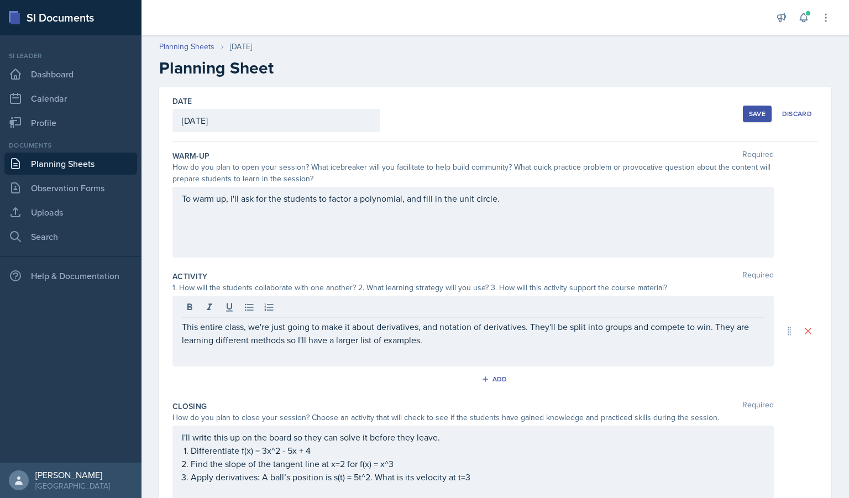
click at [751, 113] on div "Save" at bounding box center [757, 113] width 17 height 9
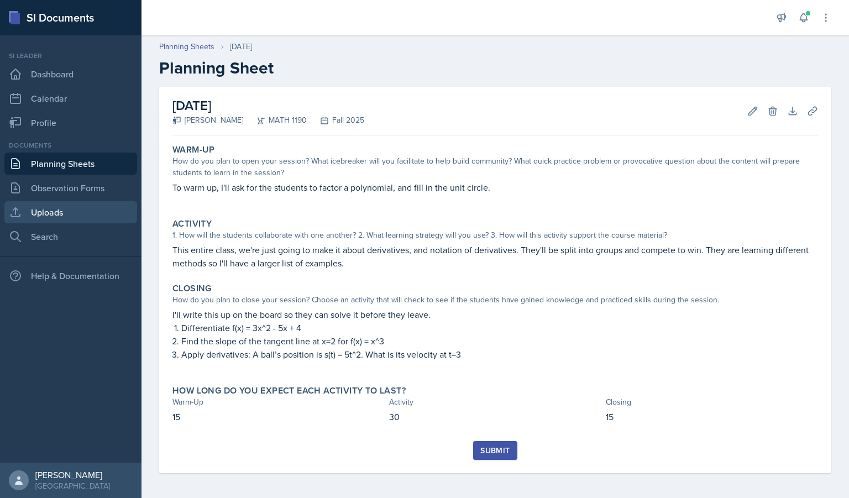
click at [50, 205] on link "Uploads" at bounding box center [70, 212] width 133 height 22
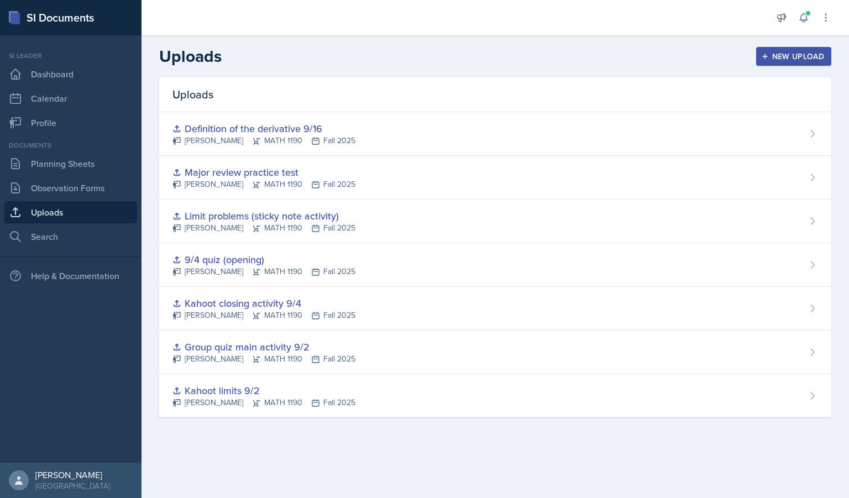
click at [800, 56] on div "New Upload" at bounding box center [793, 56] width 61 height 9
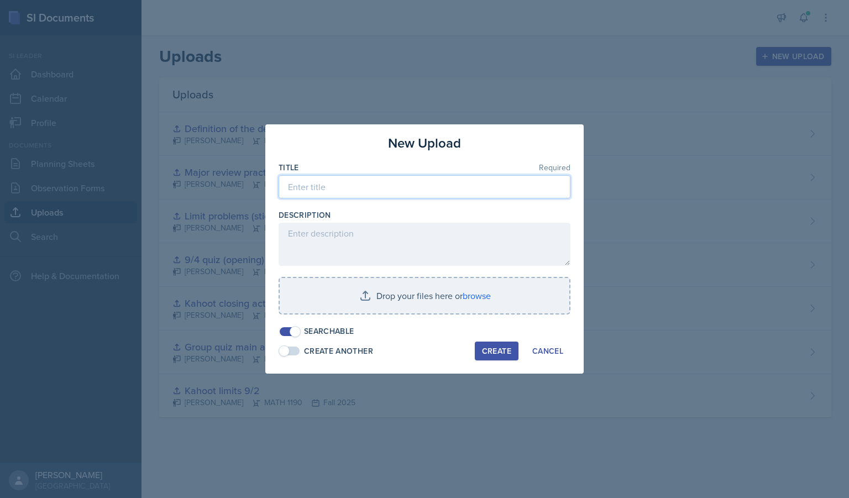
click at [379, 187] on input at bounding box center [425, 186] width 292 height 23
type input "9/18 power and quotient rule"
click at [502, 303] on input "file" at bounding box center [425, 295] width 290 height 35
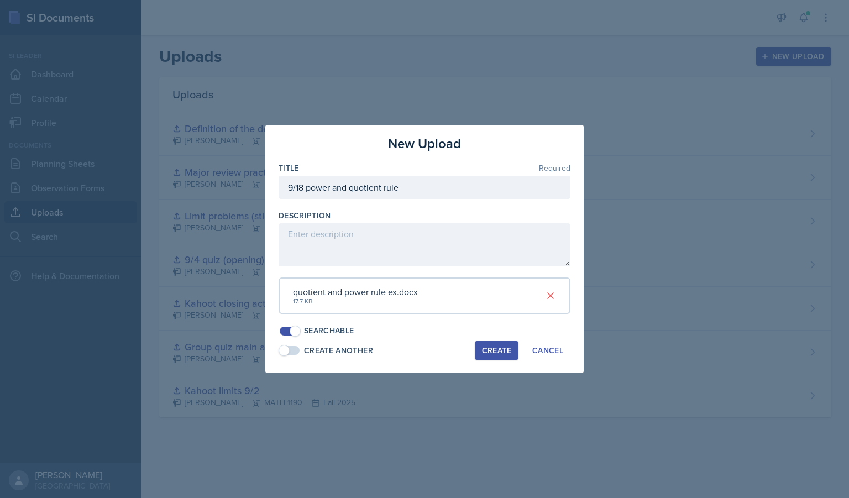
click at [499, 351] on div "Create" at bounding box center [496, 350] width 29 height 9
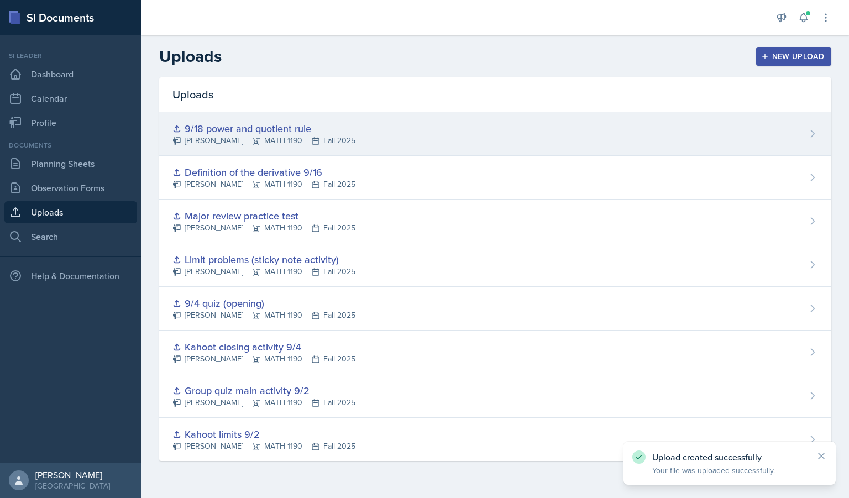
click at [279, 122] on div "9/18 power and quotient rule" at bounding box center [263, 128] width 183 height 15
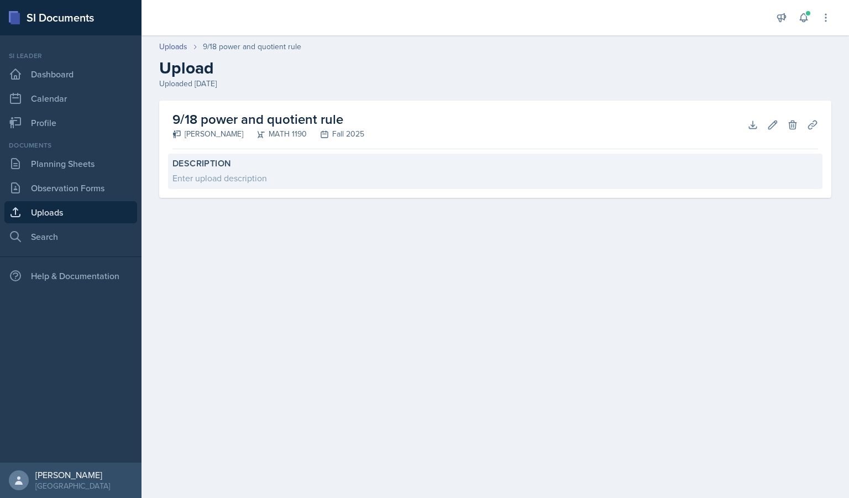
click at [254, 183] on div "Enter upload description" at bounding box center [495, 177] width 646 height 13
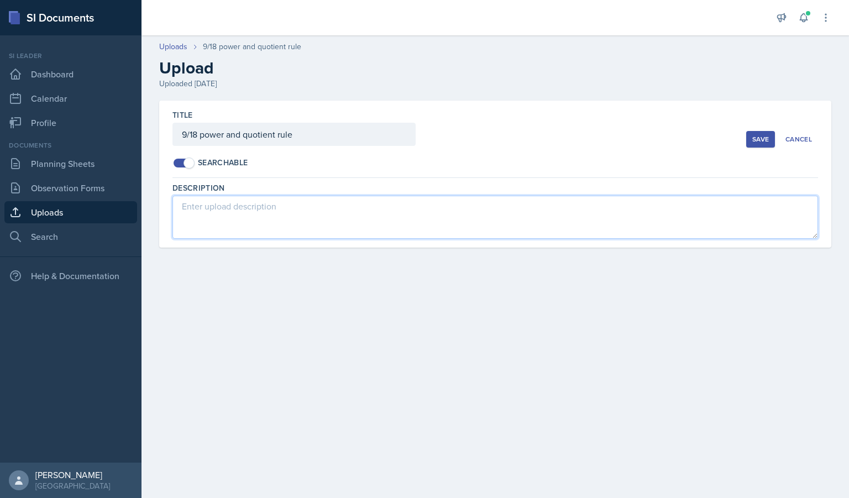
click at [270, 214] on textarea at bounding box center [495, 217] width 646 height 43
type textarea "the examples im planning on using for the relay"
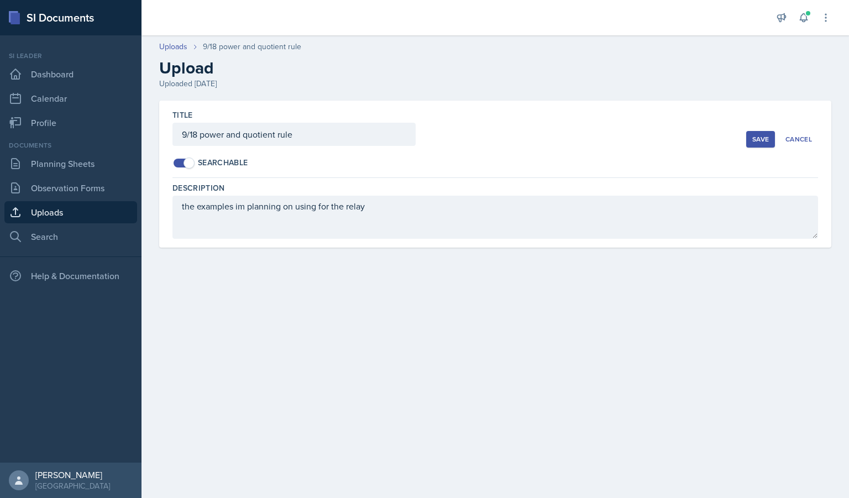
click at [757, 144] on button "Save" at bounding box center [760, 139] width 29 height 17
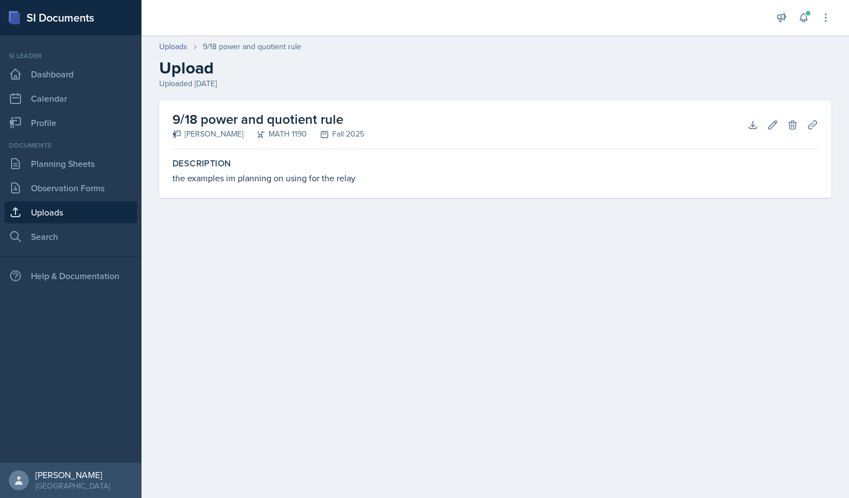
click at [66, 217] on link "Uploads" at bounding box center [70, 212] width 133 height 22
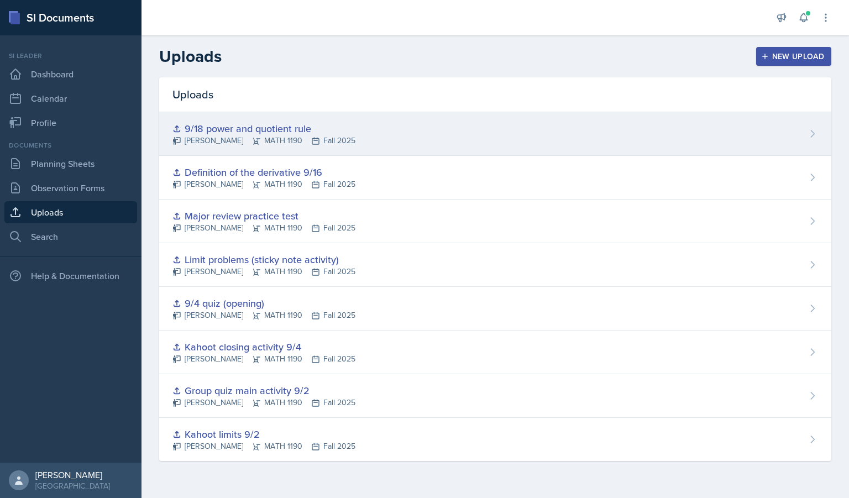
click at [355, 140] on div "[PERSON_NAME] MATH 1190 Fall 2025" at bounding box center [263, 141] width 183 height 12
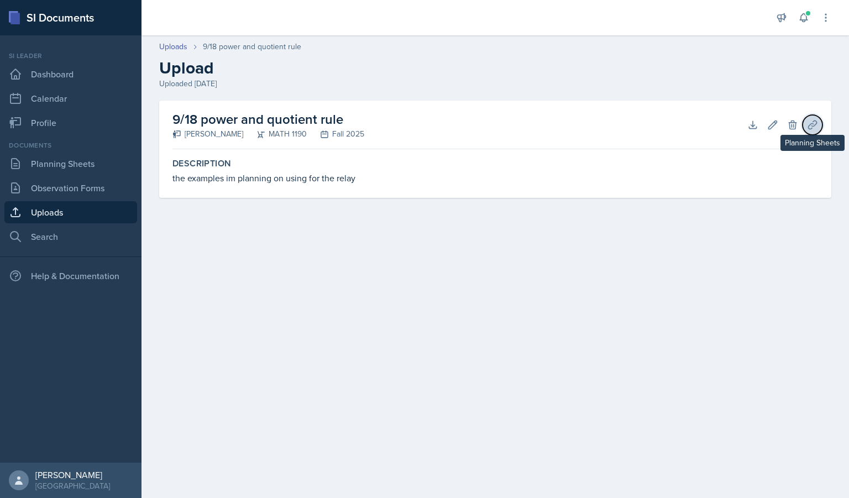
click at [812, 131] on button "Planning Sheets" at bounding box center [813, 125] width 20 height 20
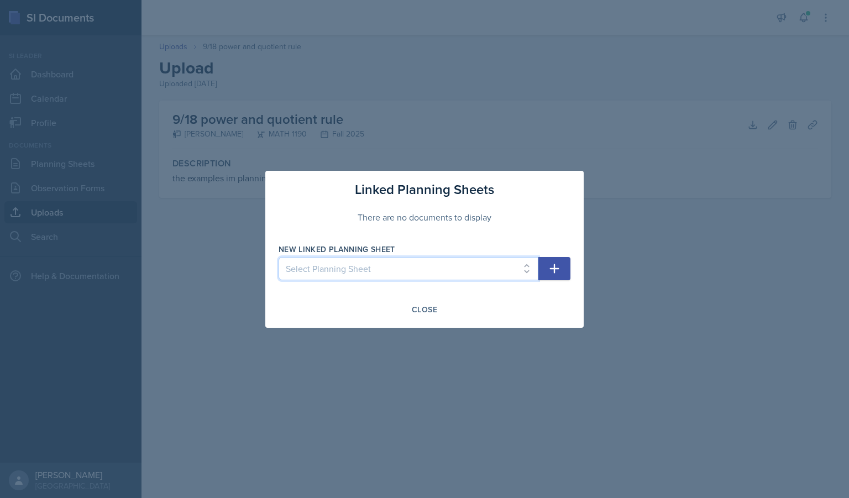
click at [386, 267] on select "Select Planning Sheet [DATE] [DATE] [DATE] [DATE] [DATE] [DATE] [DATE] [DATE]" at bounding box center [409, 268] width 260 height 23
select select "b6c396b2-5fe4-46d3-ba6c-10d6d6e6fbc3"
click at [279, 257] on select "Select Planning Sheet [DATE] [DATE] [DATE] [DATE] [DATE] [DATE] [DATE] [DATE]" at bounding box center [409, 268] width 260 height 23
click at [560, 268] on icon "button" at bounding box center [554, 268] width 13 height 13
select select
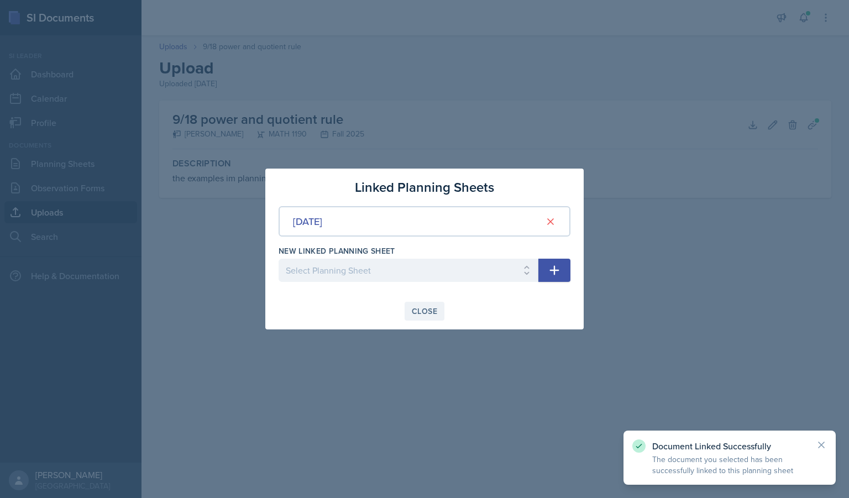
click at [433, 312] on div "Close" at bounding box center [424, 311] width 25 height 9
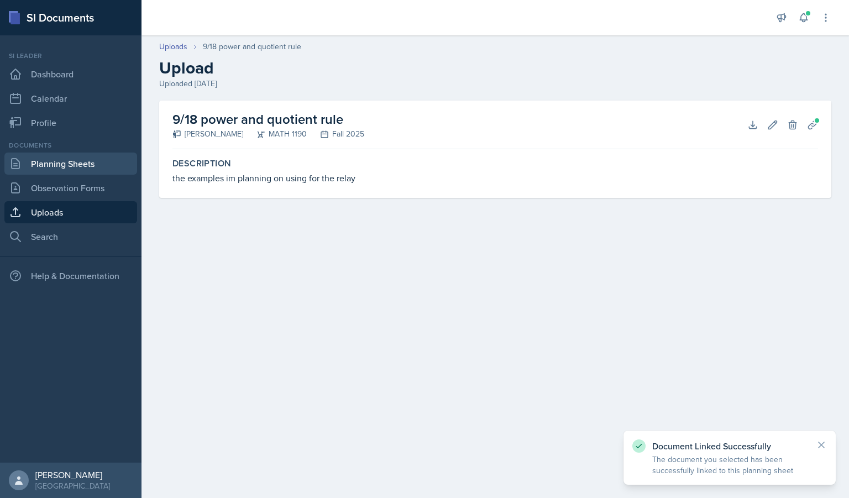
click at [81, 168] on link "Planning Sheets" at bounding box center [70, 164] width 133 height 22
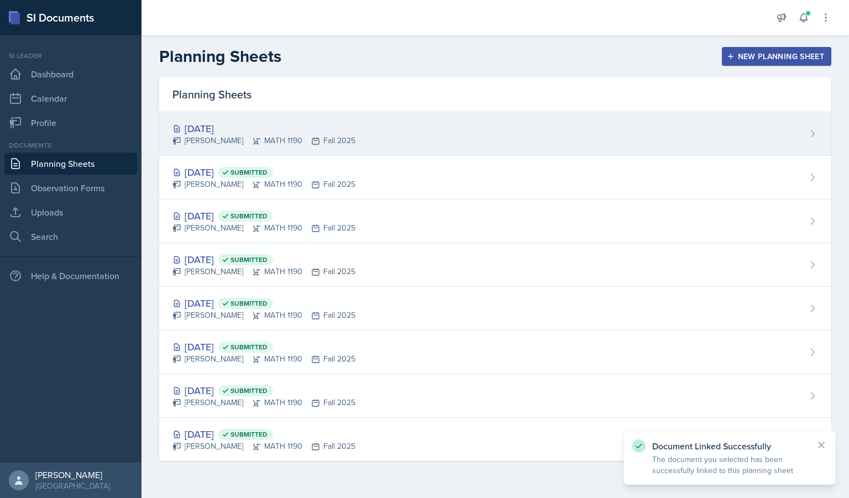
click at [297, 146] on div "[DATE] [PERSON_NAME] MATH 1190 Fall 2025" at bounding box center [495, 134] width 672 height 44
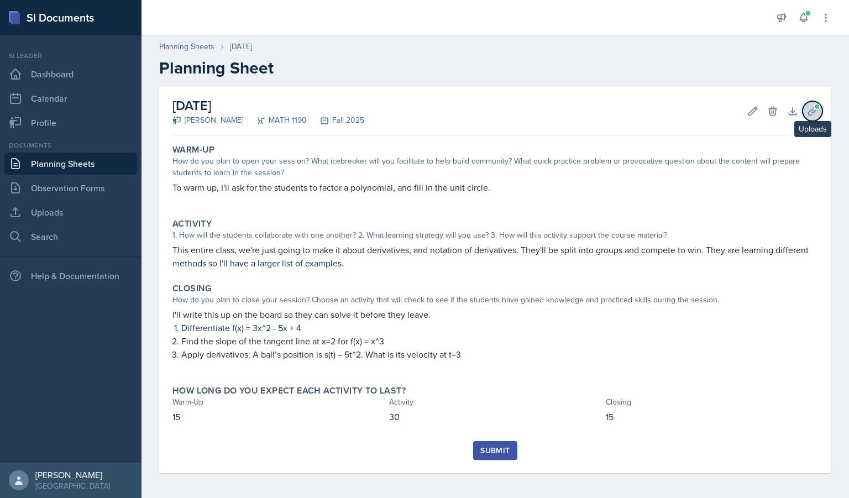
click at [814, 109] on span at bounding box center [817, 106] width 7 height 7
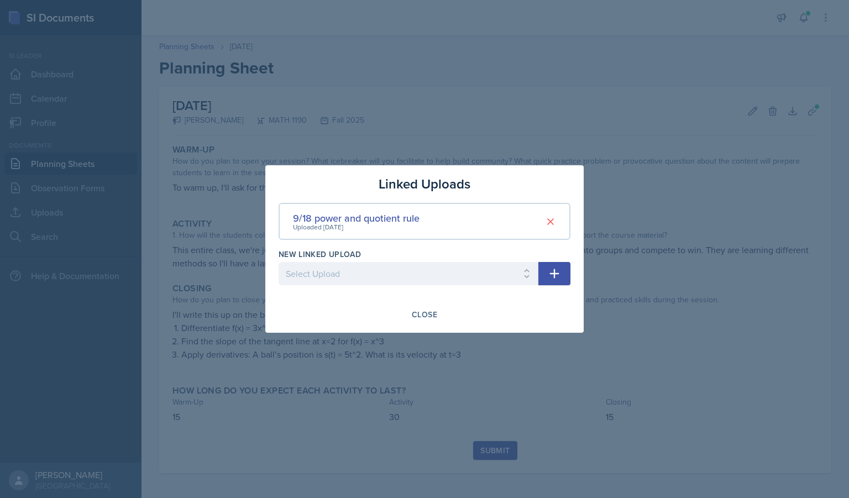
click at [515, 121] on div at bounding box center [424, 249] width 849 height 498
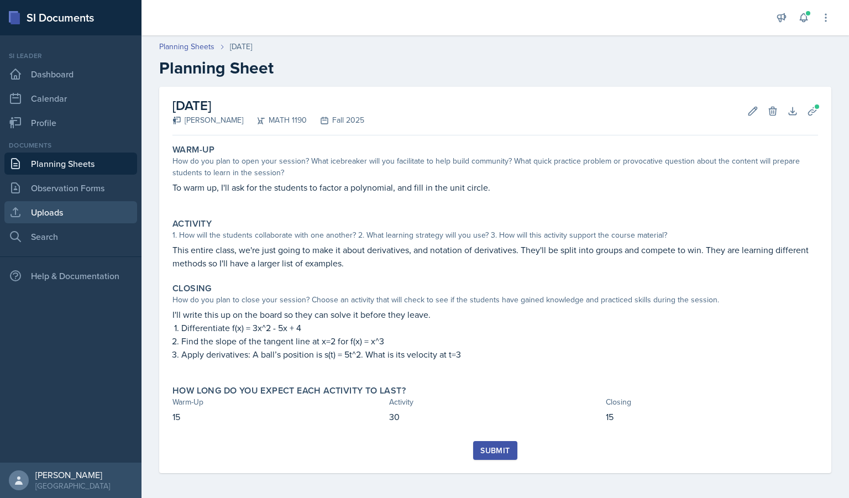
click at [95, 211] on link "Uploads" at bounding box center [70, 212] width 133 height 22
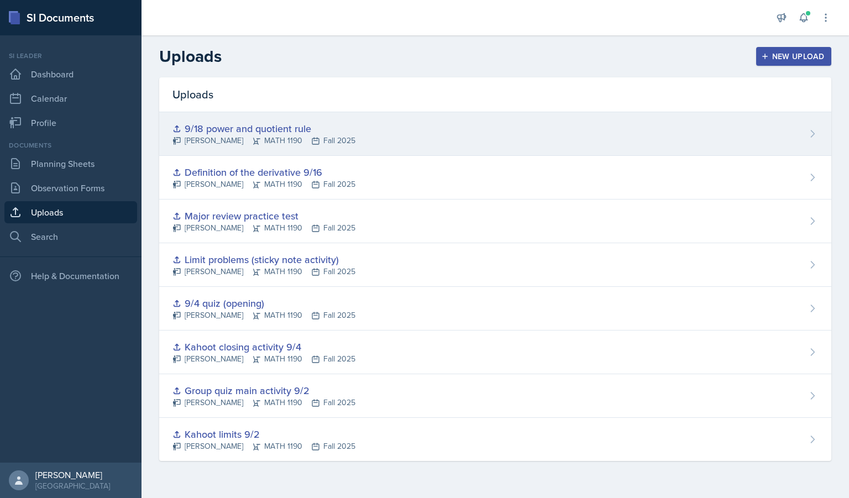
click at [316, 134] on div "9/18 power and quotient rule" at bounding box center [263, 128] width 183 height 15
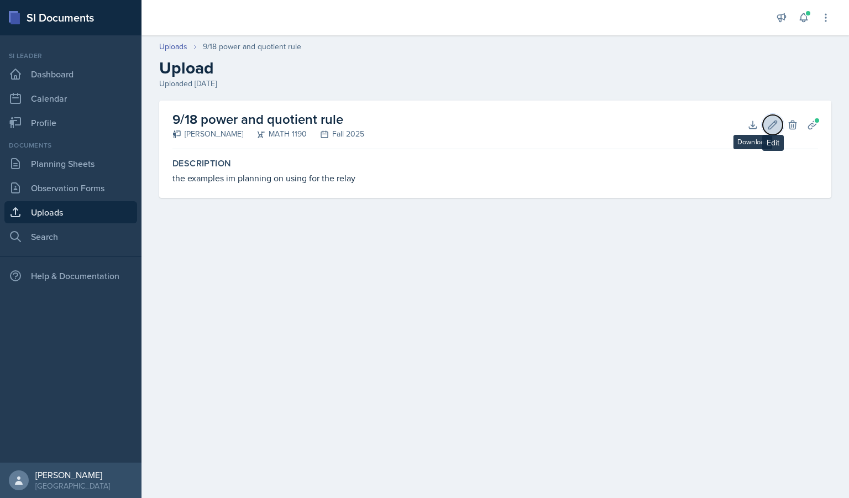
click at [774, 122] on icon at bounding box center [773, 125] width 8 height 8
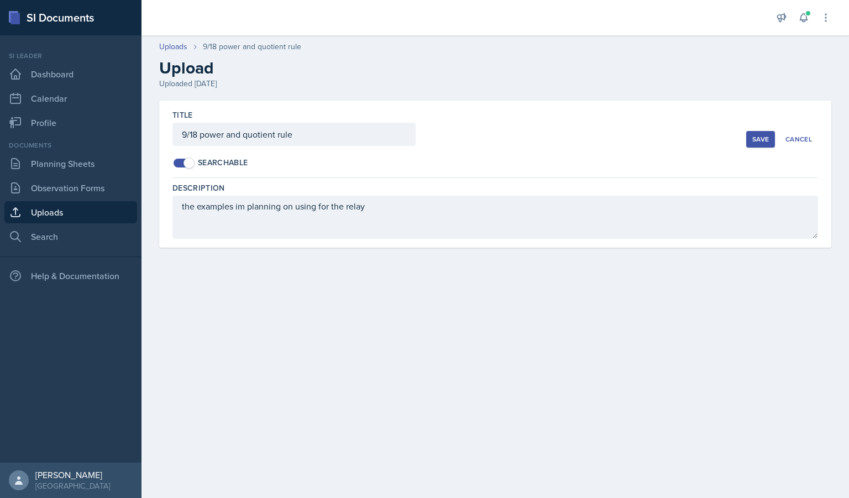
click at [764, 136] on div "Save" at bounding box center [760, 139] width 17 height 9
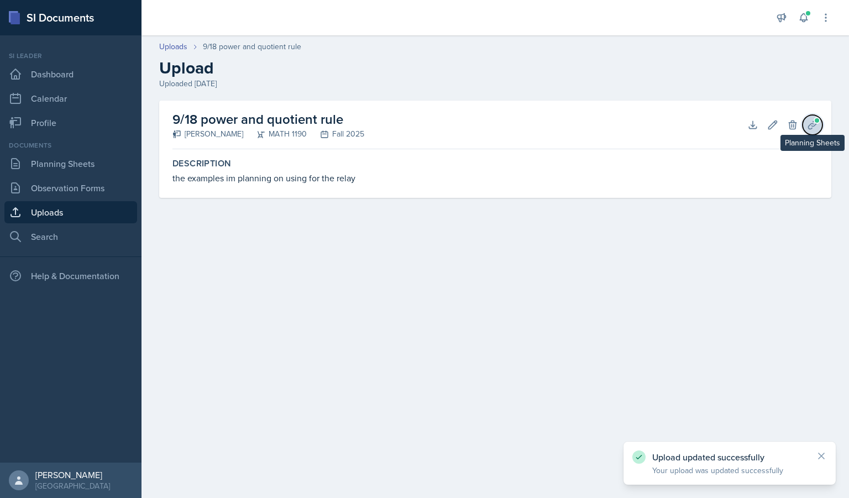
click at [812, 132] on button "Planning Sheets" at bounding box center [813, 125] width 20 height 20
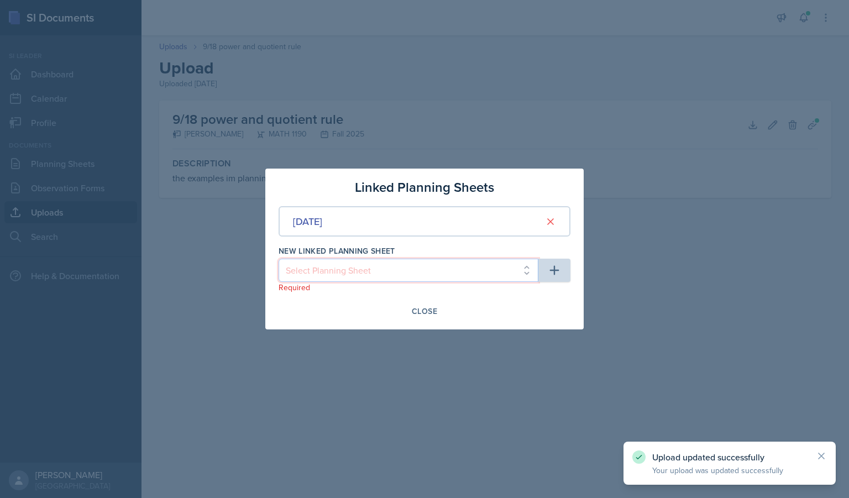
click at [479, 274] on select "Select Planning Sheet [DATE] [DATE] [DATE] [DATE] [DATE] [DATE] [DATE]" at bounding box center [409, 270] width 260 height 23
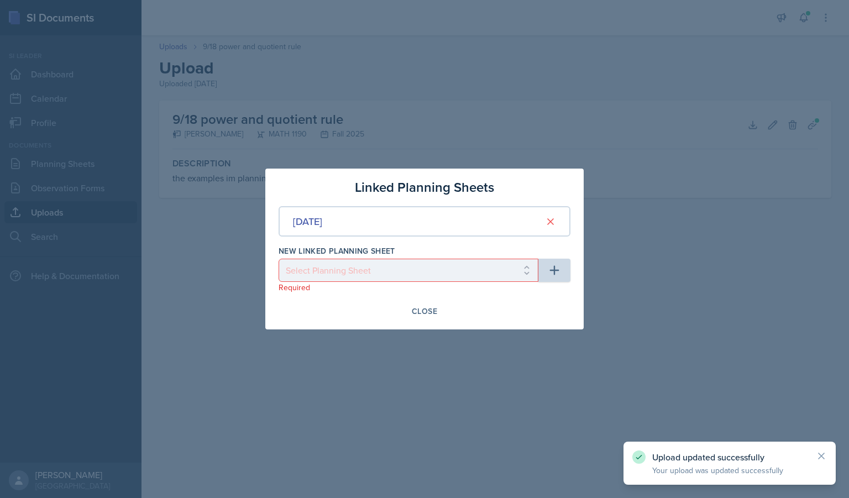
click at [595, 291] on div at bounding box center [424, 249] width 849 height 498
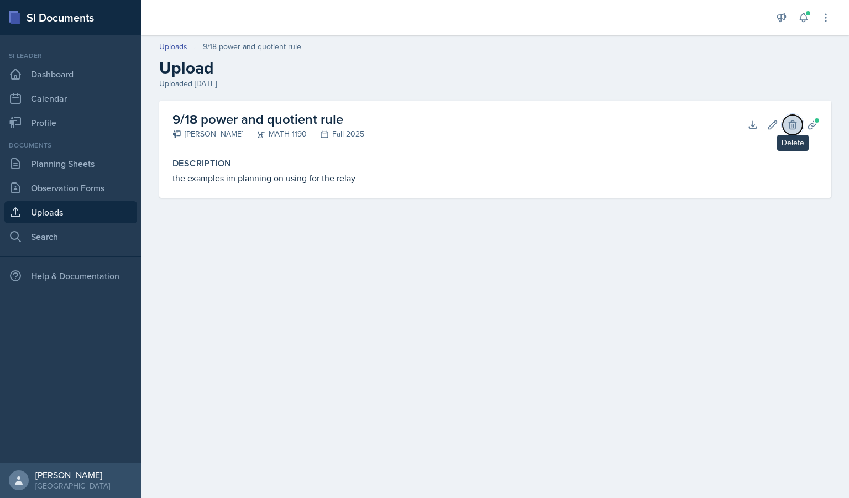
click at [792, 123] on icon at bounding box center [792, 124] width 11 height 11
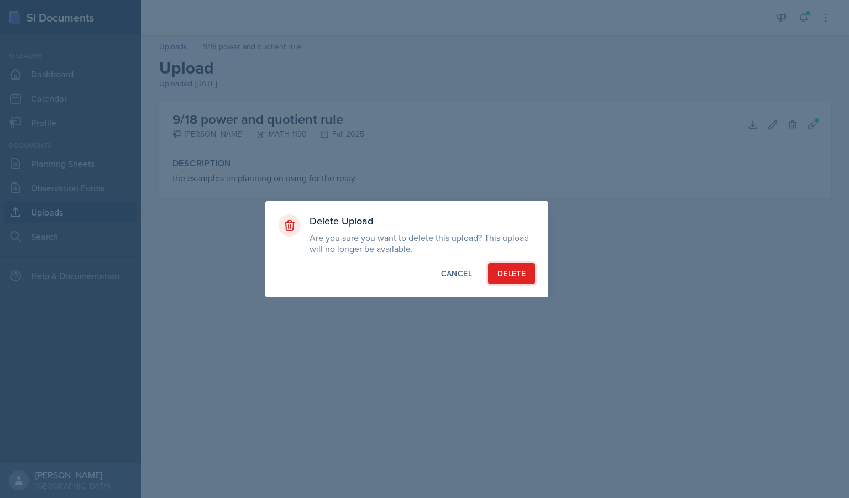
click at [516, 270] on div "Delete" at bounding box center [511, 273] width 28 height 11
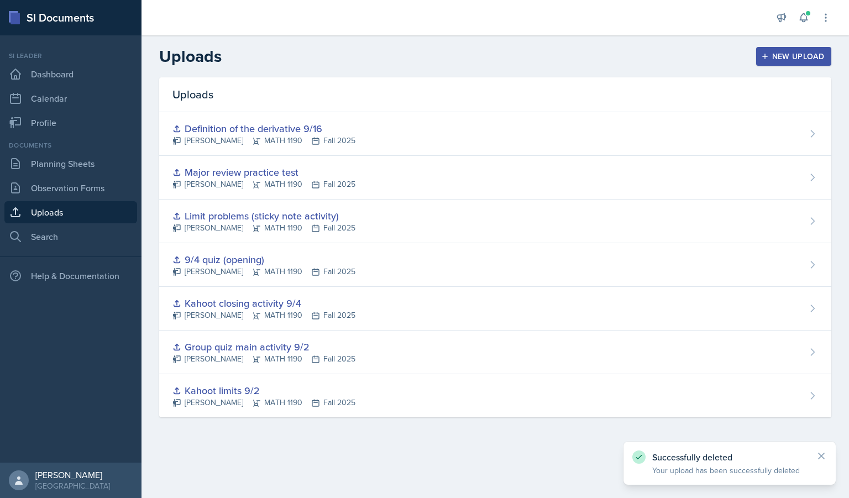
click at [784, 47] on button "New Upload" at bounding box center [794, 56] width 76 height 19
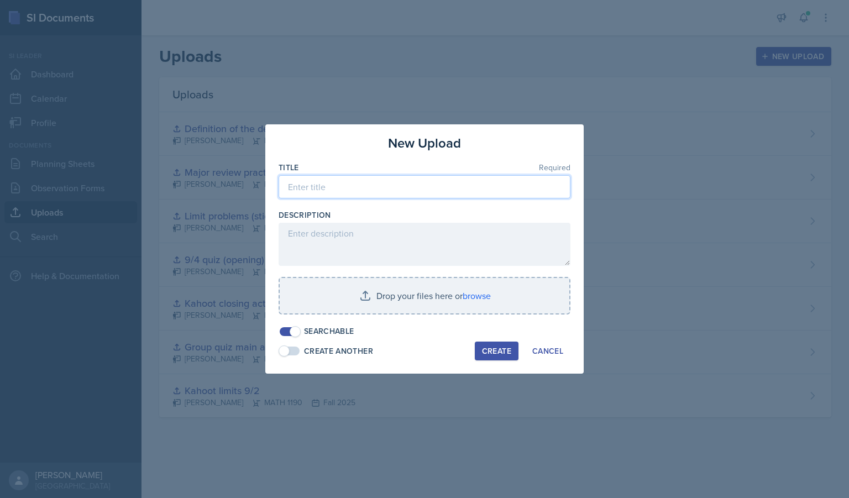
click at [339, 182] on input at bounding box center [425, 186] width 292 height 23
type input "Quotient and product rule examples"
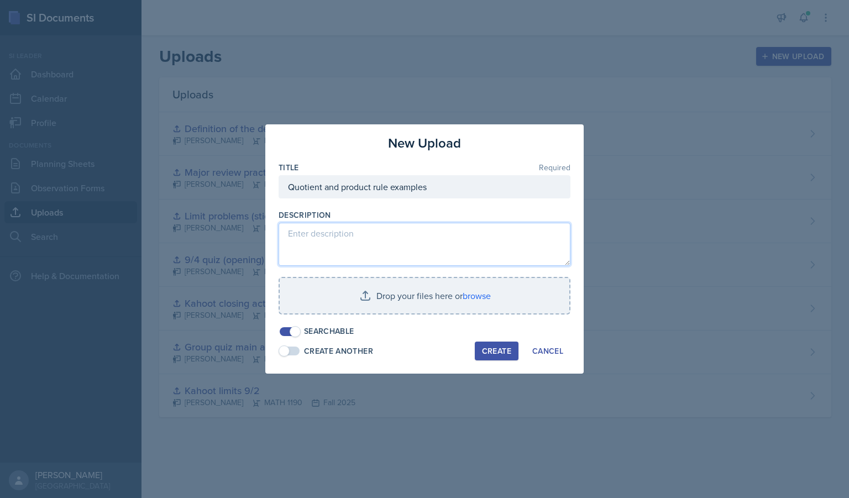
click at [334, 233] on textarea at bounding box center [425, 244] width 292 height 43
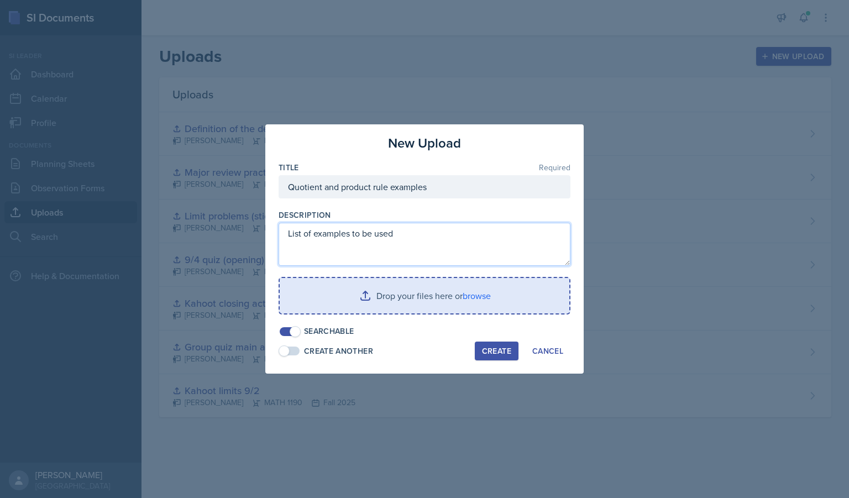
type textarea "List of examples to be used"
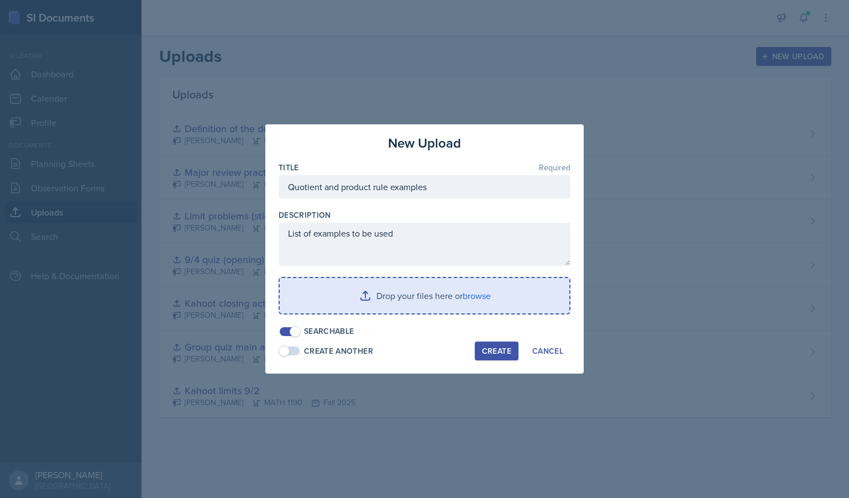
click at [369, 299] on input "file" at bounding box center [425, 295] width 290 height 35
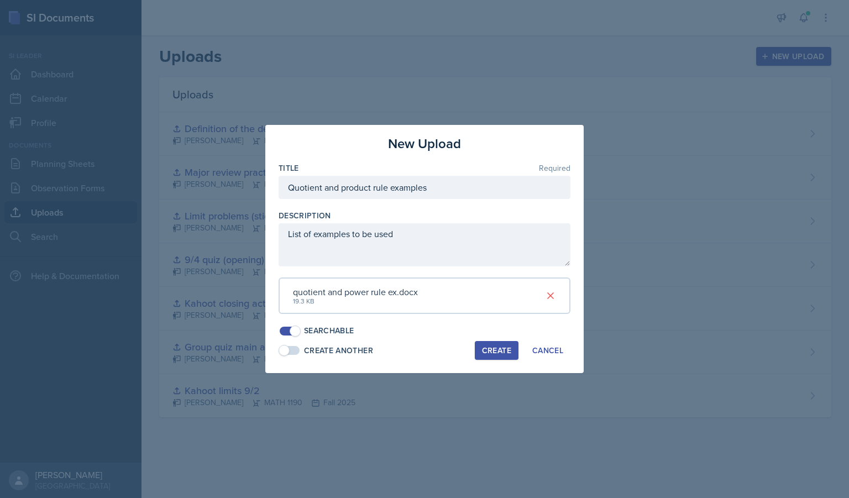
click at [485, 353] on div "Create" at bounding box center [496, 350] width 29 height 9
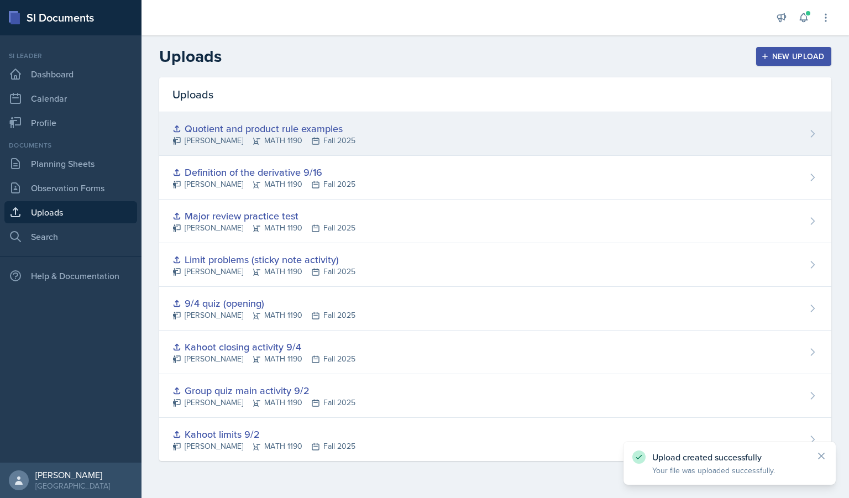
click at [821, 140] on div "Quotient and product rule examples [PERSON_NAME] MATH 1190 Fall 2025" at bounding box center [495, 134] width 672 height 44
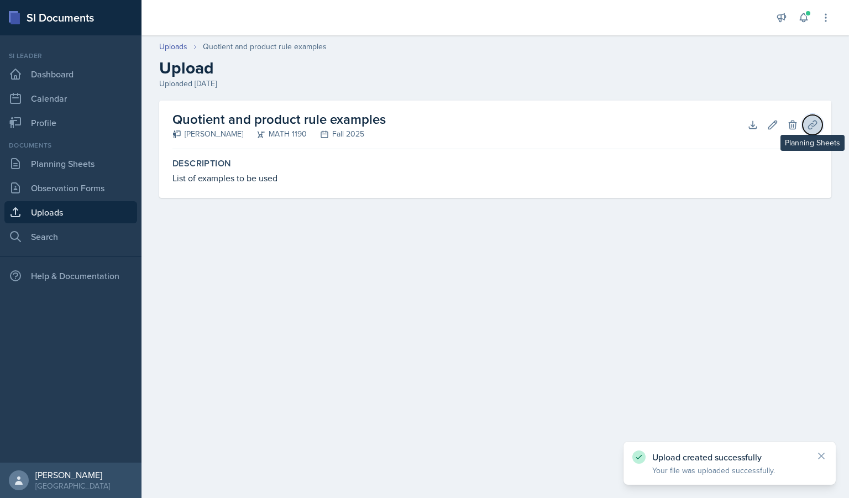
click at [815, 126] on icon at bounding box center [812, 124] width 11 height 11
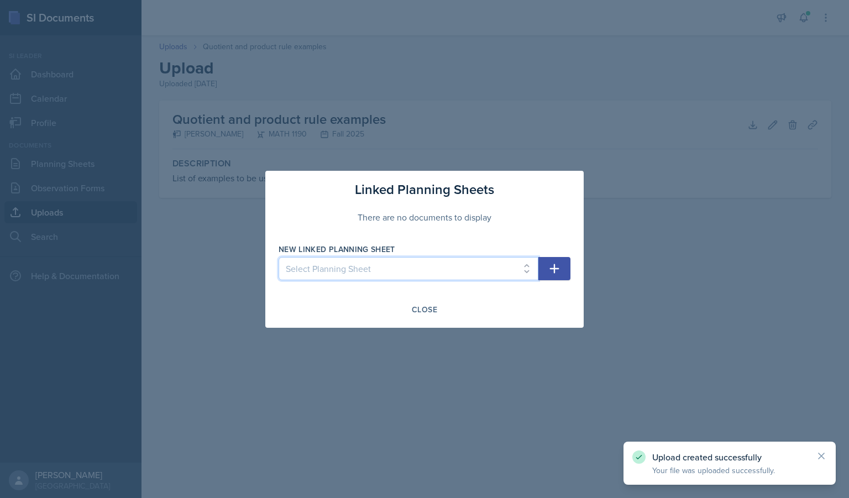
click at [442, 266] on select "Select Planning Sheet [DATE] [DATE] [DATE] [DATE] [DATE] [DATE] [DATE] [DATE]" at bounding box center [409, 268] width 260 height 23
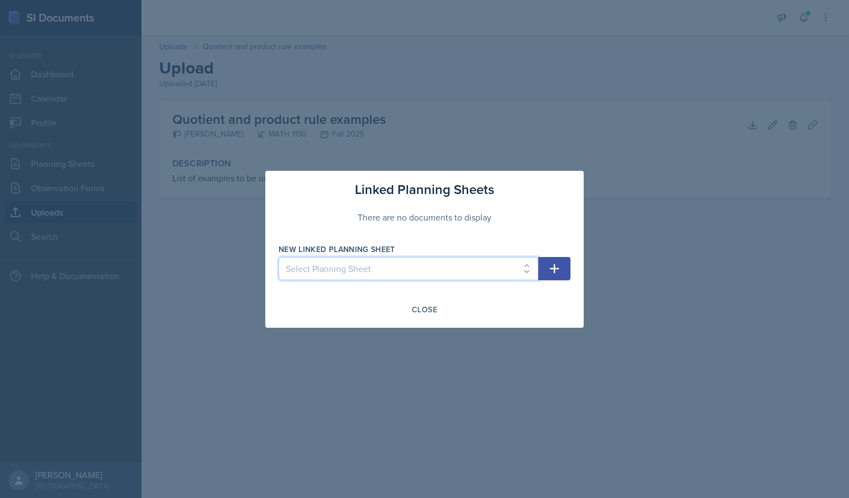
select select "b6c396b2-5fe4-46d3-ba6c-10d6d6e6fbc3"
click at [279, 257] on select "Select Planning Sheet [DATE] [DATE] [DATE] [DATE] [DATE] [DATE] [DATE] [DATE]" at bounding box center [409, 268] width 260 height 23
click at [554, 272] on icon "button" at bounding box center [554, 268] width 9 height 9
select select
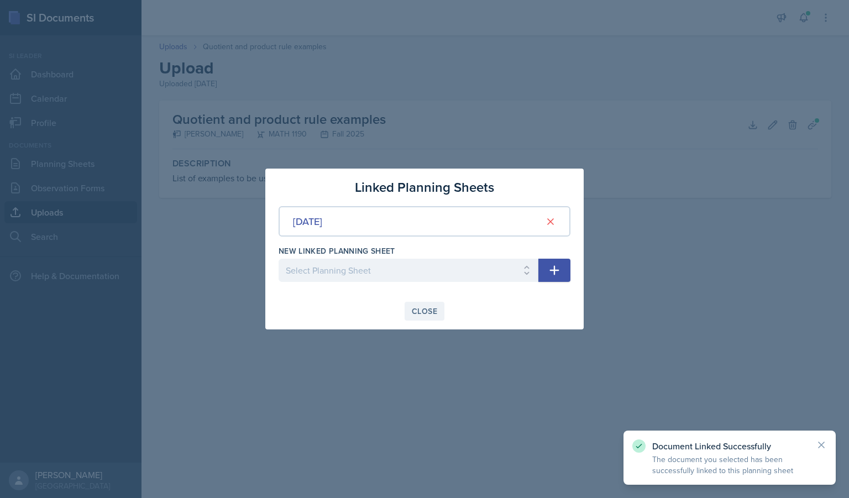
click at [429, 310] on div "Close" at bounding box center [424, 311] width 25 height 9
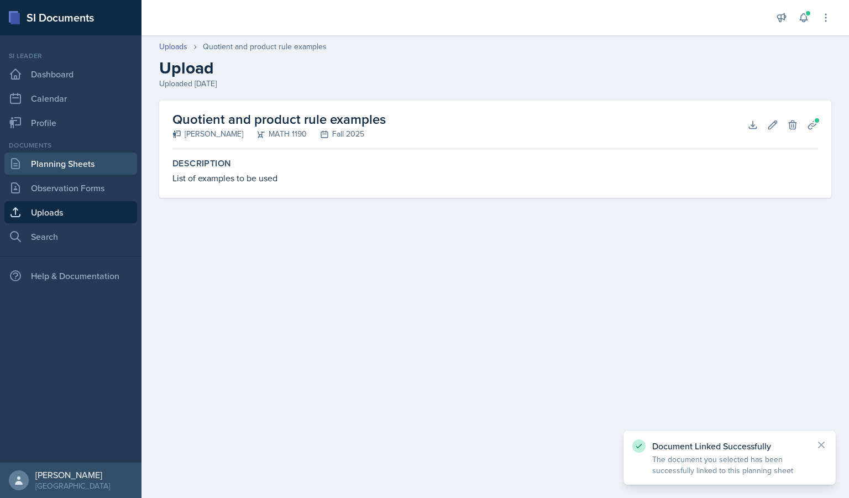
click at [72, 160] on link "Planning Sheets" at bounding box center [70, 164] width 133 height 22
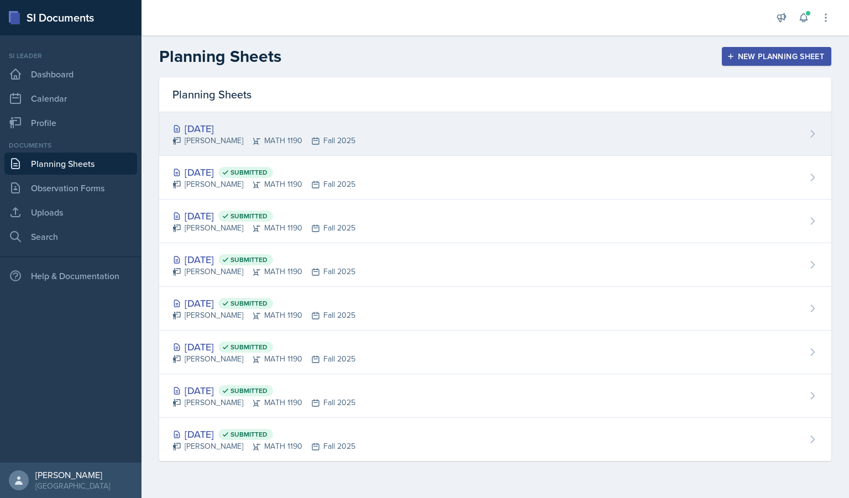
click at [262, 144] on div "[PERSON_NAME] MATH 1190 Fall 2025" at bounding box center [263, 141] width 183 height 12
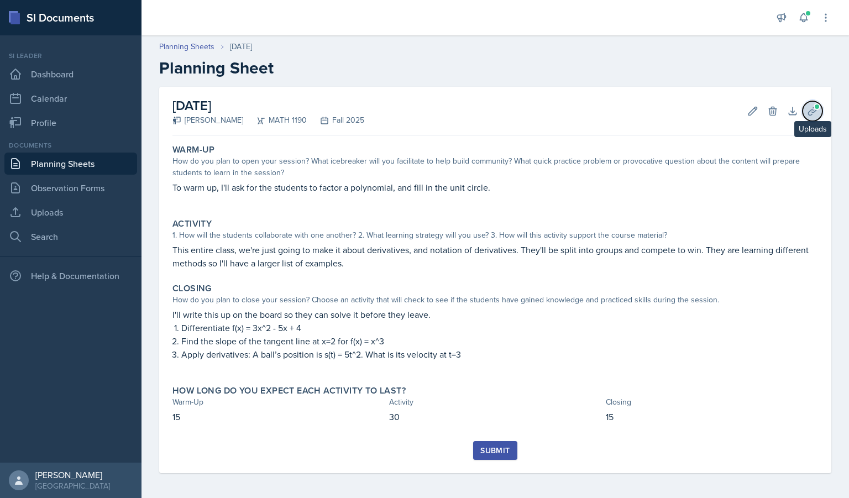
click at [805, 104] on button "Uploads" at bounding box center [813, 111] width 20 height 20
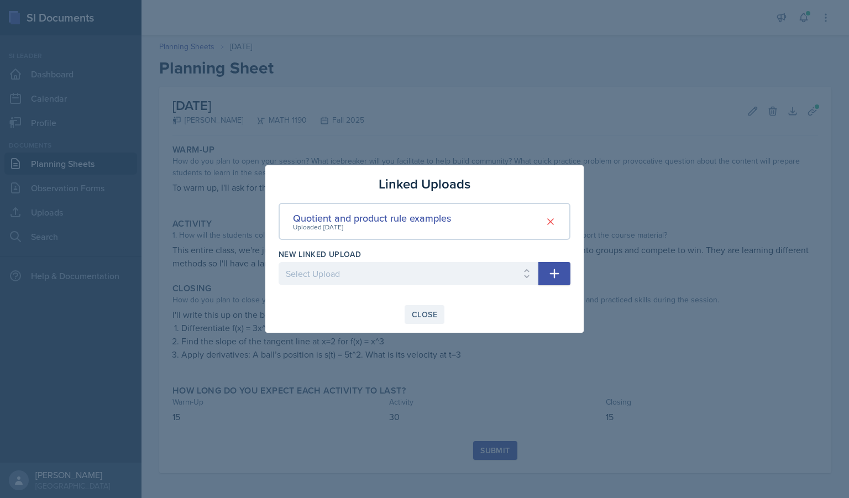
click at [423, 313] on div "Close" at bounding box center [424, 314] width 25 height 9
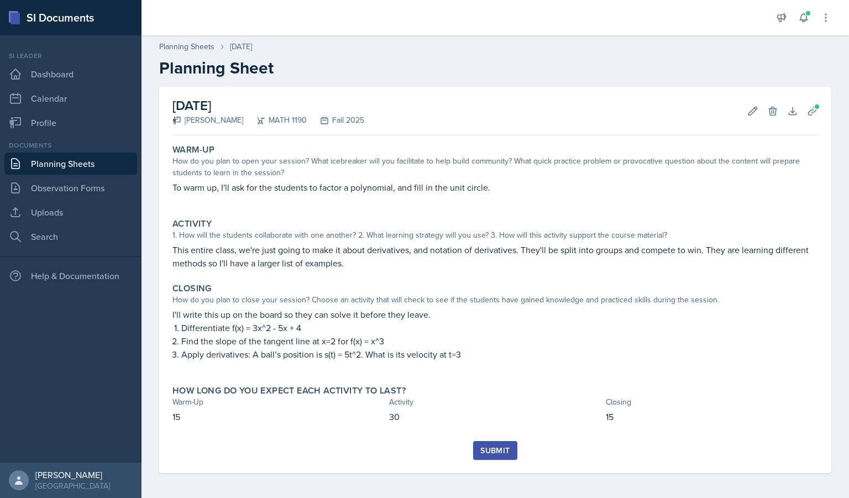
click at [501, 446] on div "Submit" at bounding box center [494, 450] width 29 height 9
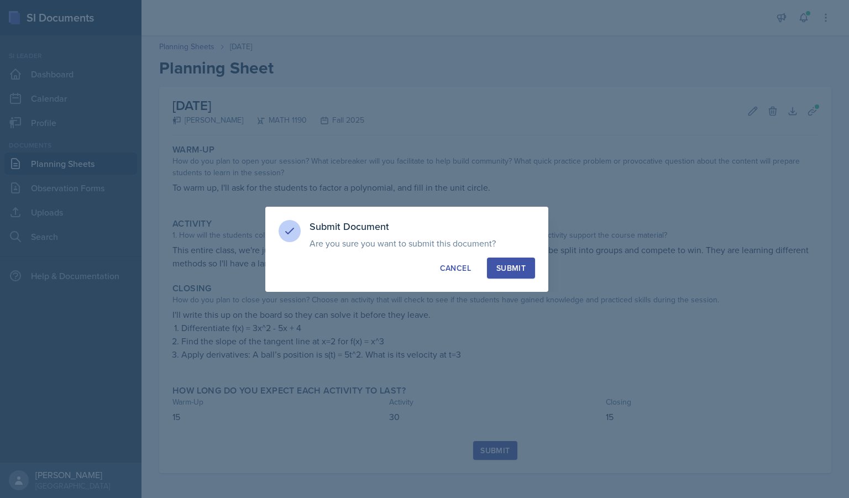
click at [514, 268] on div "Submit" at bounding box center [510, 268] width 29 height 11
